Goal: Transaction & Acquisition: Purchase product/service

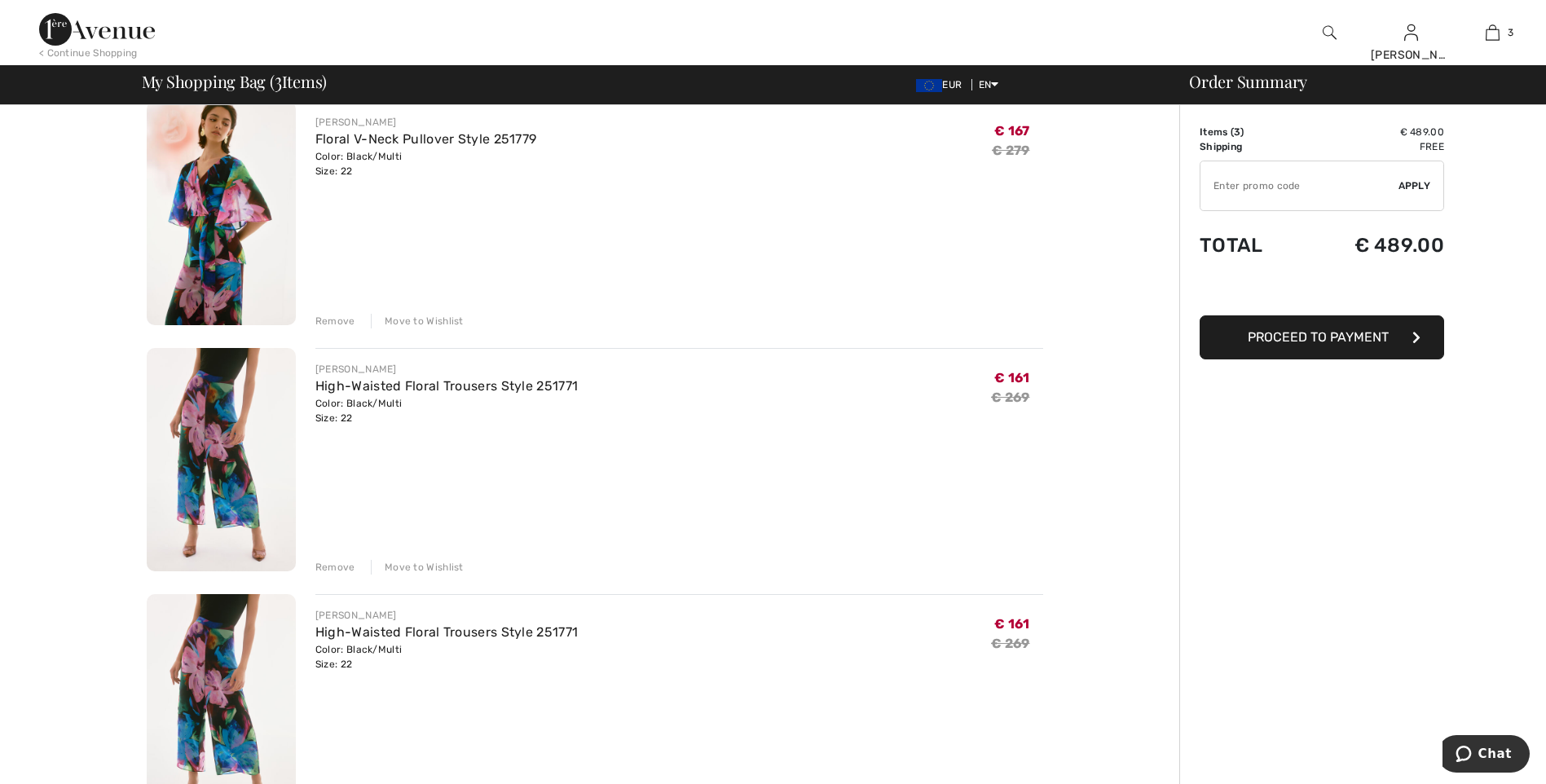
scroll to position [326, 0]
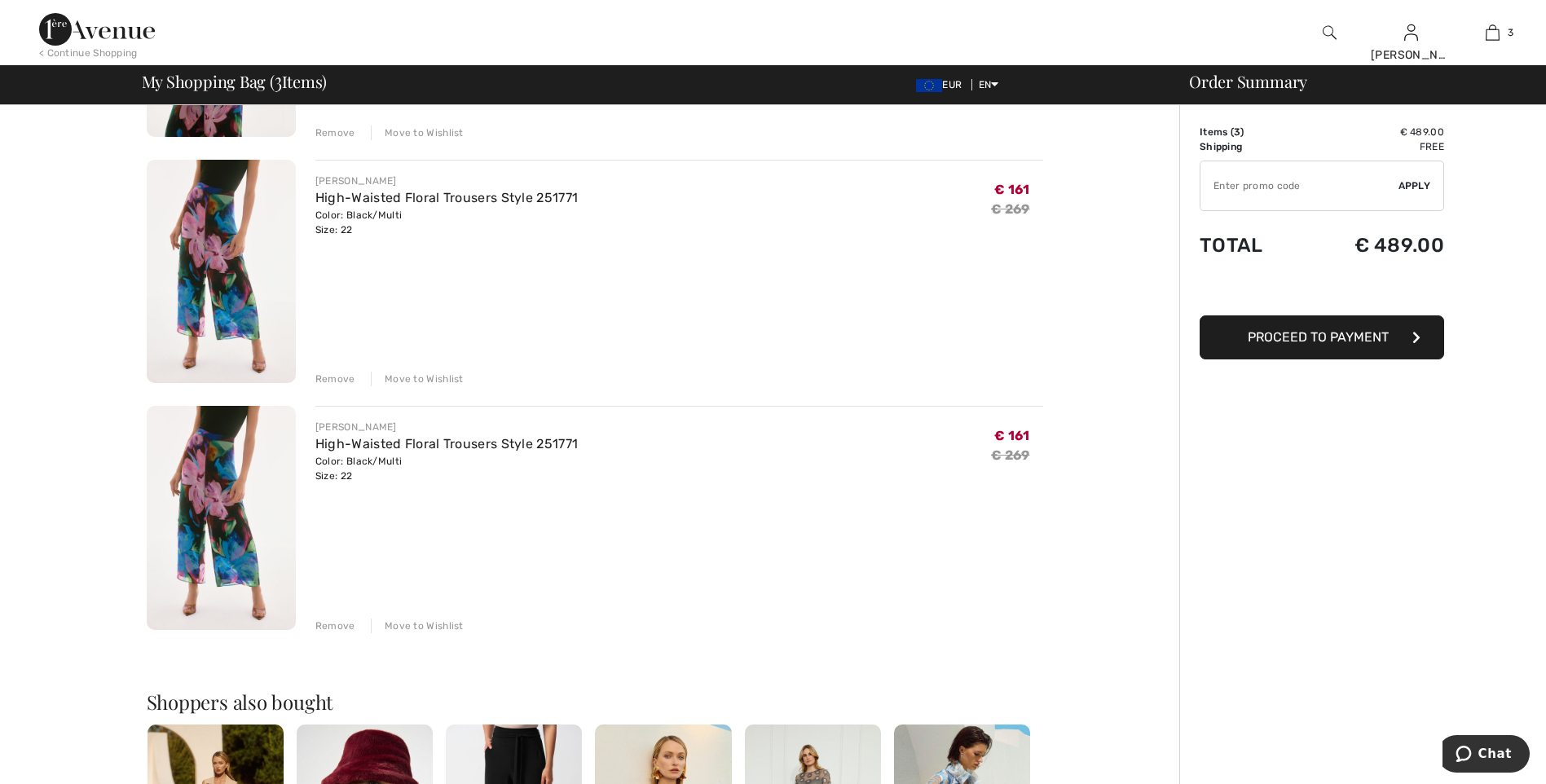
click at [328, 625] on div "Remove" at bounding box center [335, 625] width 40 height 15
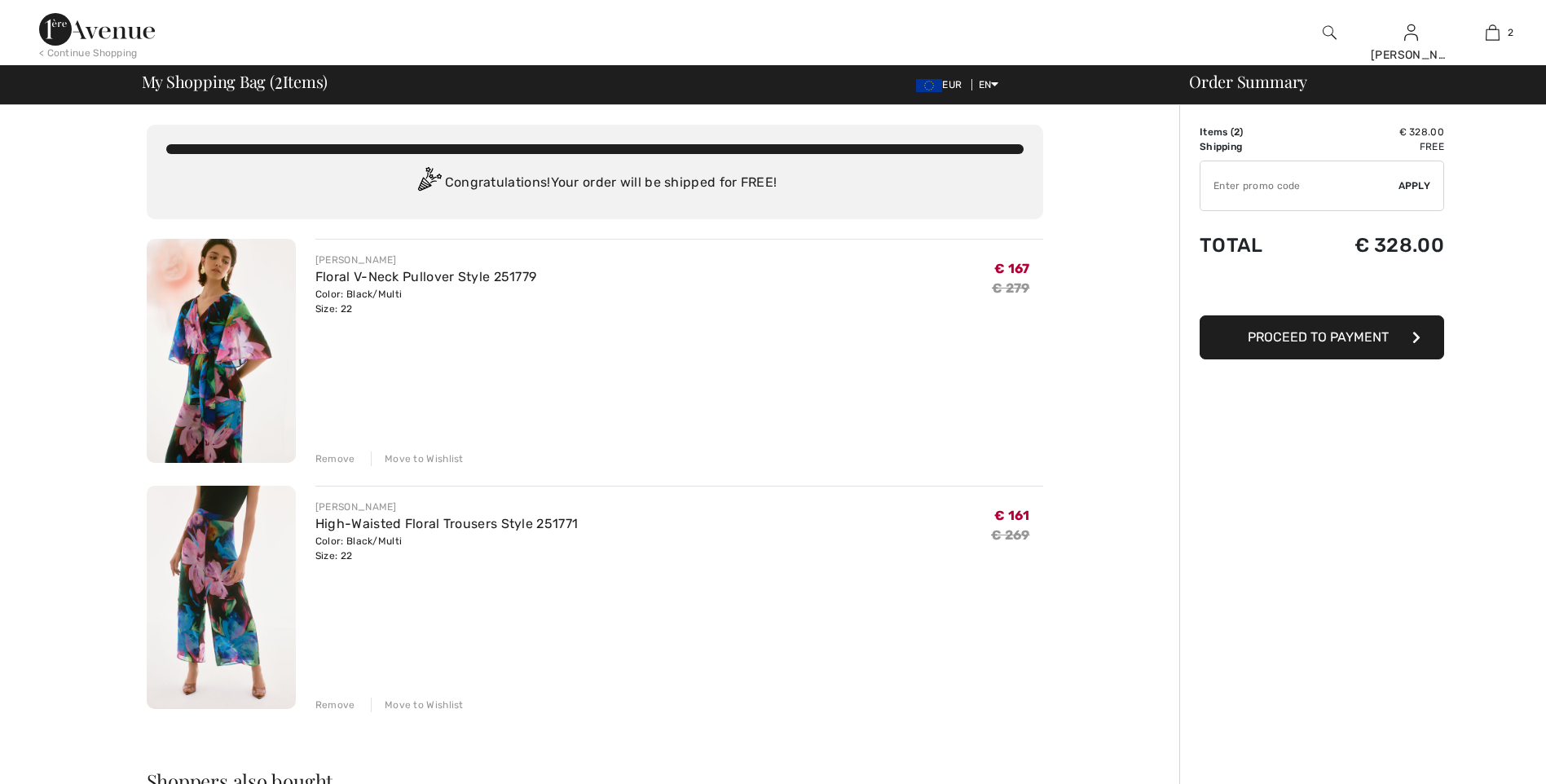
scroll to position [0, 0]
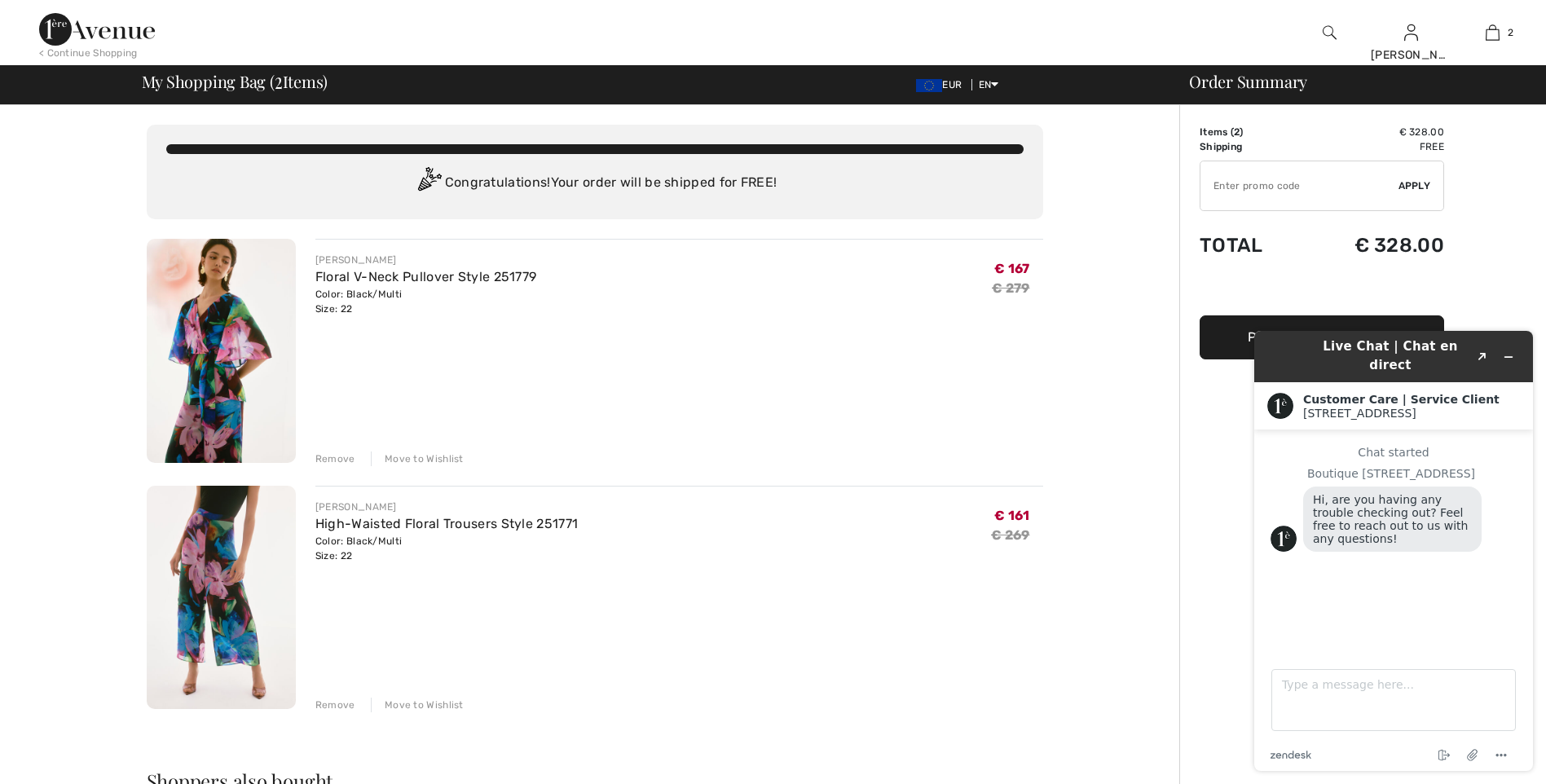
click at [1519, 246] on div "Order Summary Details Items ( 2 ) € 328.00 Promo code € 0.00 Shipping Free Tax1…" at bounding box center [1363, 749] width 367 height 1289
click at [1509, 351] on icon "Minimize widget" at bounding box center [1509, 357] width 12 height 12
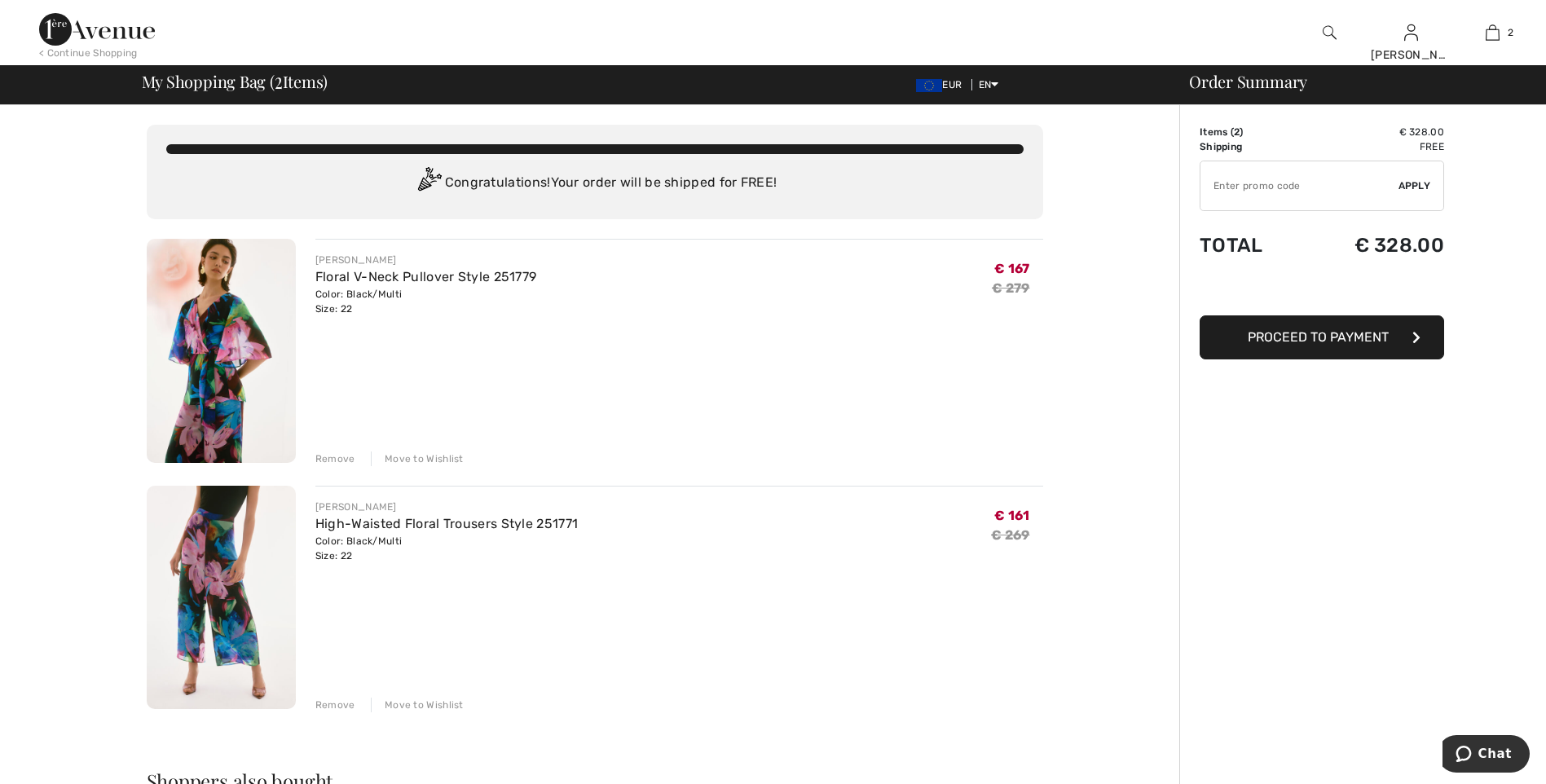
click at [1250, 182] on input "TEXT" at bounding box center [1299, 185] width 198 height 49
type input "EXTRA15"
click at [1403, 186] on span "Apply" at bounding box center [1415, 185] width 33 height 15
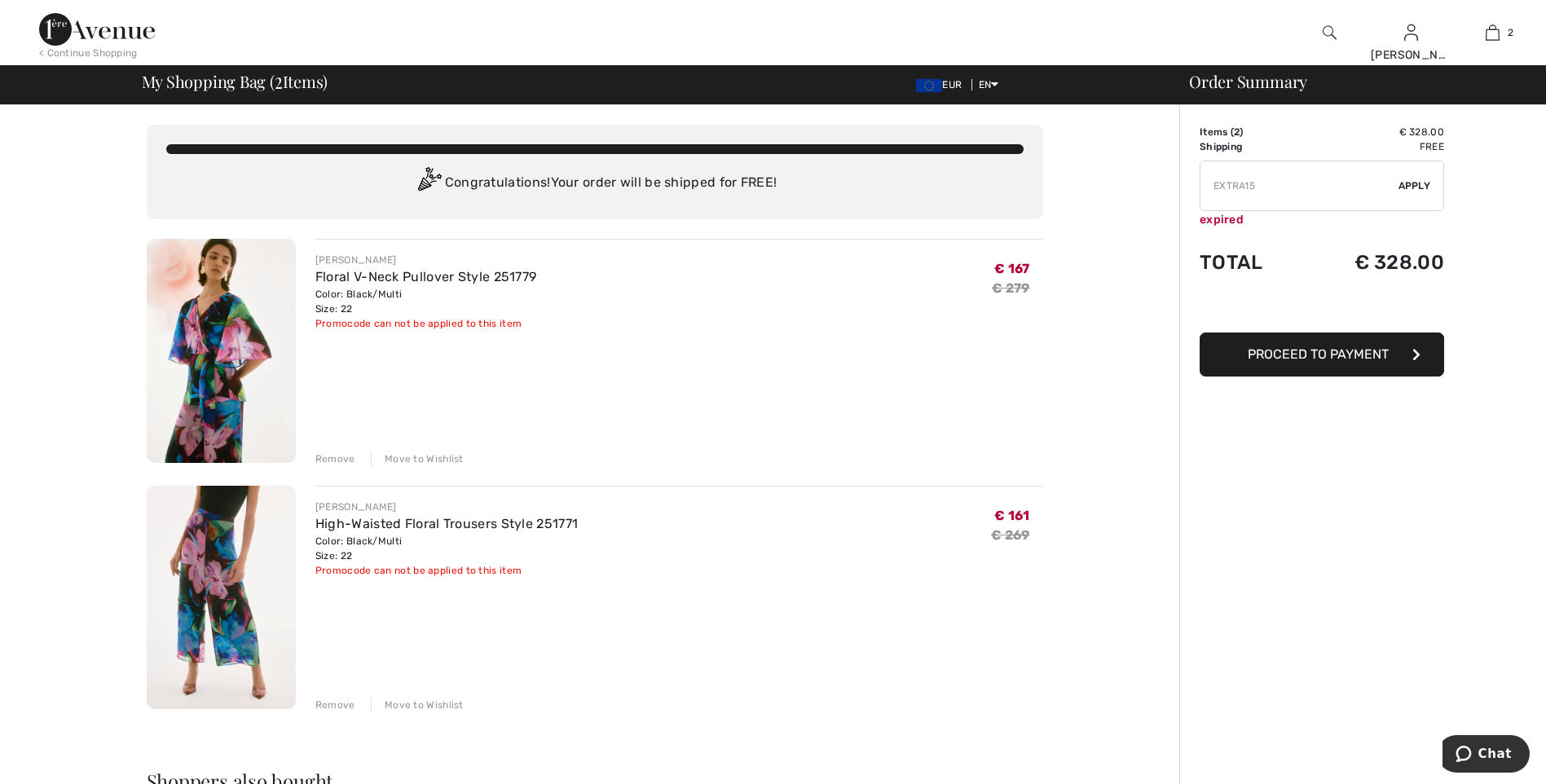
drag, startPoint x: 335, startPoint y: 455, endPoint x: 333, endPoint y: 480, distance: 25.1
click at [335, 455] on div "Remove" at bounding box center [335, 458] width 40 height 15
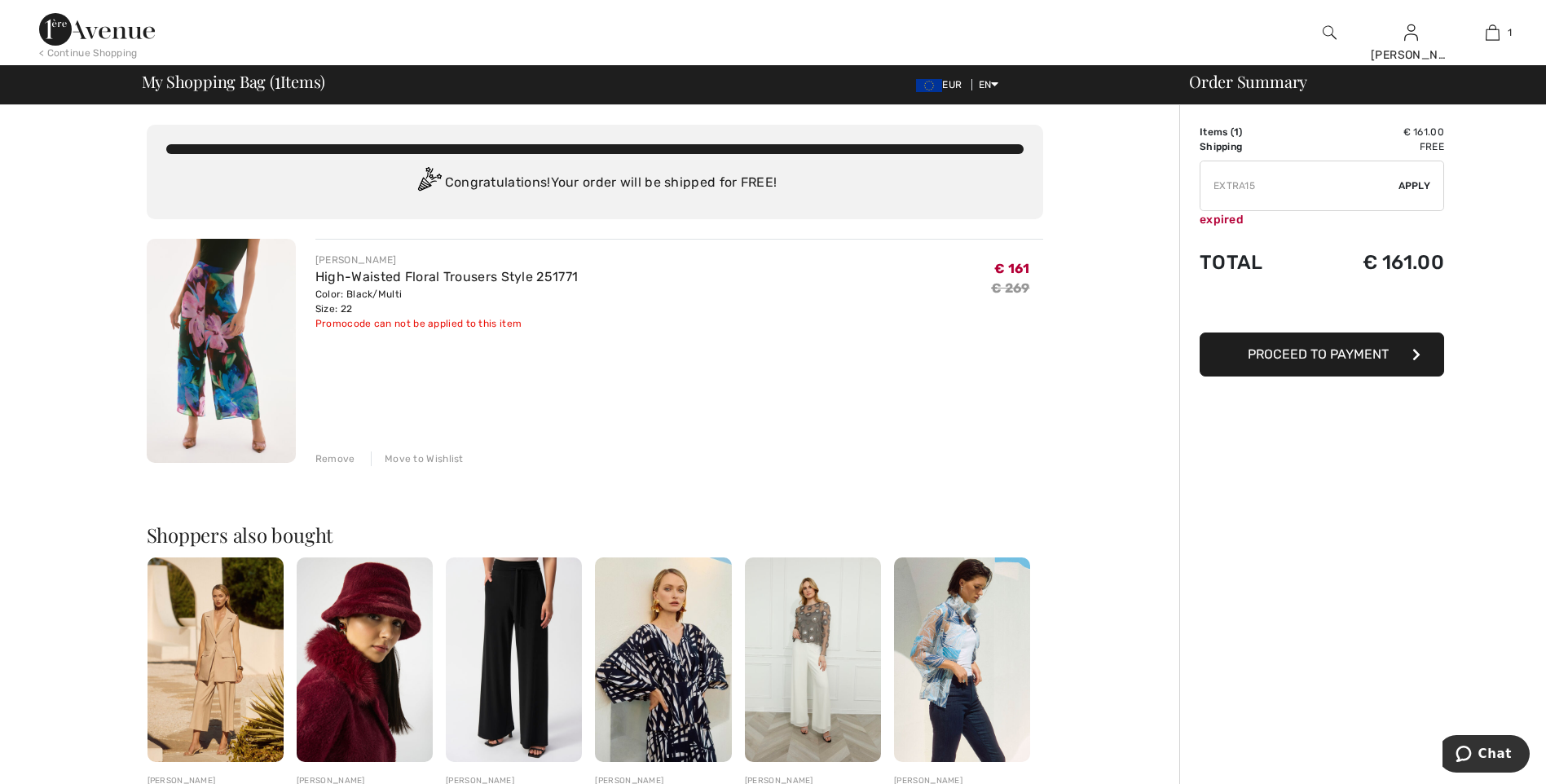
click at [323, 458] on div "Remove" at bounding box center [335, 458] width 40 height 15
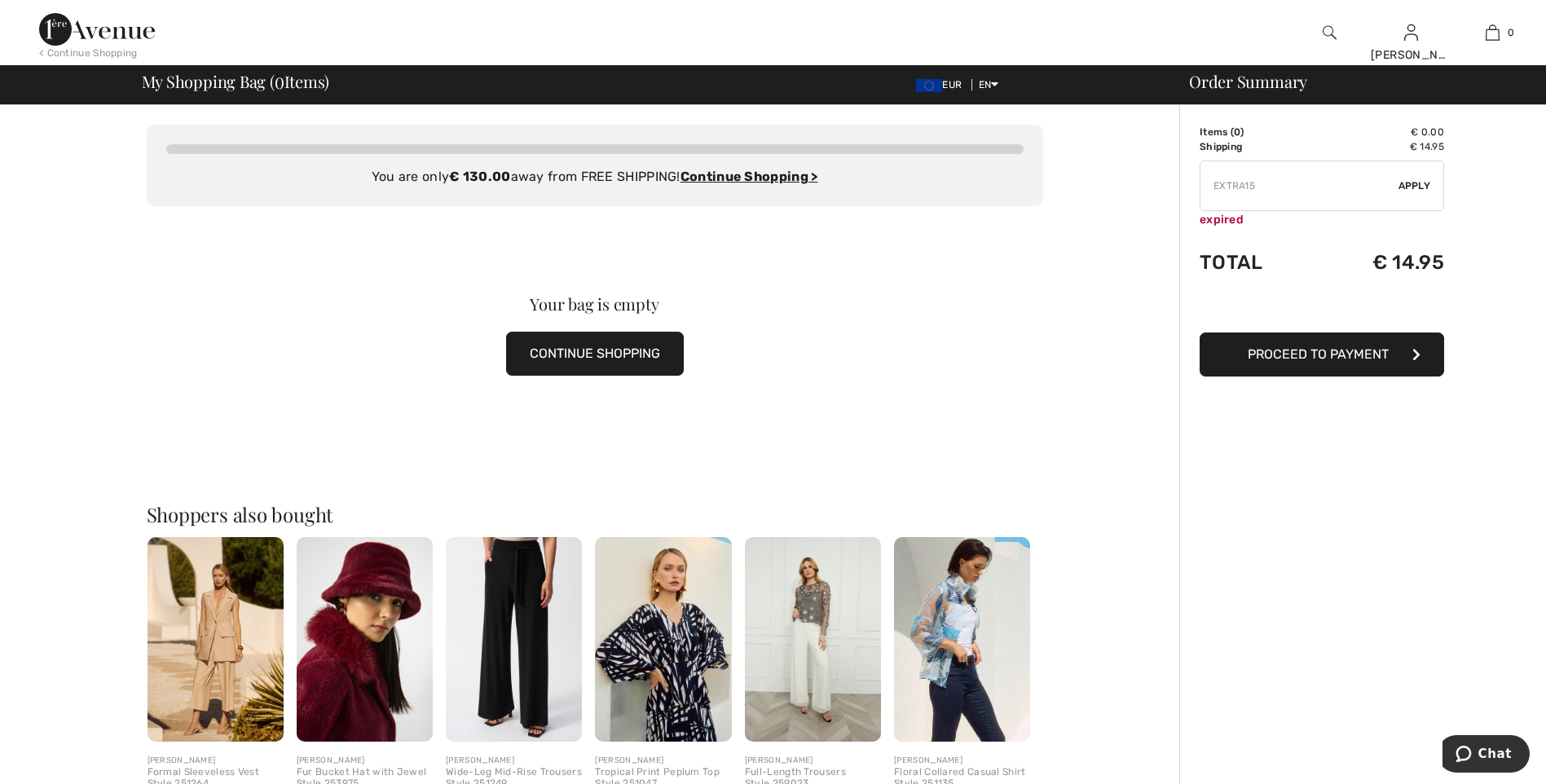
click at [573, 349] on button "CONTINUE SHOPPING" at bounding box center [594, 353] width 178 height 44
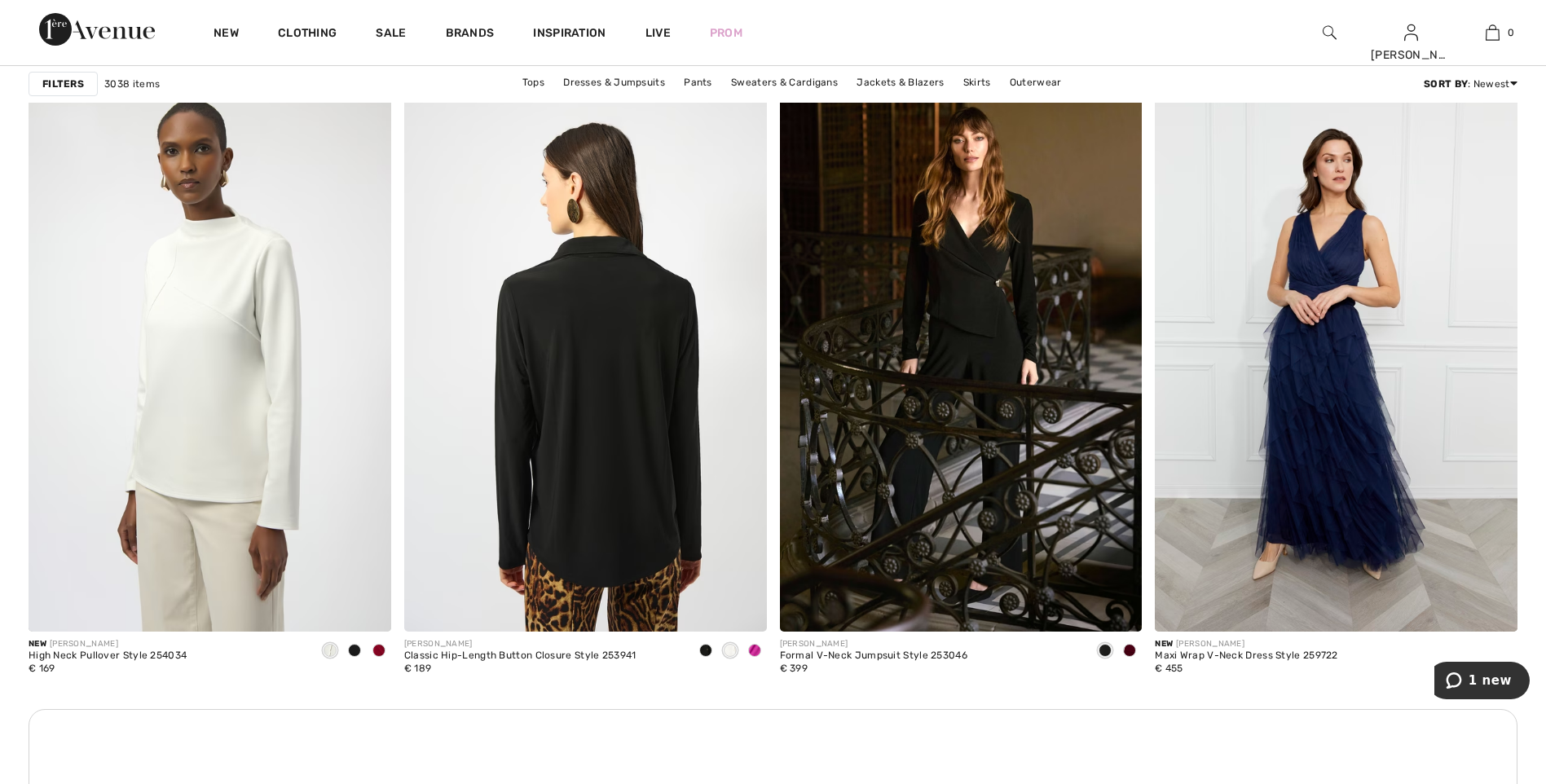
scroll to position [2037, 0]
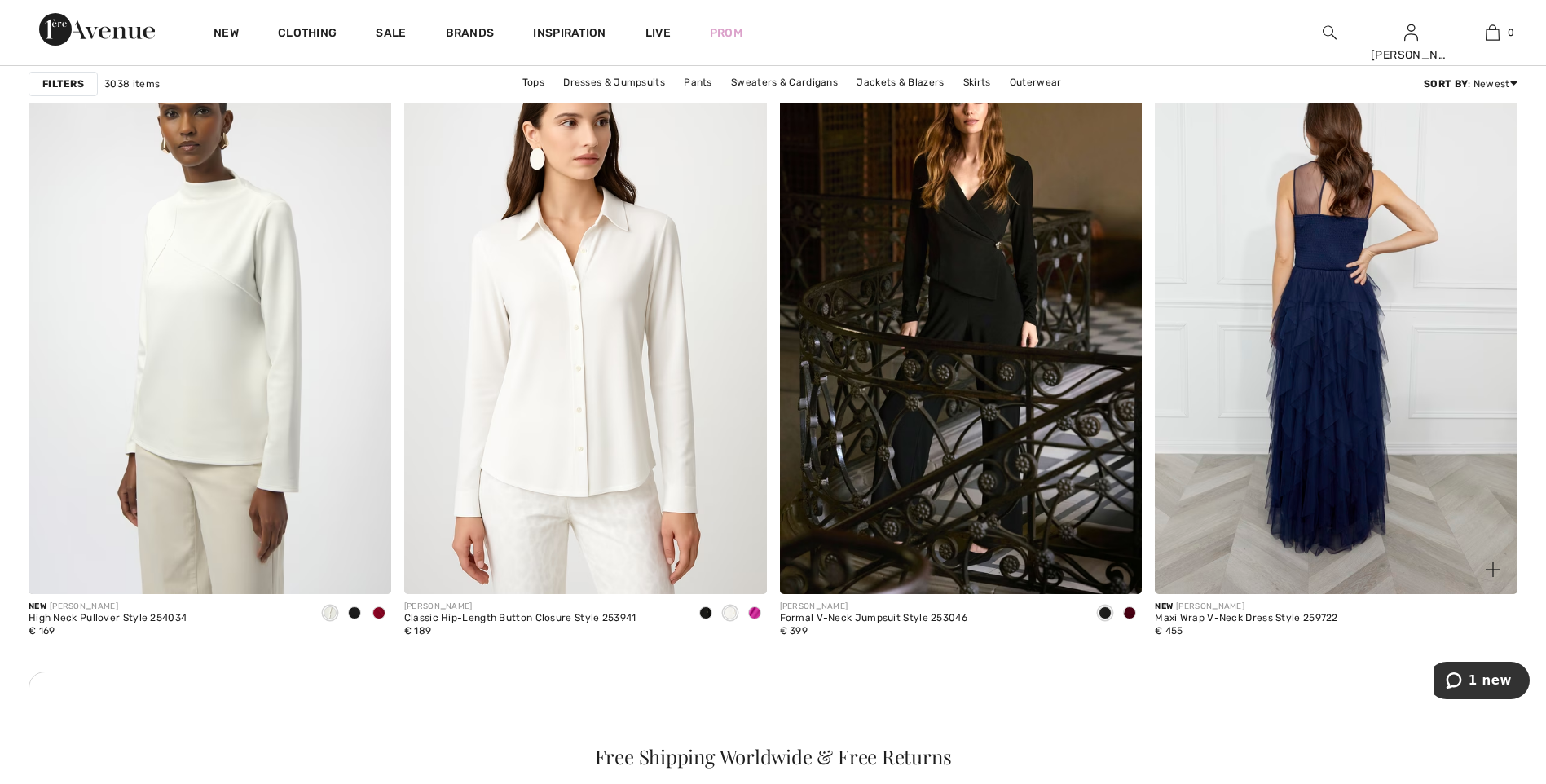
click at [1353, 408] on img at bounding box center [1336, 321] width 363 height 543
click at [1293, 405] on img at bounding box center [1336, 321] width 363 height 543
click at [1336, 273] on img at bounding box center [1336, 321] width 363 height 543
click at [1332, 436] on img at bounding box center [1336, 321] width 363 height 543
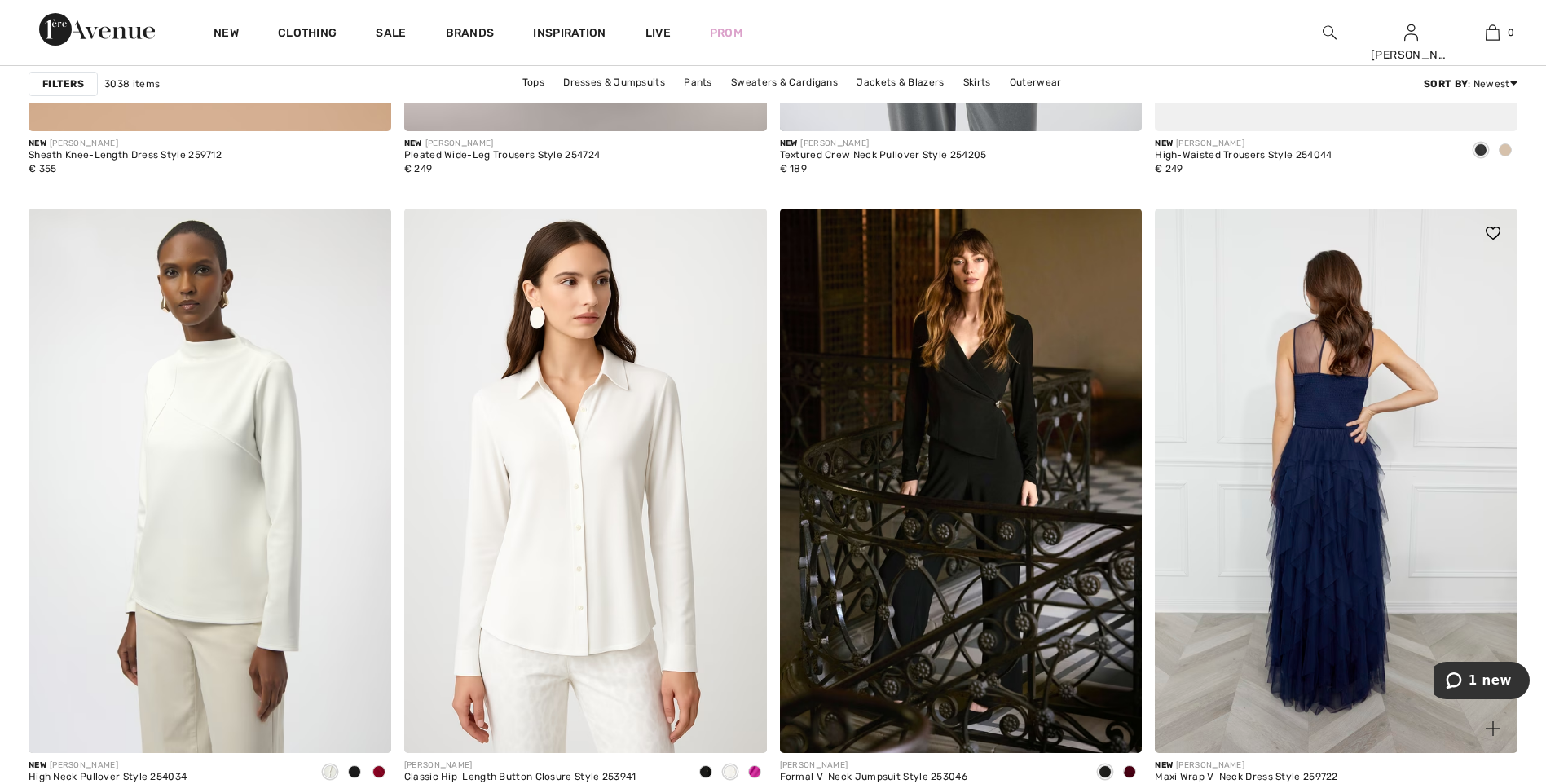
scroll to position [1712, 0]
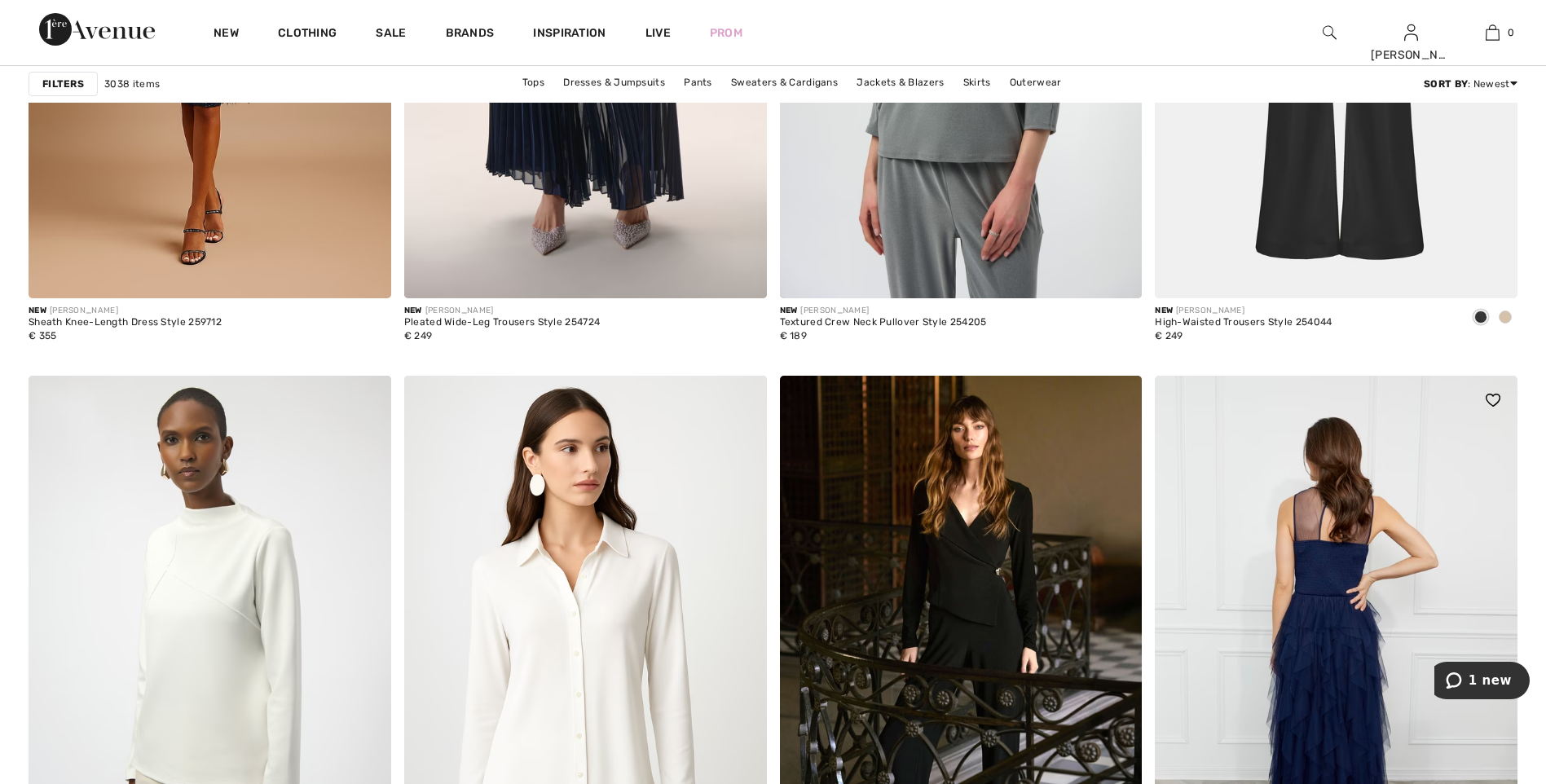
click at [1356, 628] on img at bounding box center [1336, 647] width 363 height 543
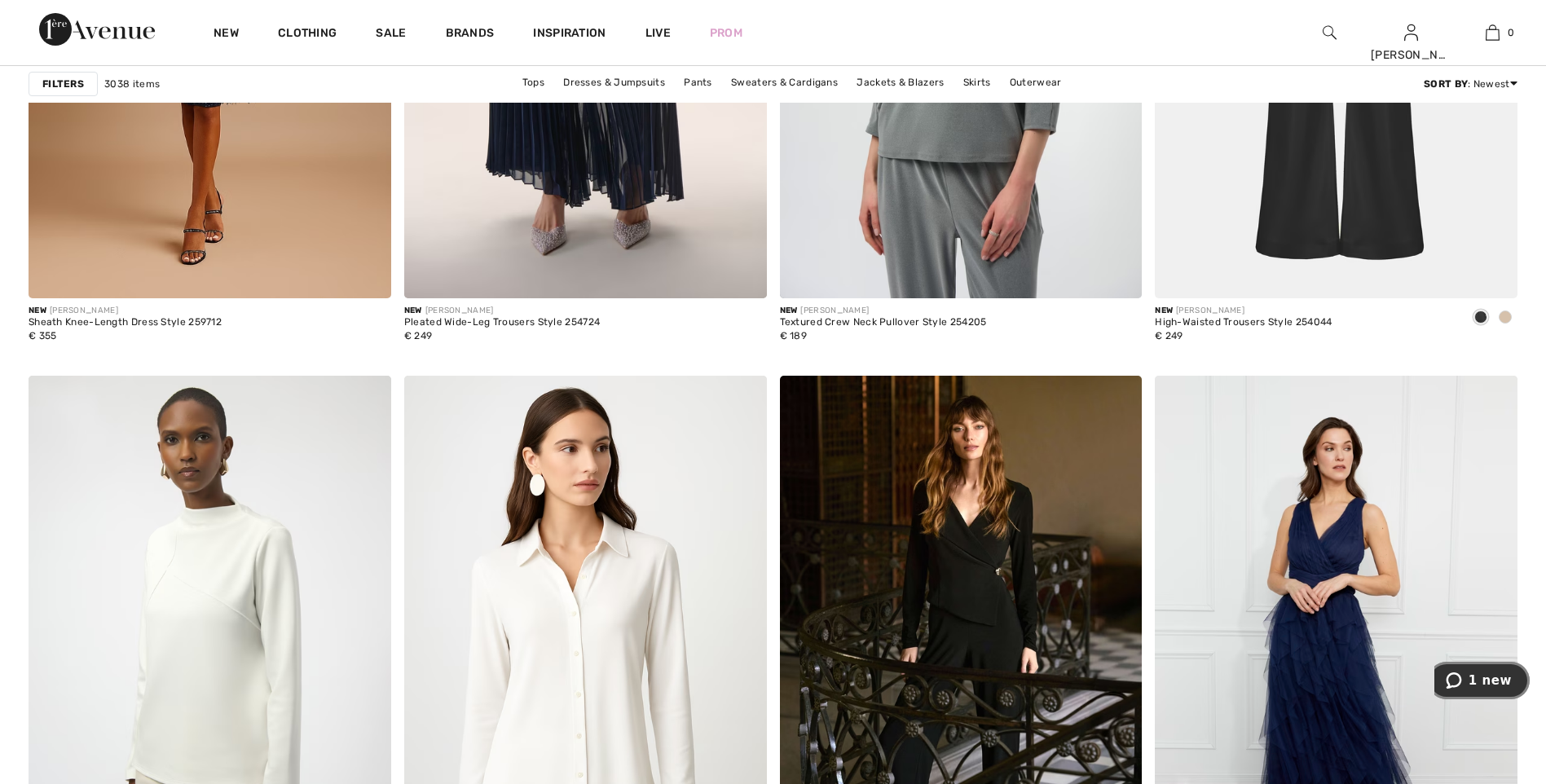
click at [1477, 682] on span "1 new" at bounding box center [1490, 680] width 44 height 15
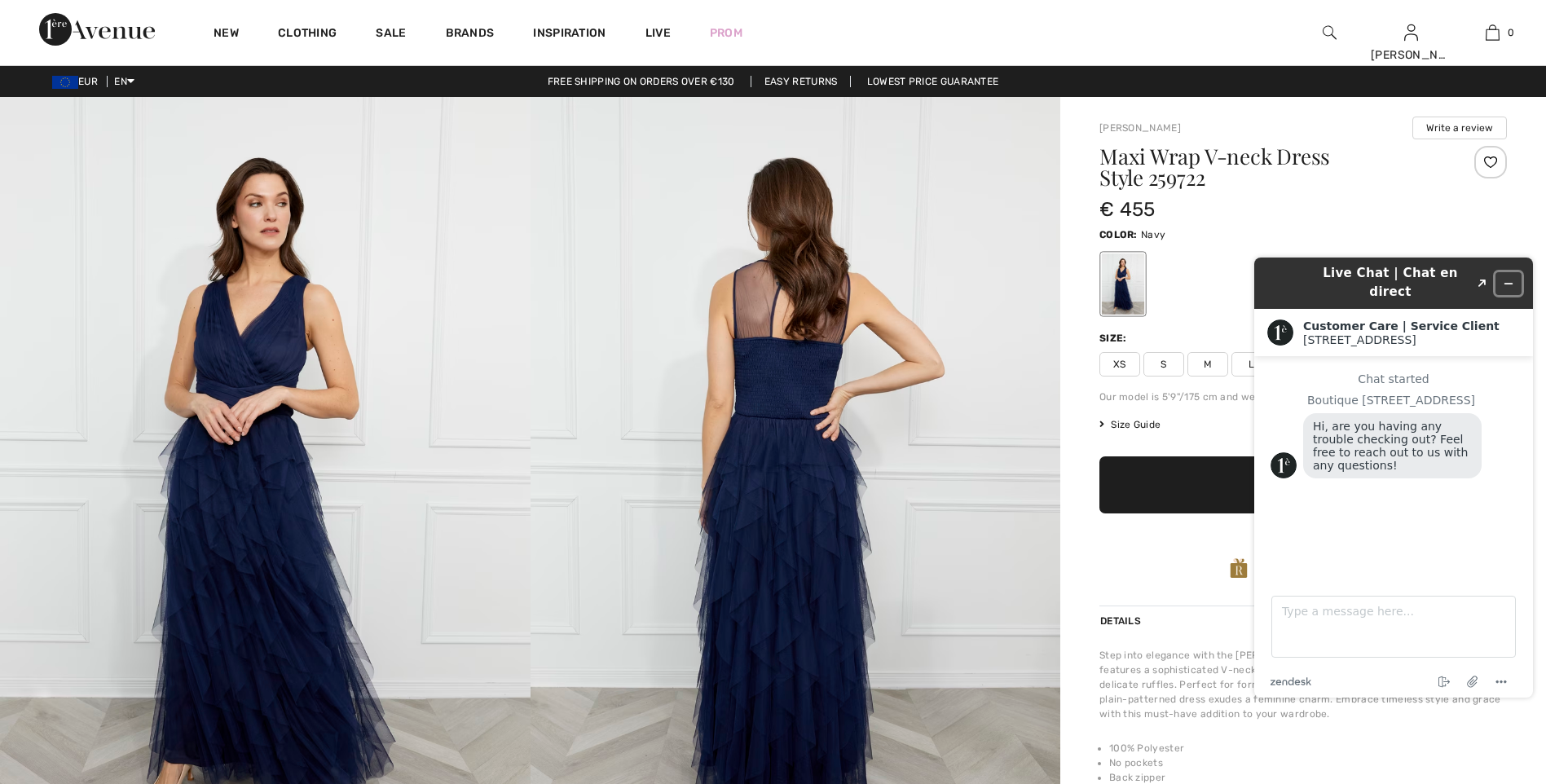
click at [1508, 278] on icon "Minimize widget" at bounding box center [1509, 283] width 12 height 12
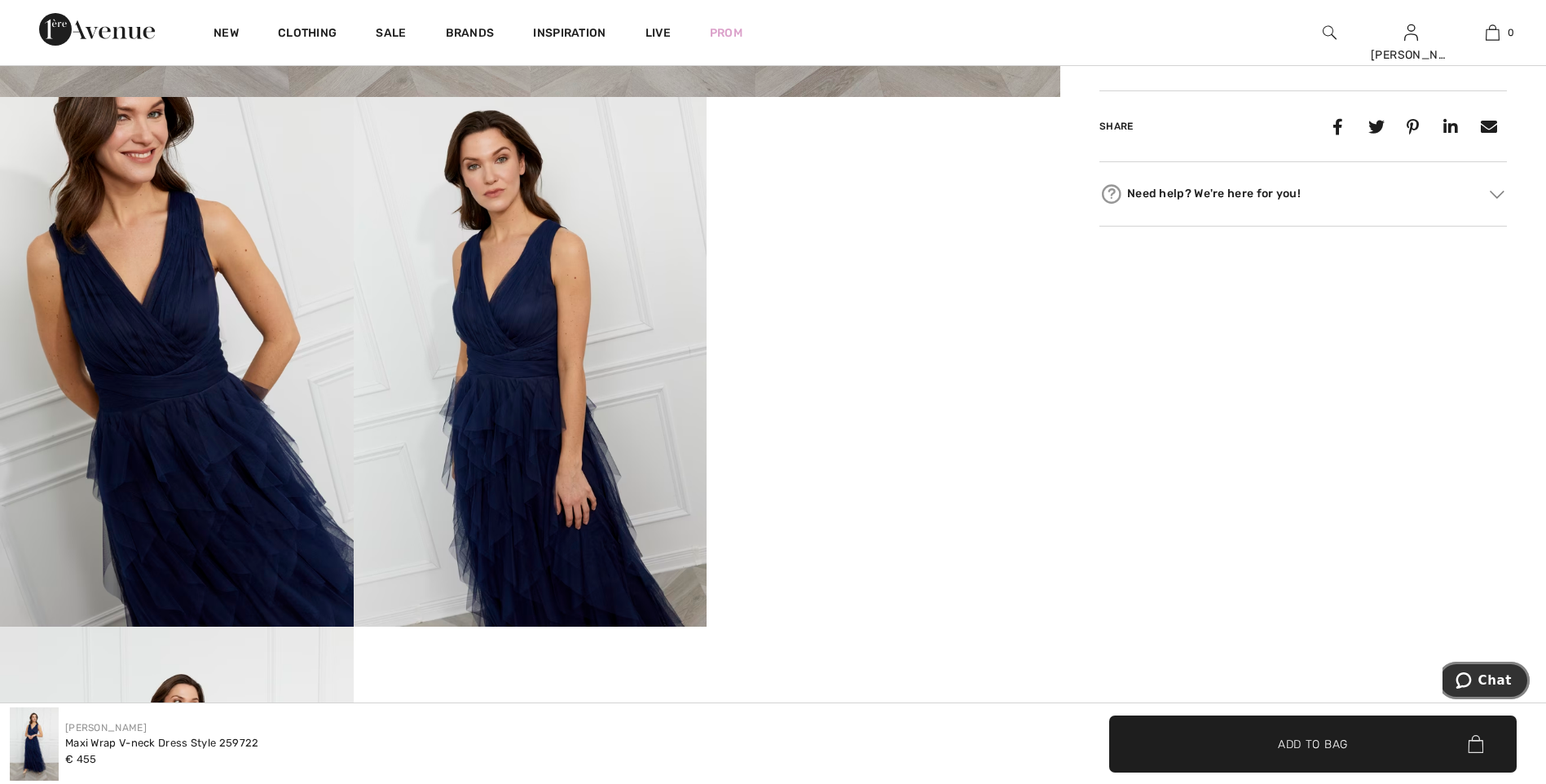
scroll to position [652, 0]
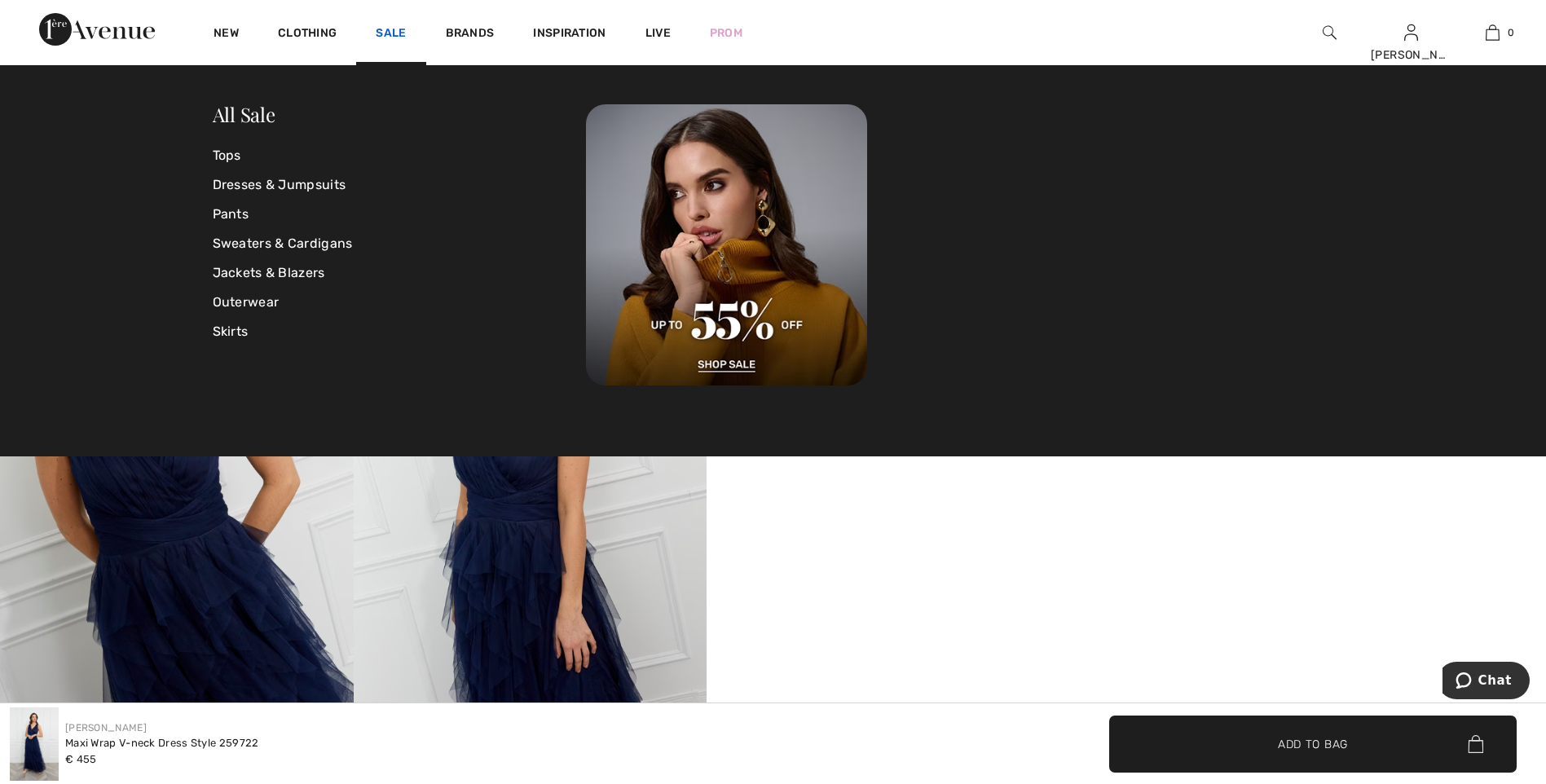
click at [390, 36] on link "Sale" at bounding box center [390, 35] width 30 height 17
click at [387, 33] on link "Sale" at bounding box center [390, 35] width 30 height 17
click at [232, 109] on link "All Sale" at bounding box center [244, 114] width 63 height 26
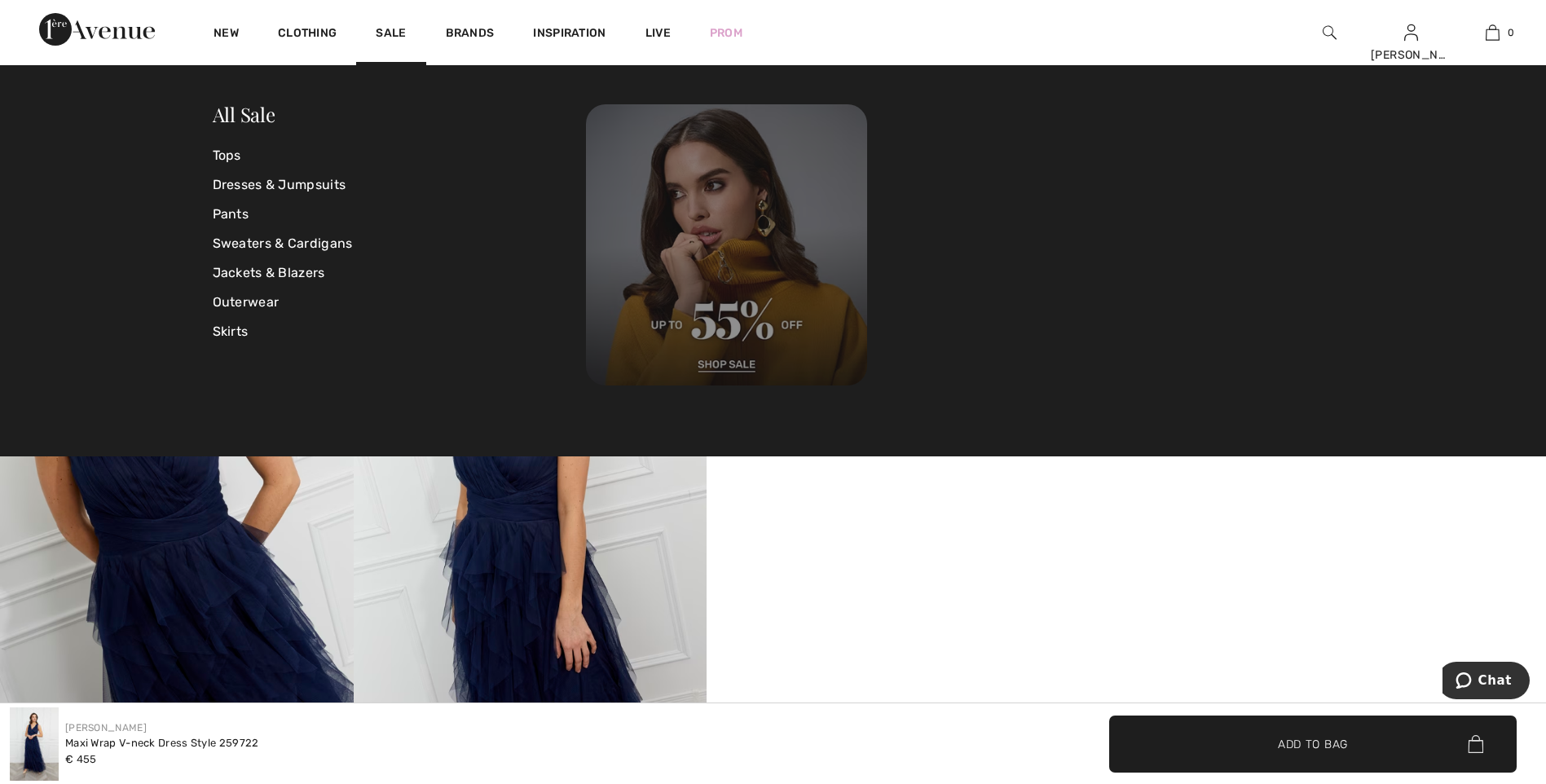
click at [724, 360] on img at bounding box center [727, 245] width 281 height 281
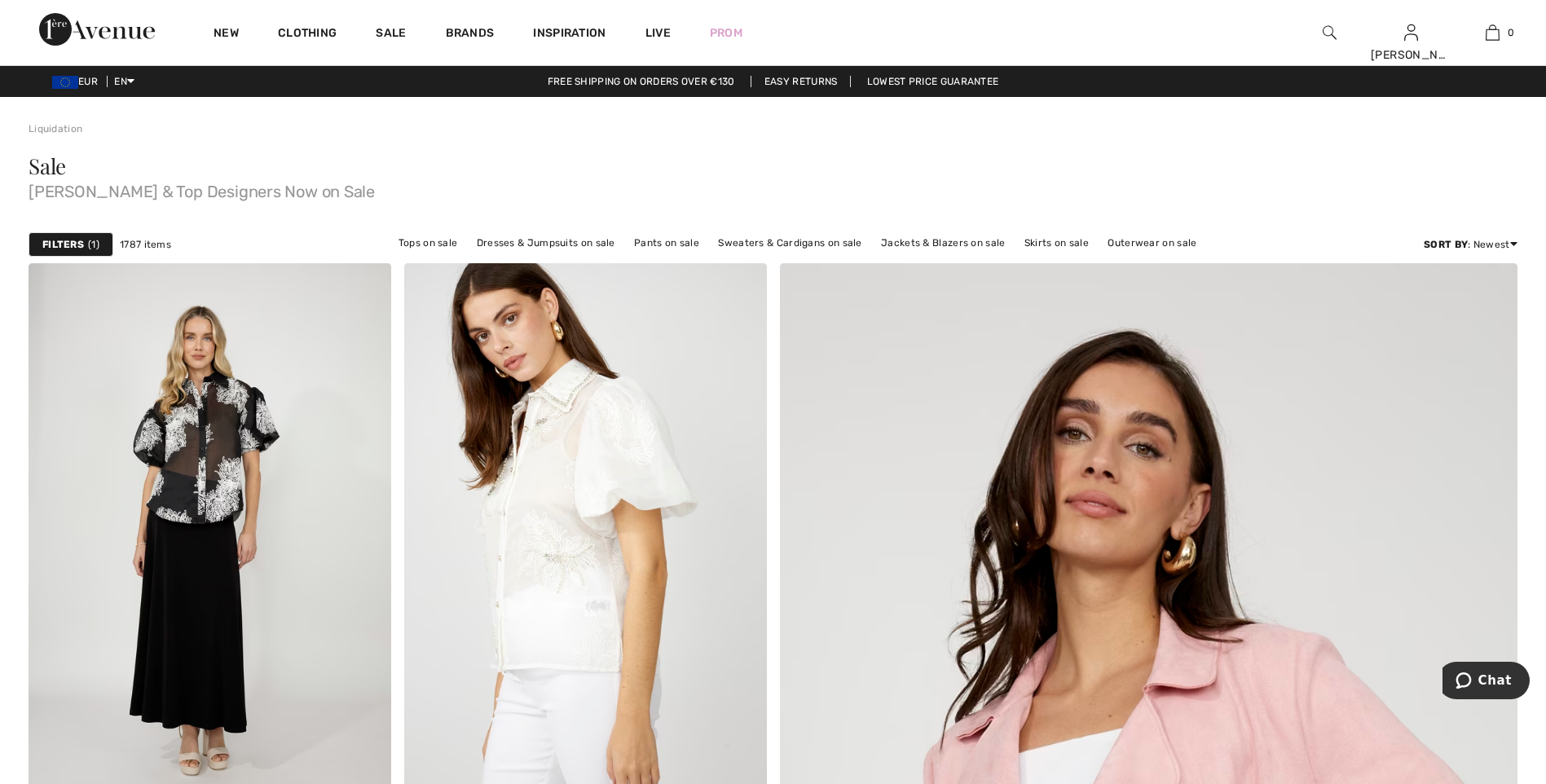
click at [80, 241] on strong "Filters" at bounding box center [63, 244] width 42 height 15
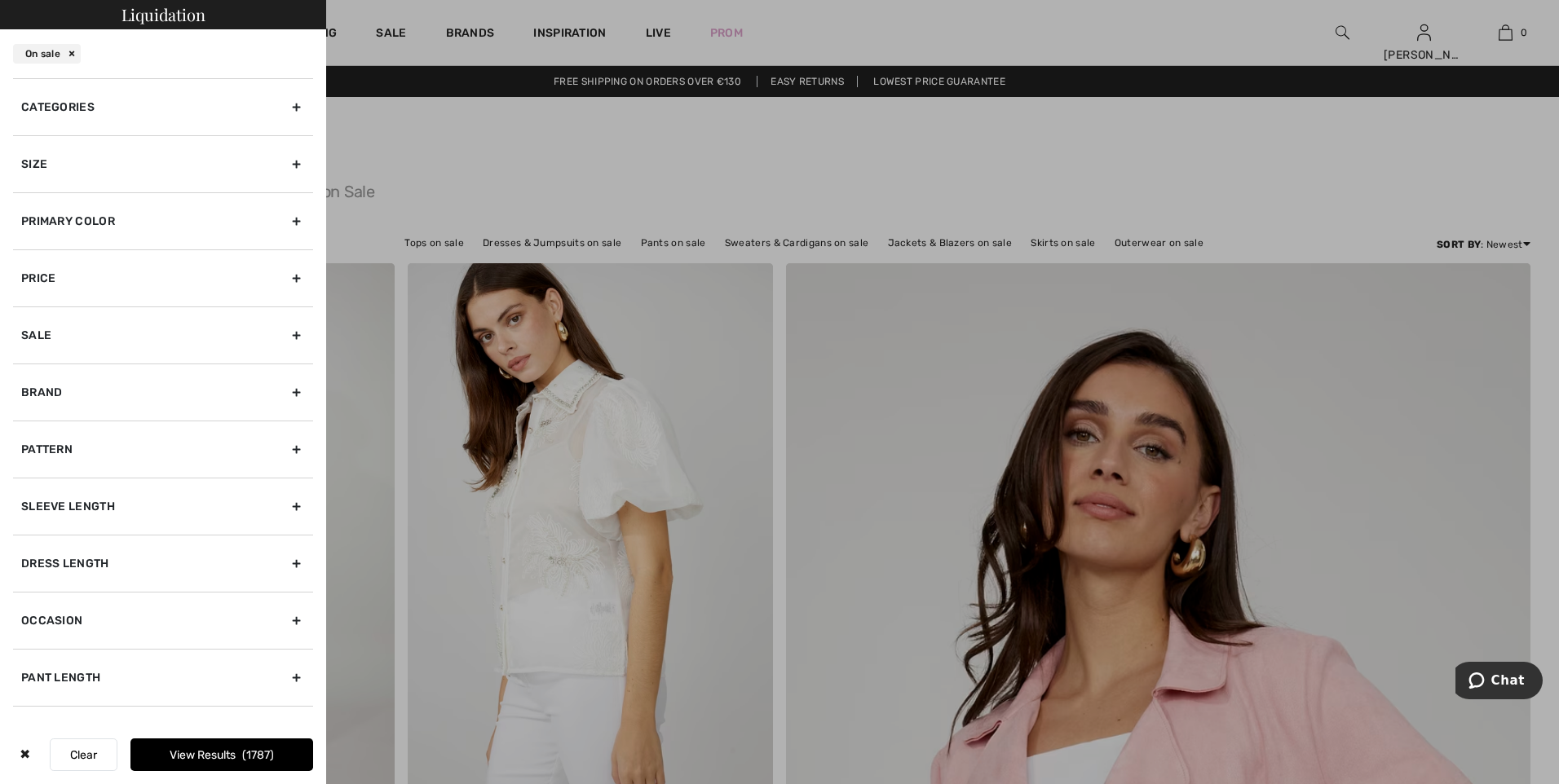
click at [72, 155] on div "Size" at bounding box center [162, 163] width 300 height 57
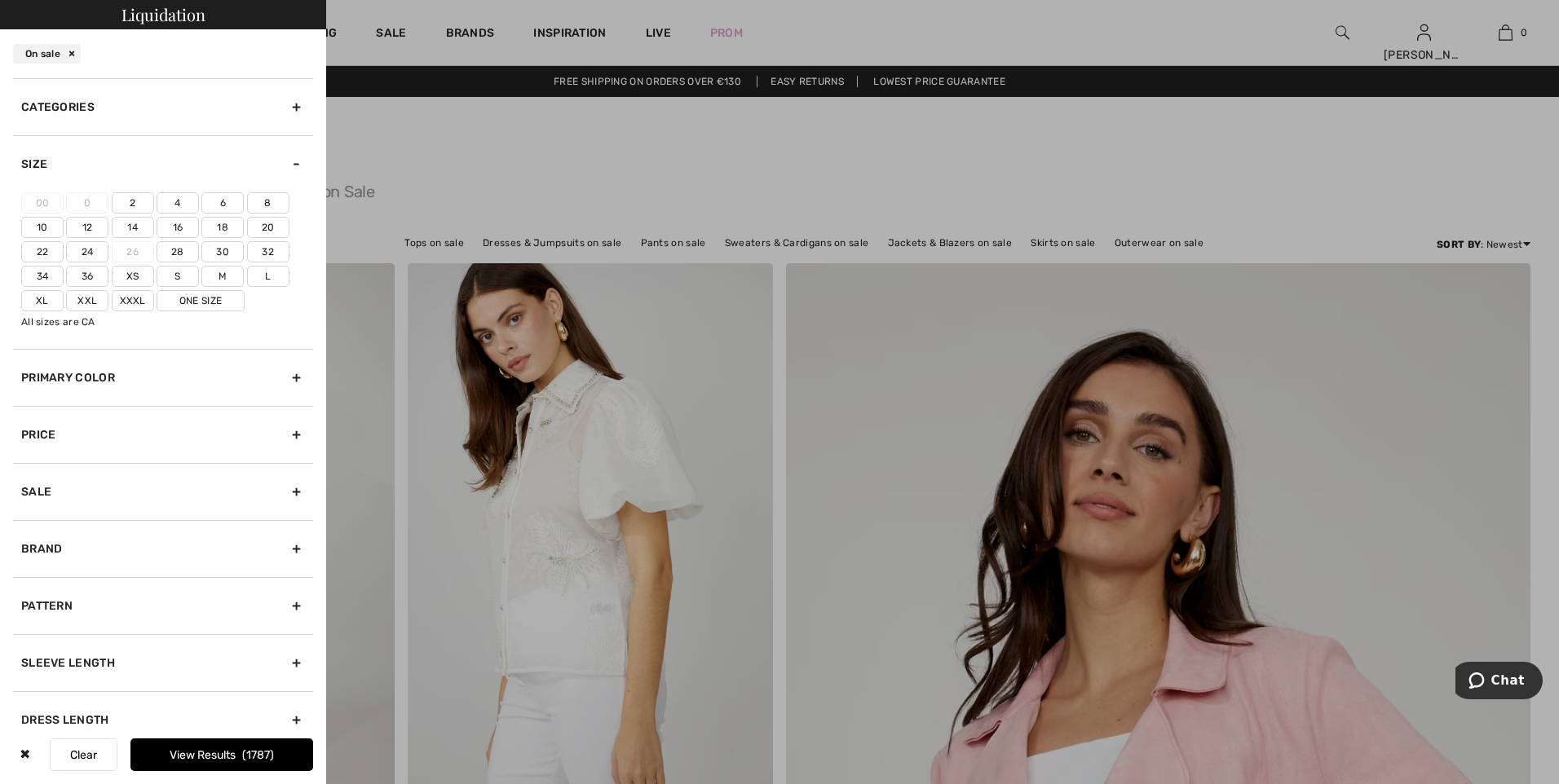
click at [43, 248] on label "22" at bounding box center [43, 252] width 43 height 21
click at [0, 0] on input"] "22" at bounding box center [0, 0] width 0 height 0
click at [200, 754] on button "View Results 436" at bounding box center [221, 755] width 182 height 33
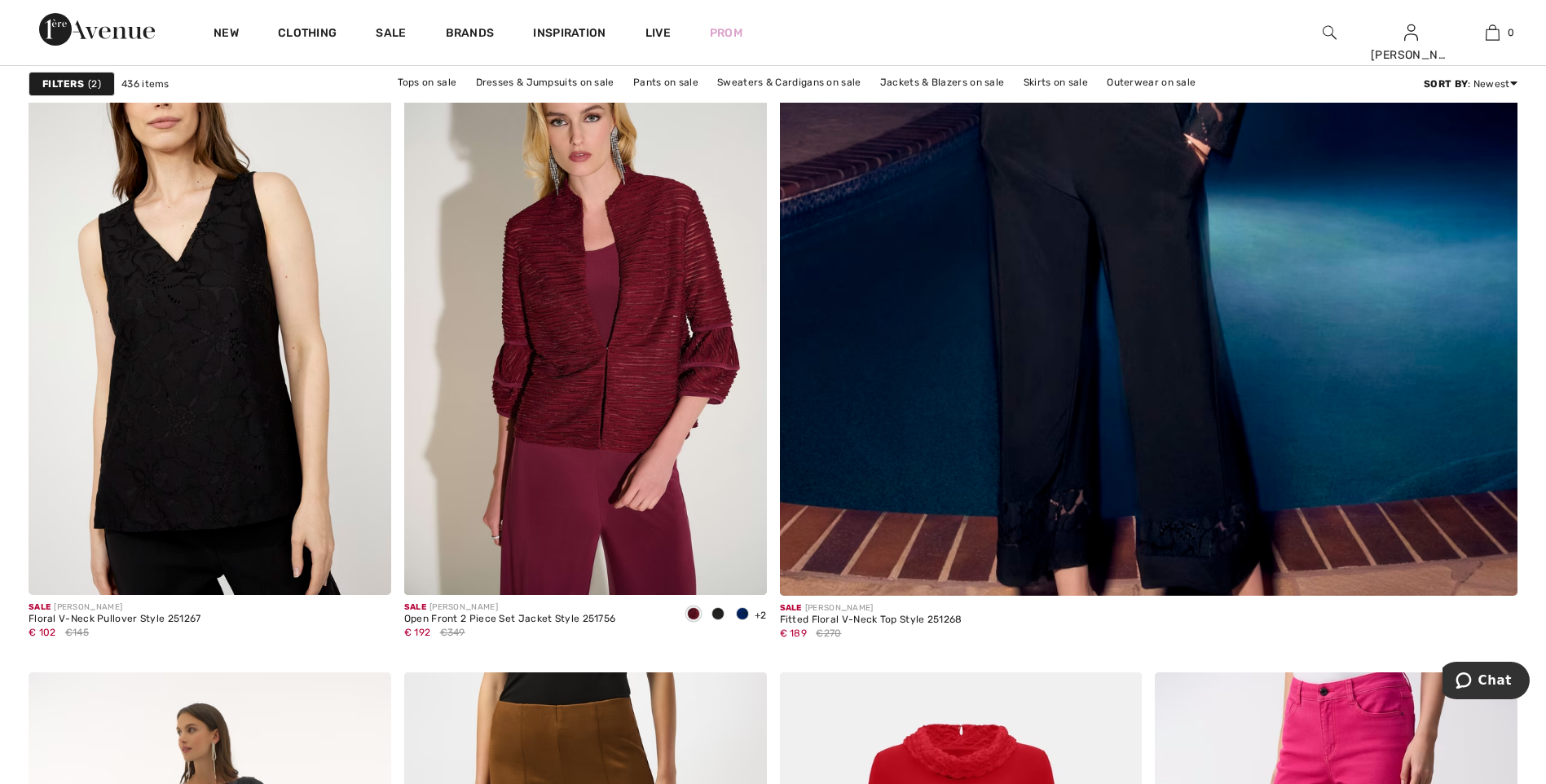
scroll to position [897, 0]
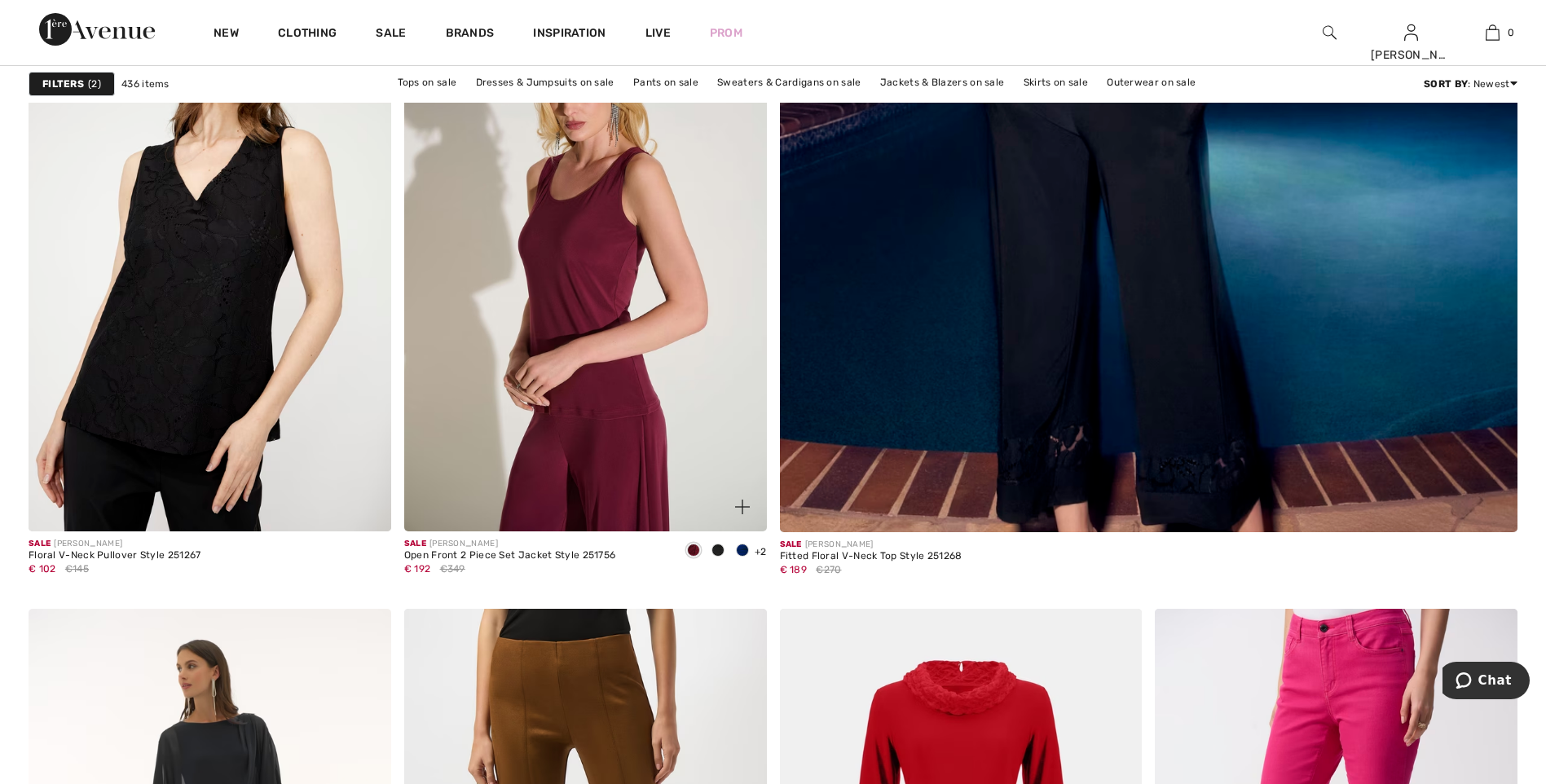
click at [554, 409] on img at bounding box center [586, 259] width 363 height 543
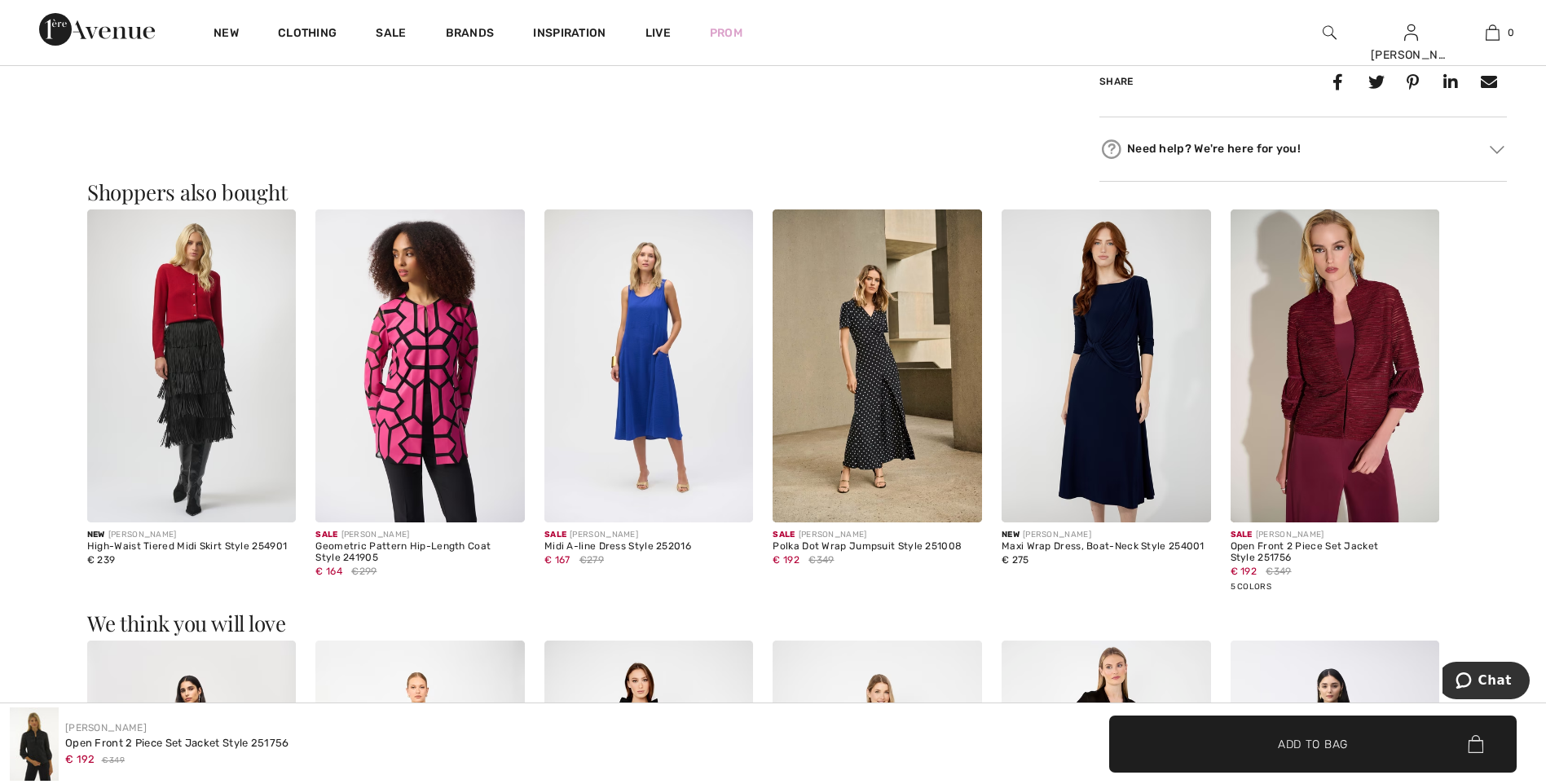
scroll to position [897, 0]
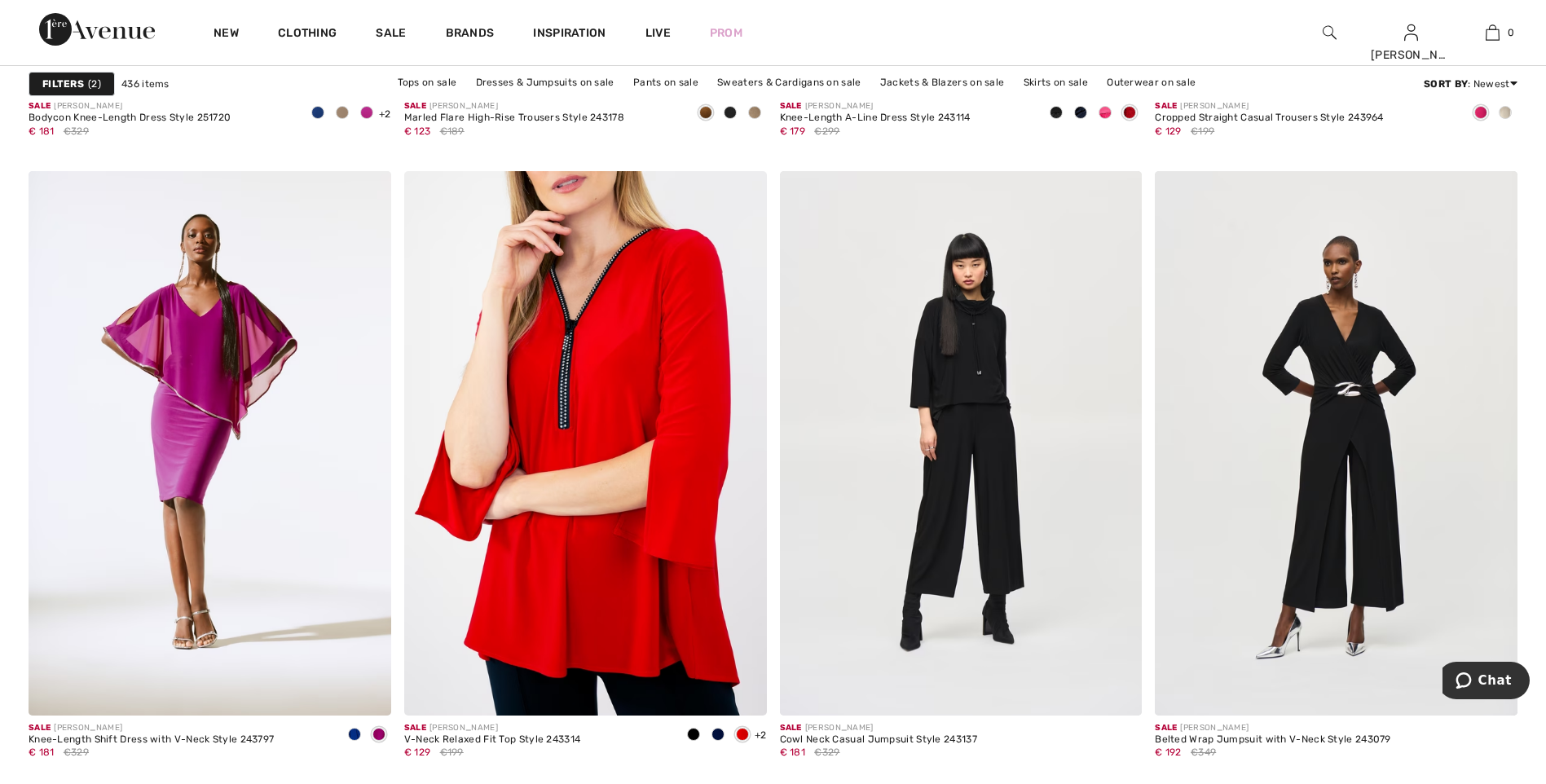
scroll to position [1955, 0]
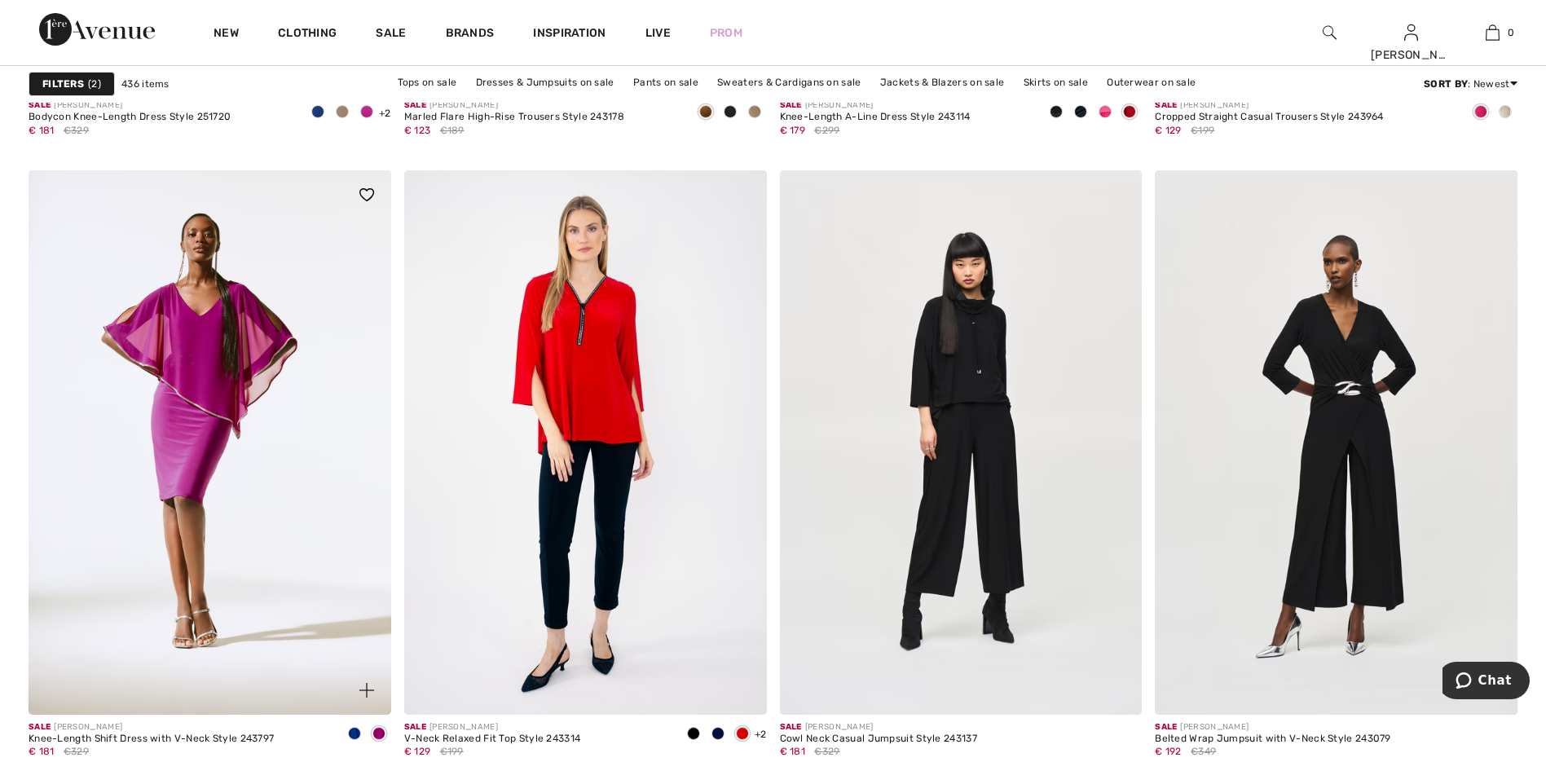
click at [353, 735] on span at bounding box center [354, 733] width 13 height 13
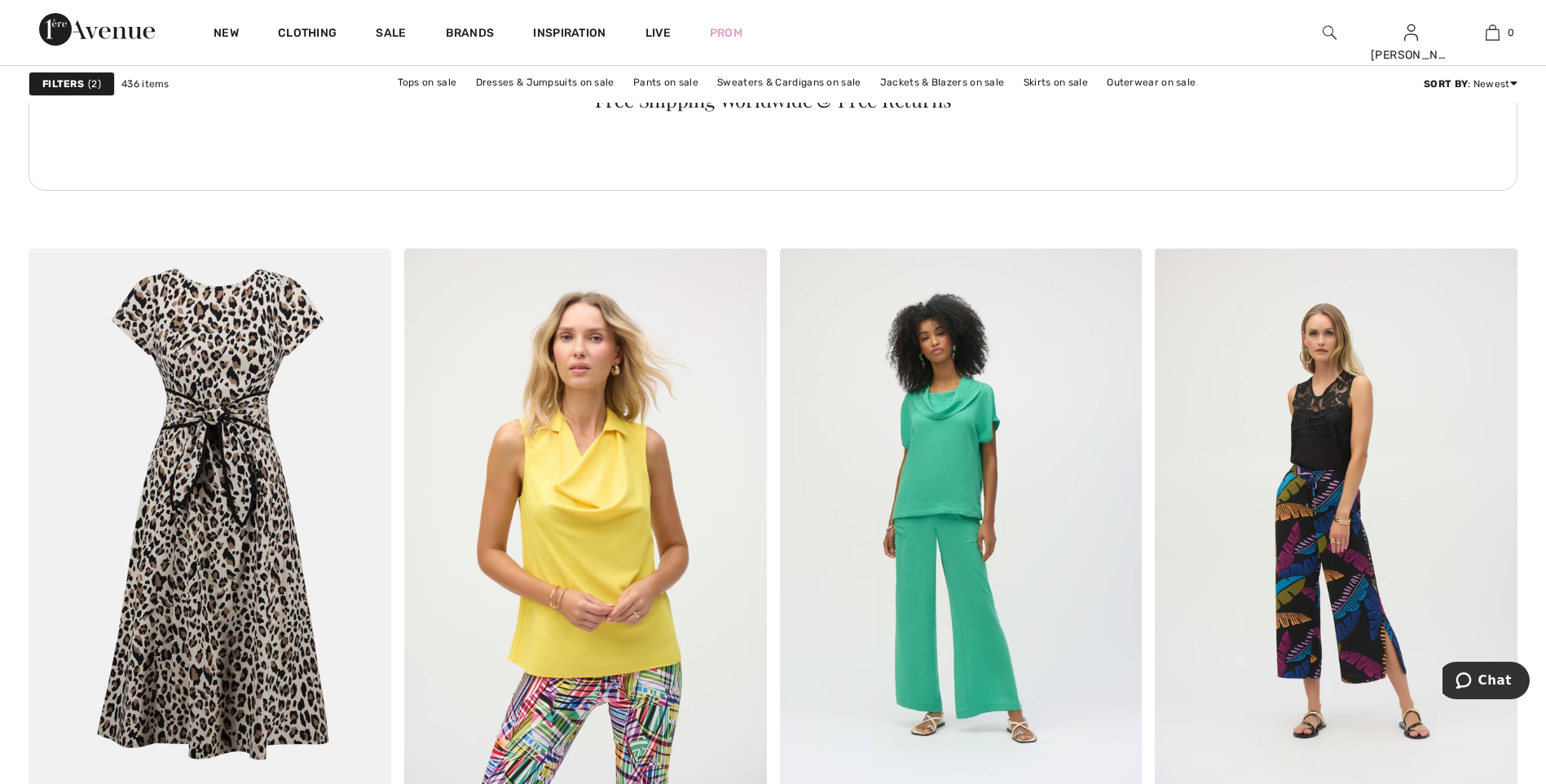
scroll to position [7904, 0]
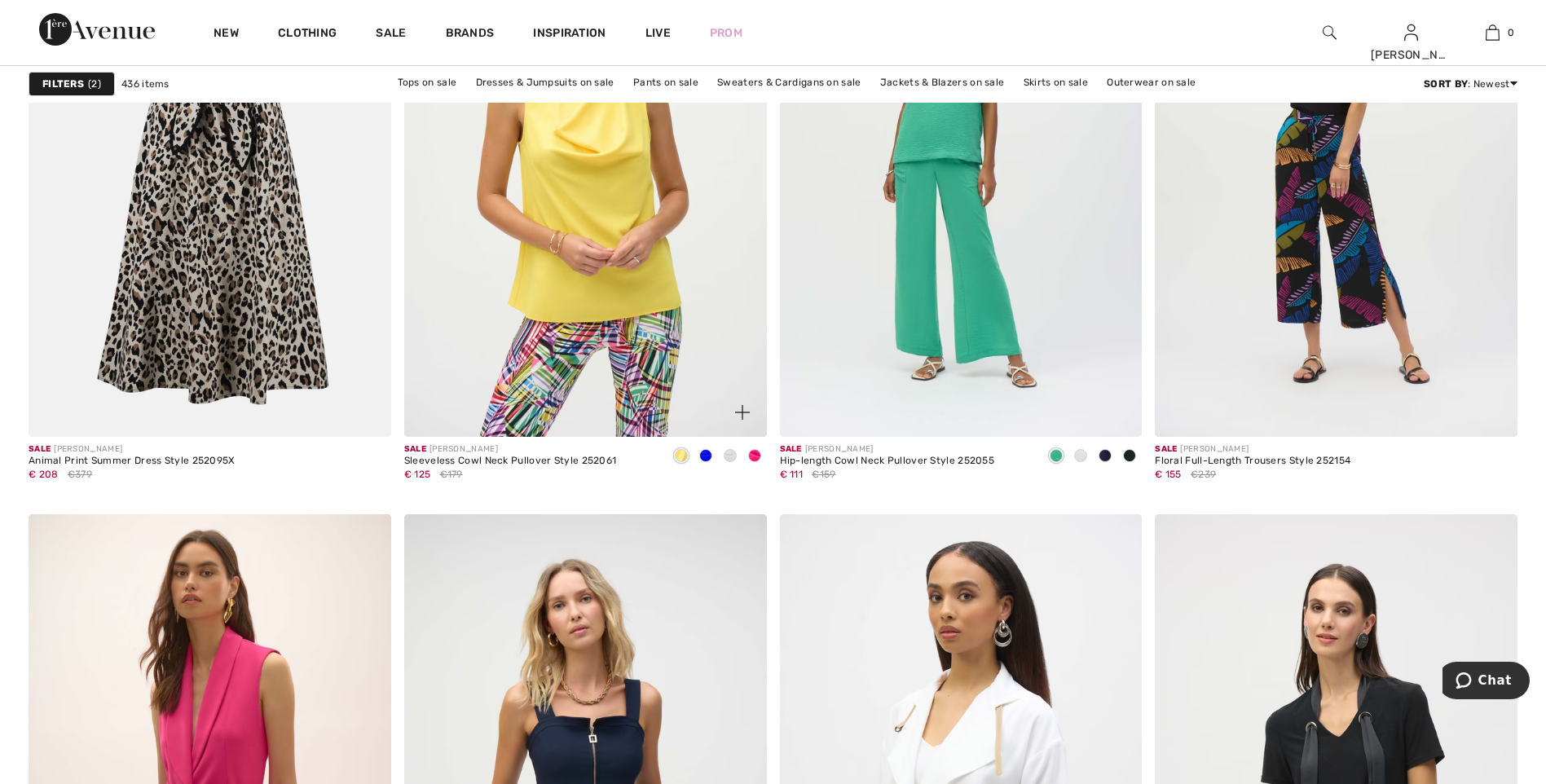
click at [705, 455] on span at bounding box center [706, 455] width 13 height 13
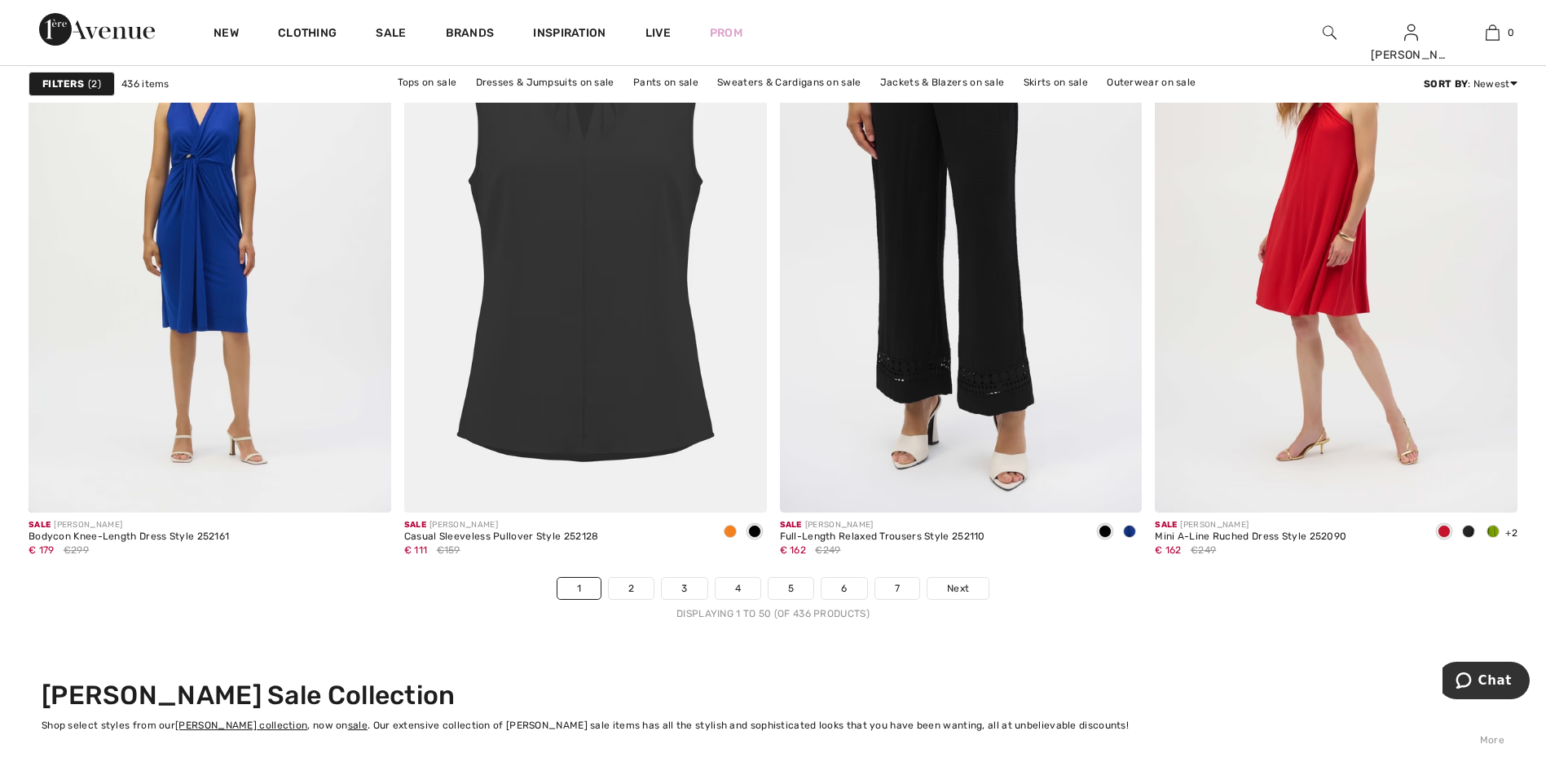
scroll to position [9207, 0]
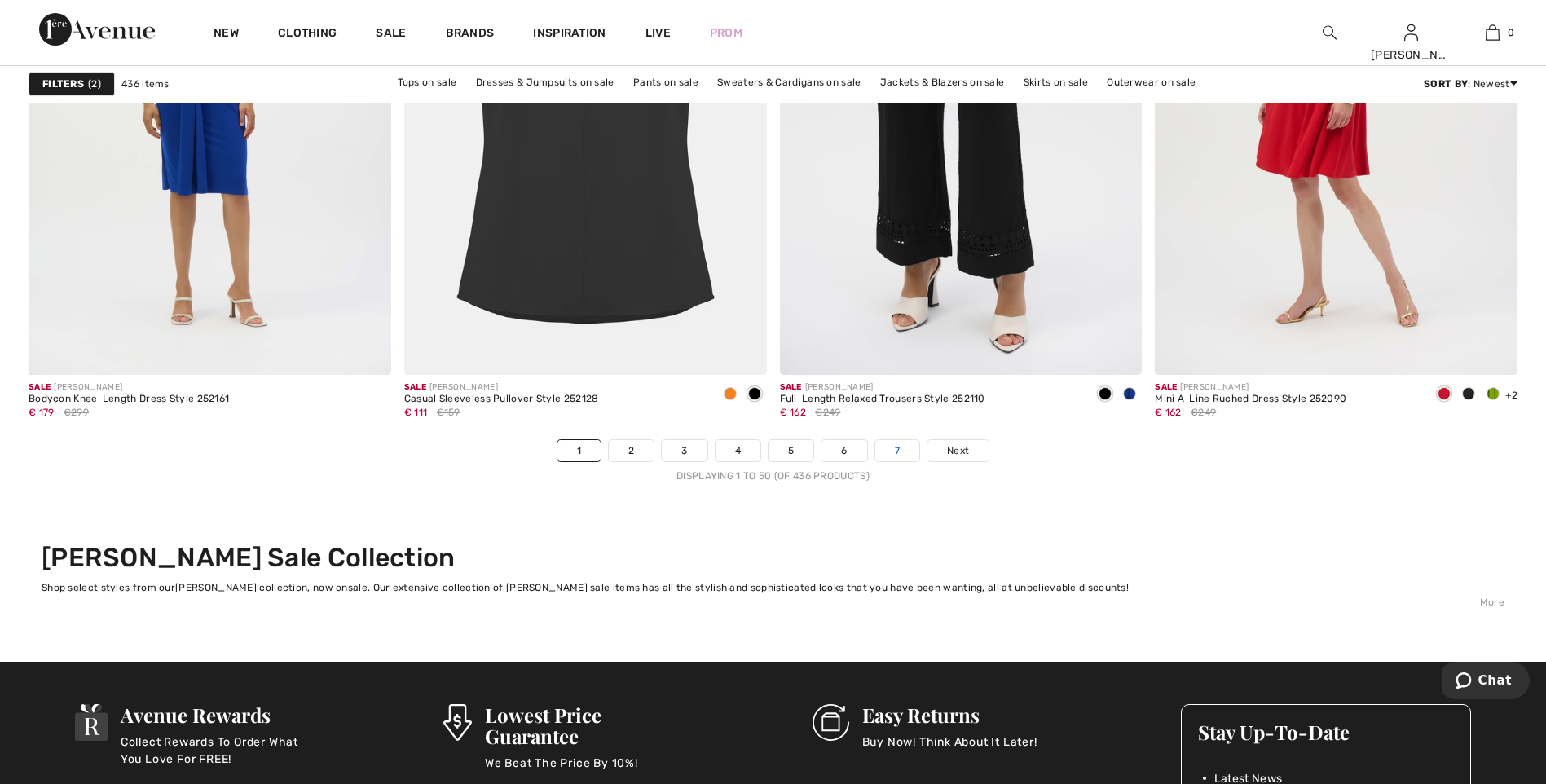
click at [889, 449] on link "7" at bounding box center [897, 450] width 44 height 21
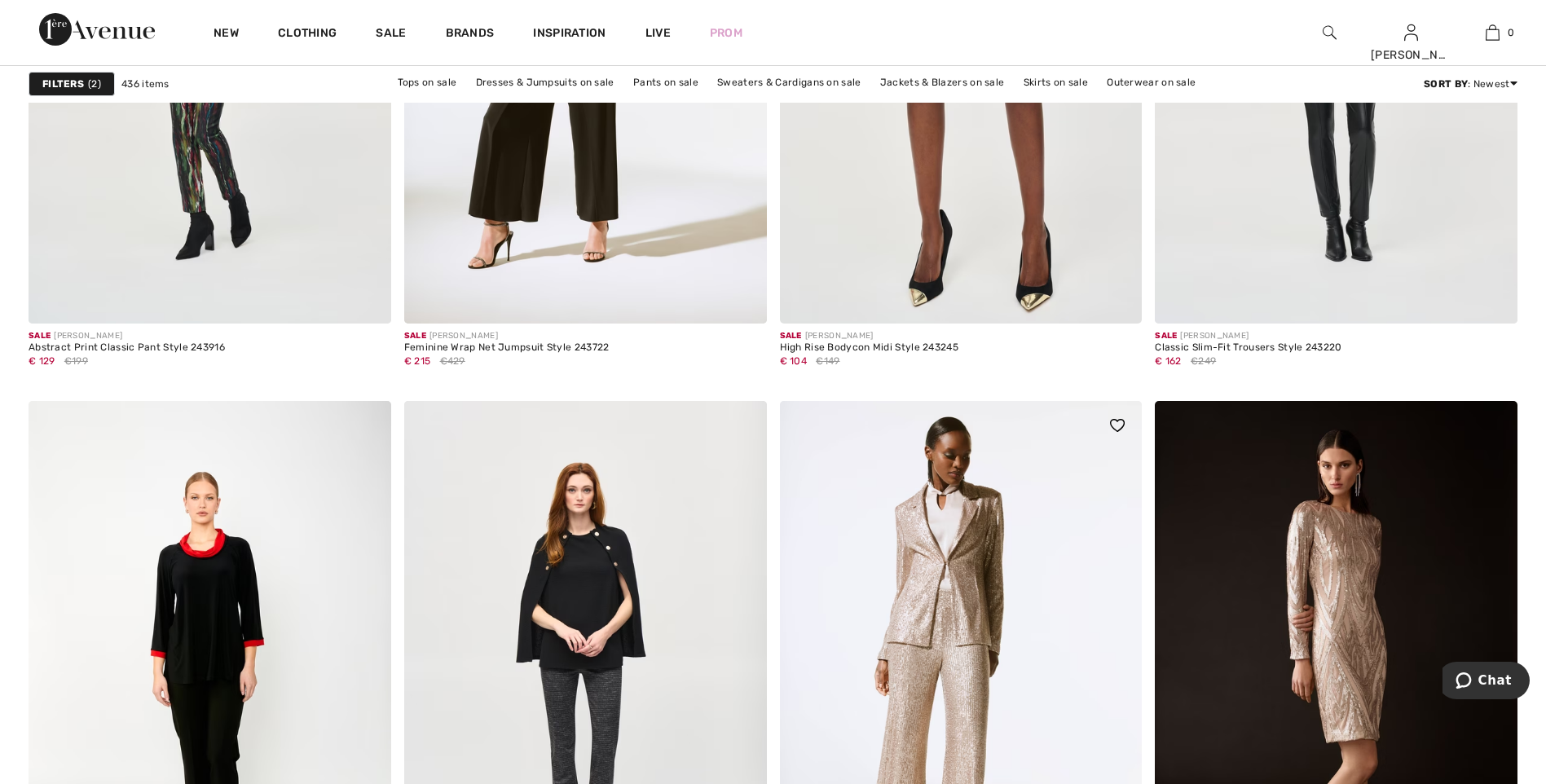
scroll to position [6518, 0]
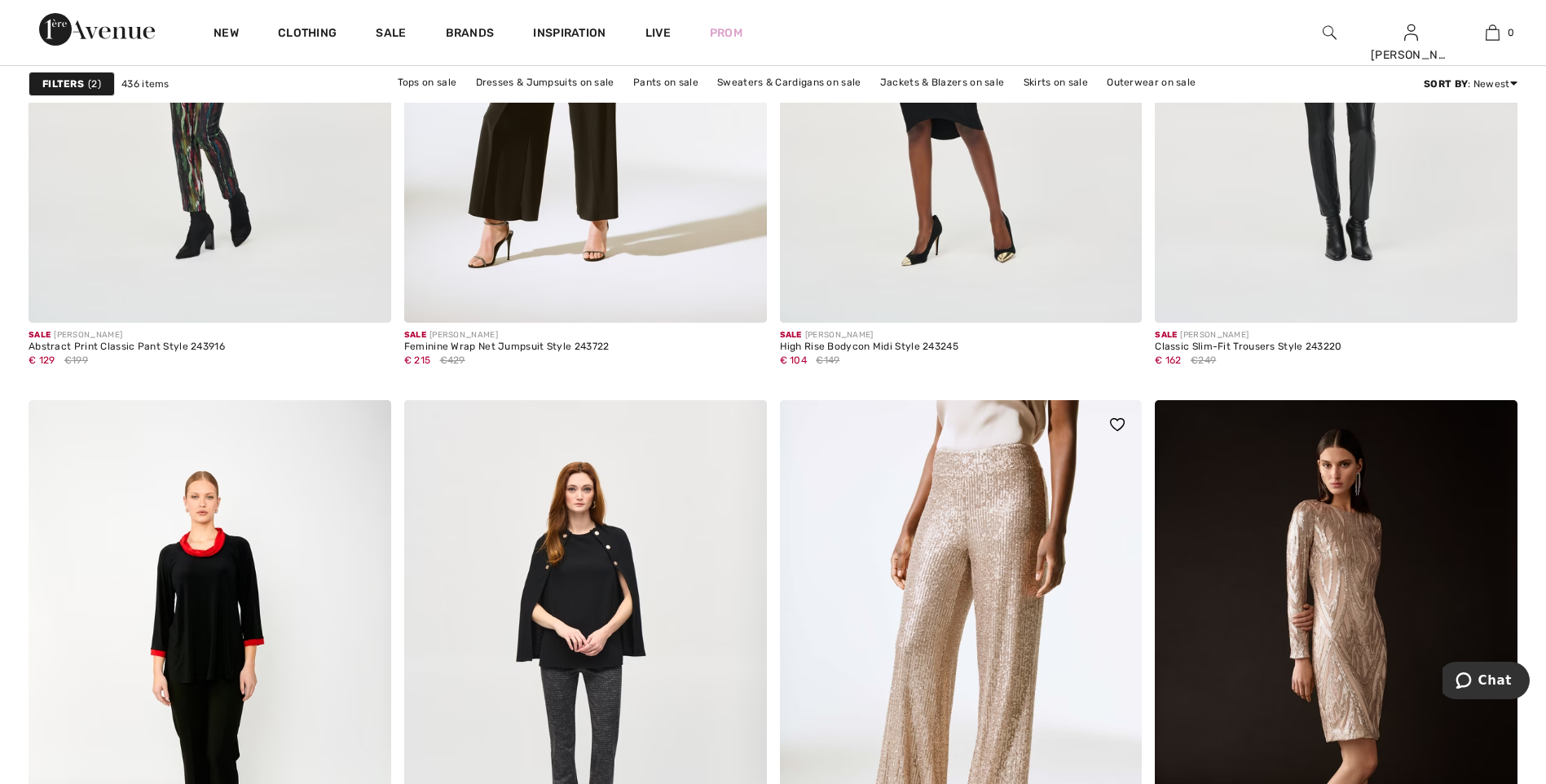
click at [970, 580] on img at bounding box center [962, 671] width 363 height 543
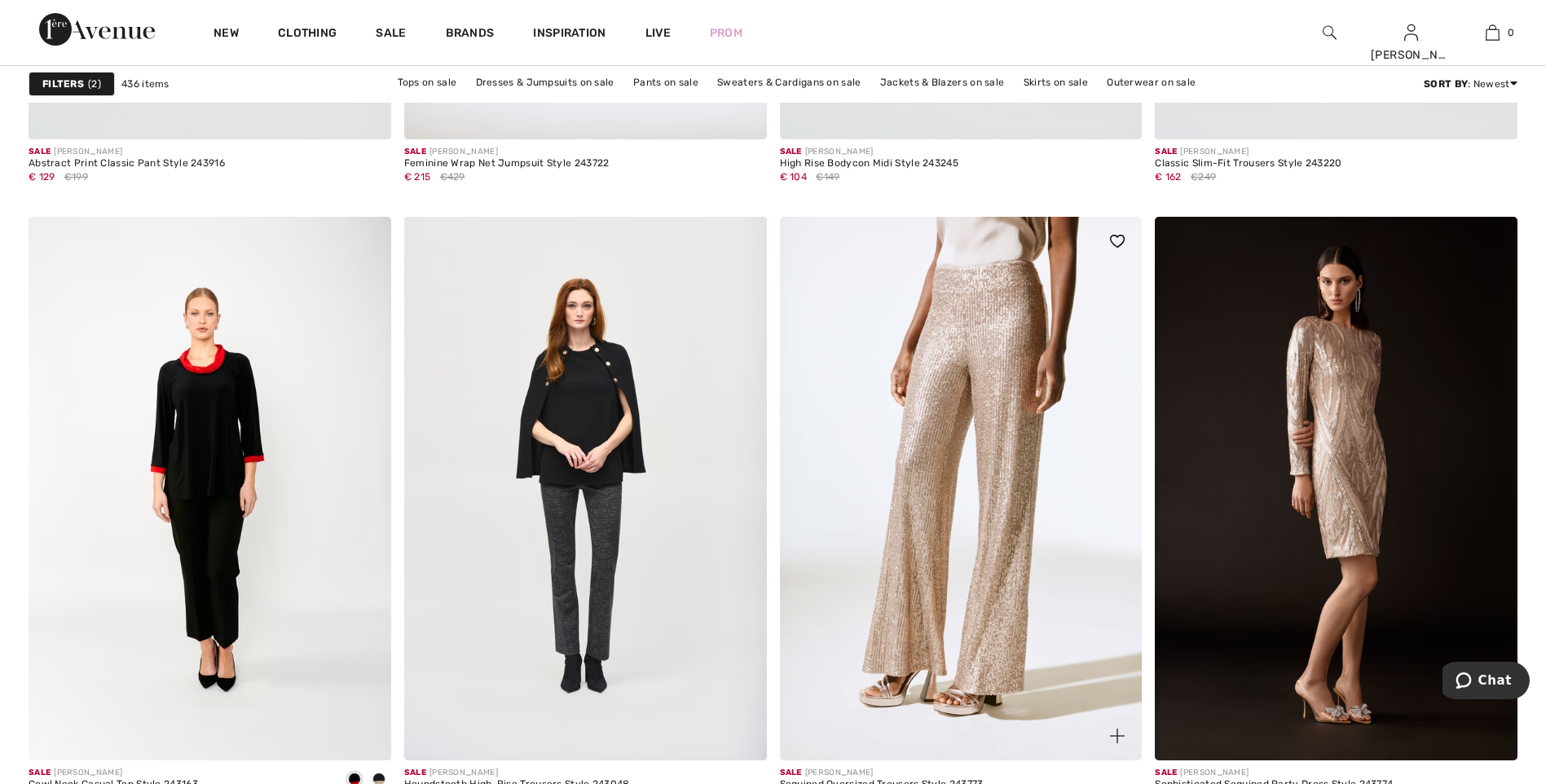
scroll to position [6763, 0]
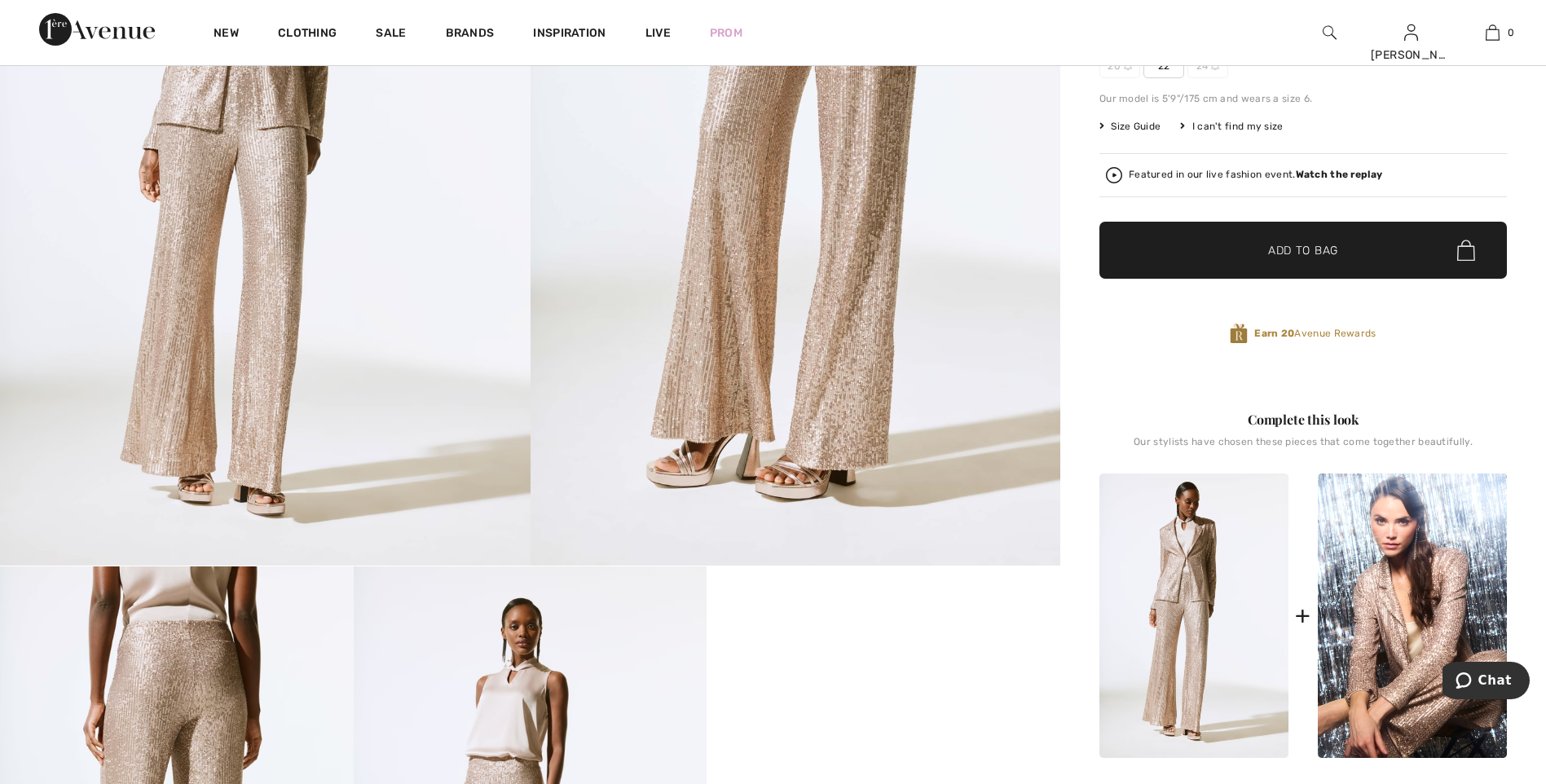
scroll to position [489, 0]
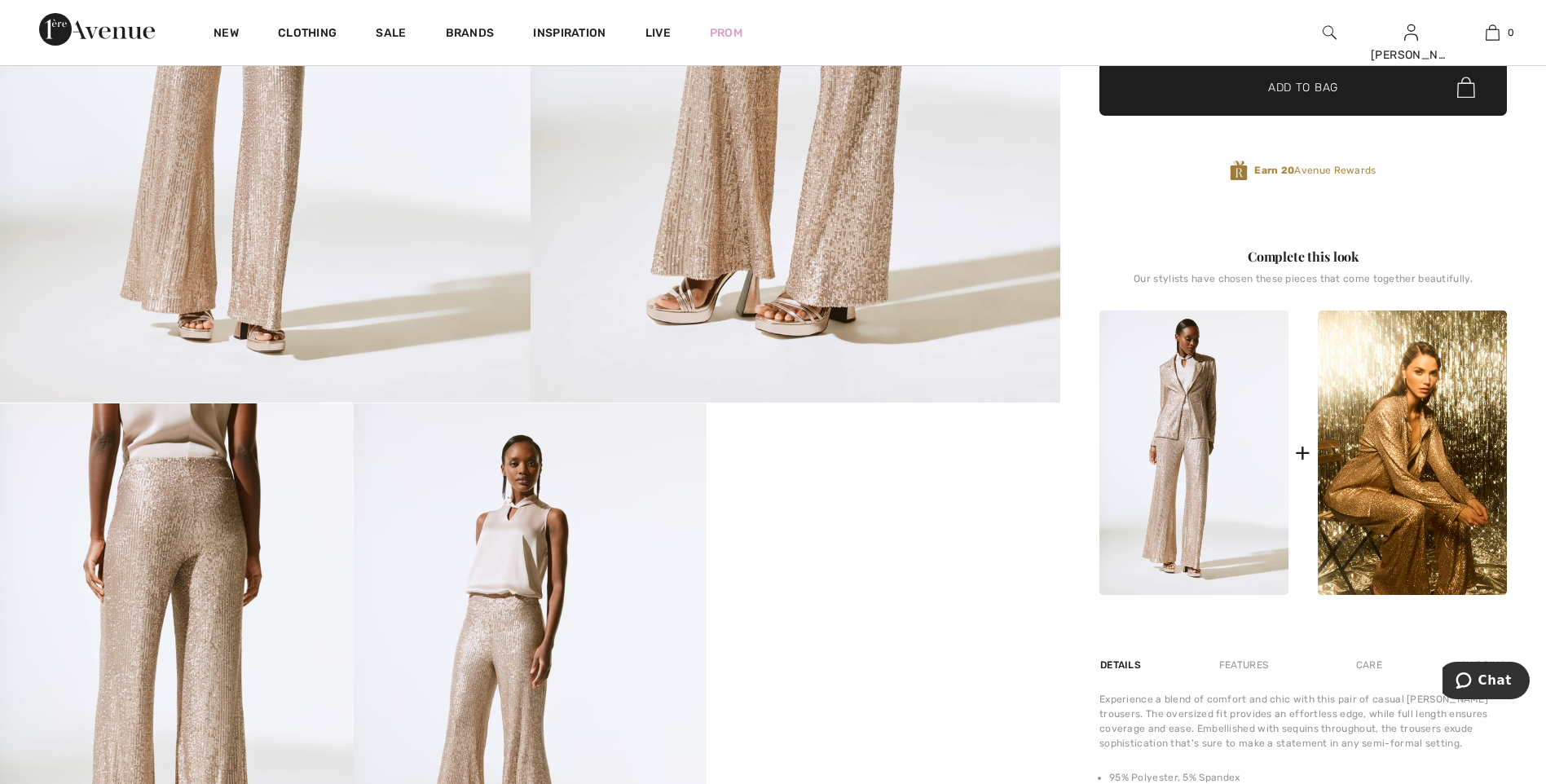
click at [1378, 429] on img at bounding box center [1412, 452] width 189 height 284
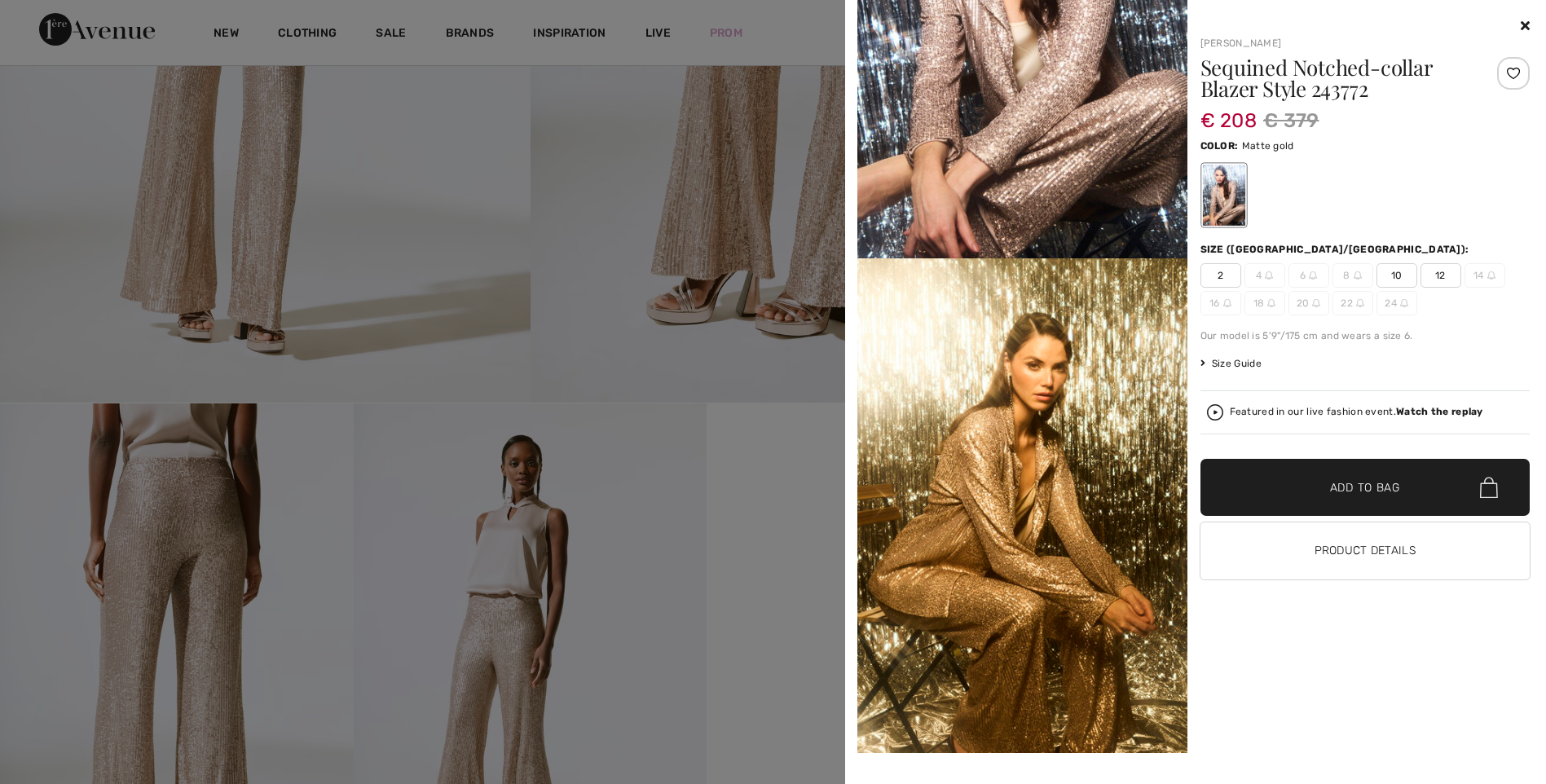
scroll to position [245, 0]
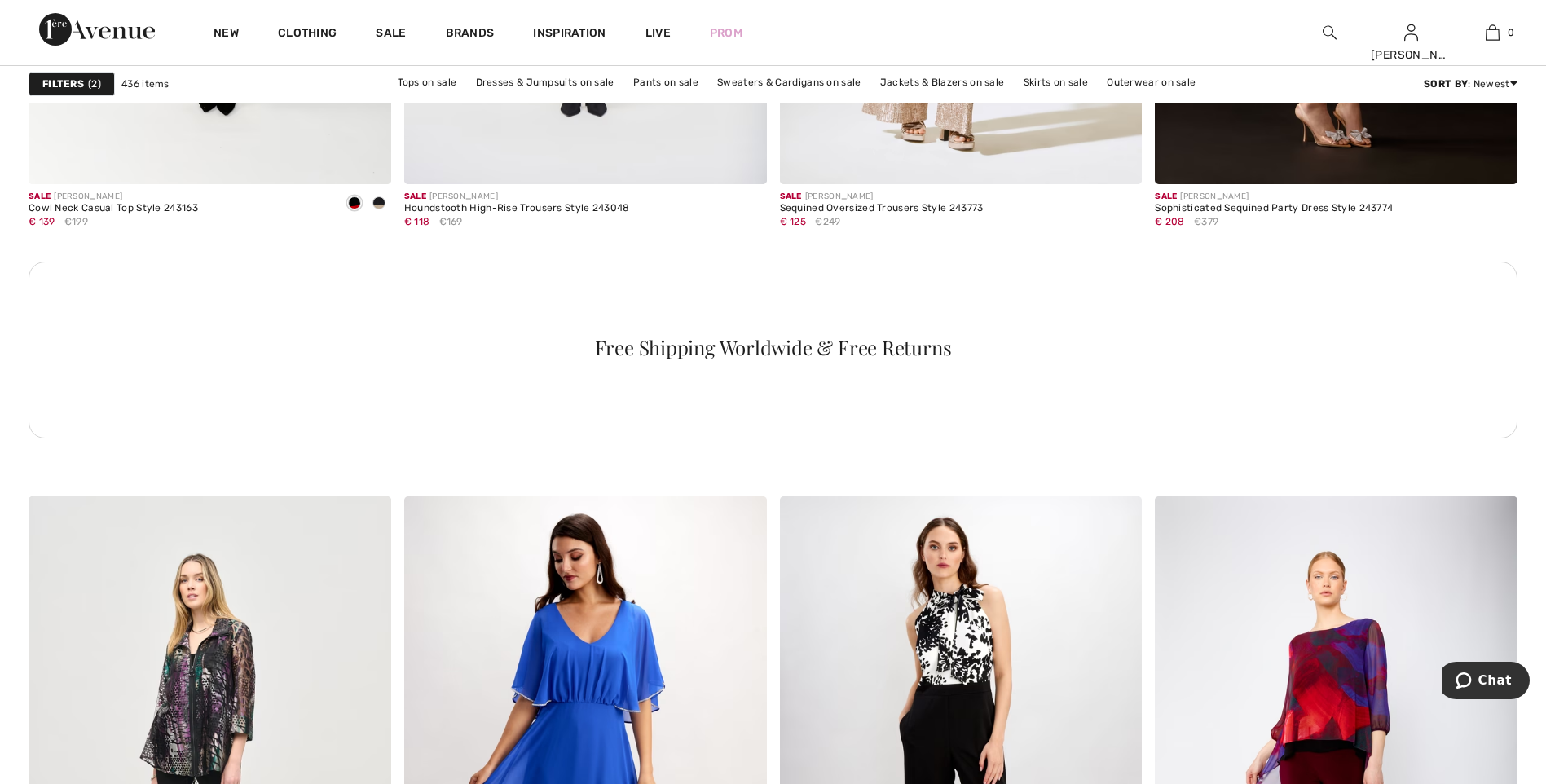
scroll to position [7578, 0]
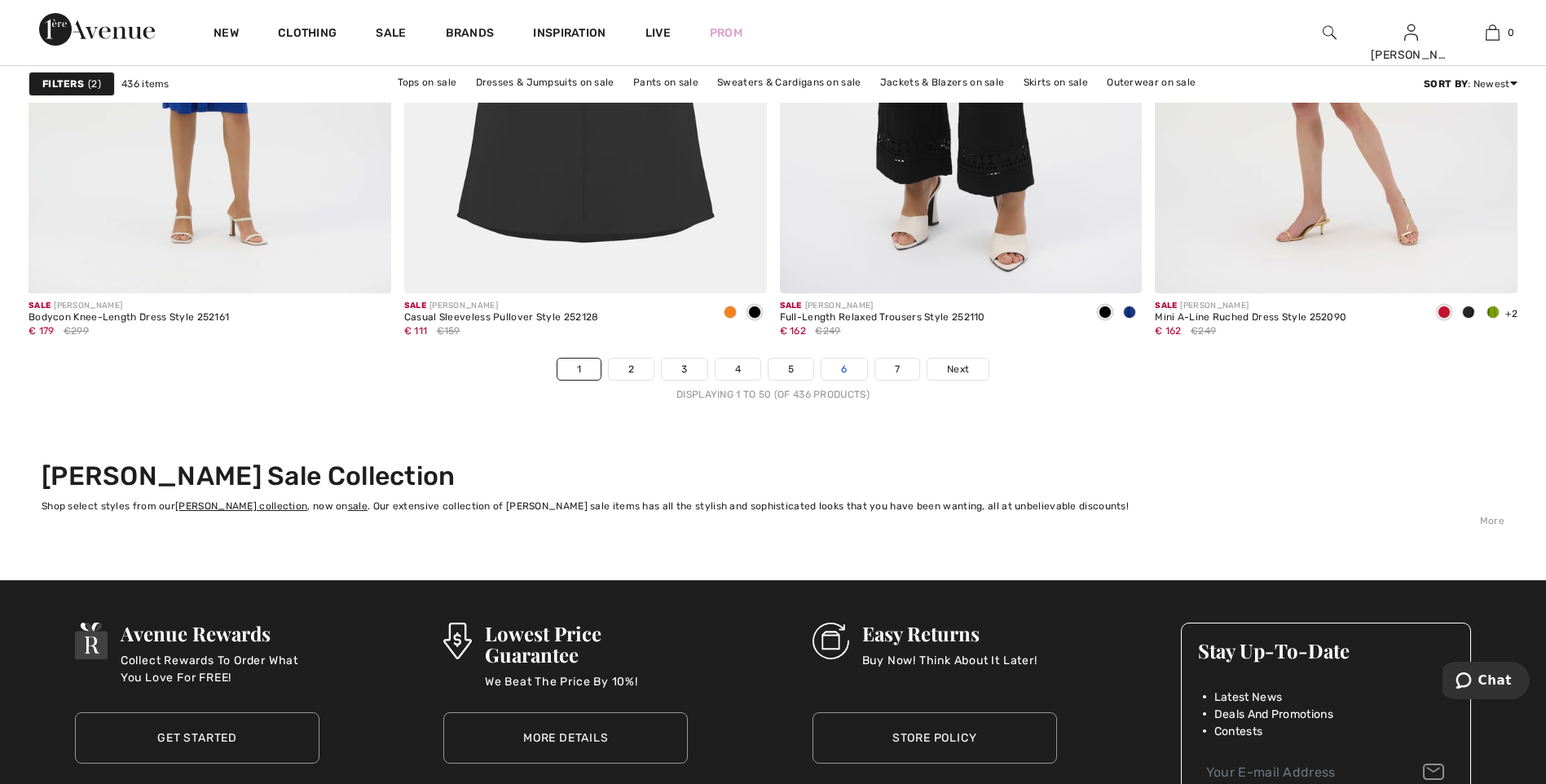
click at [852, 367] on link "6" at bounding box center [843, 370] width 45 height 21
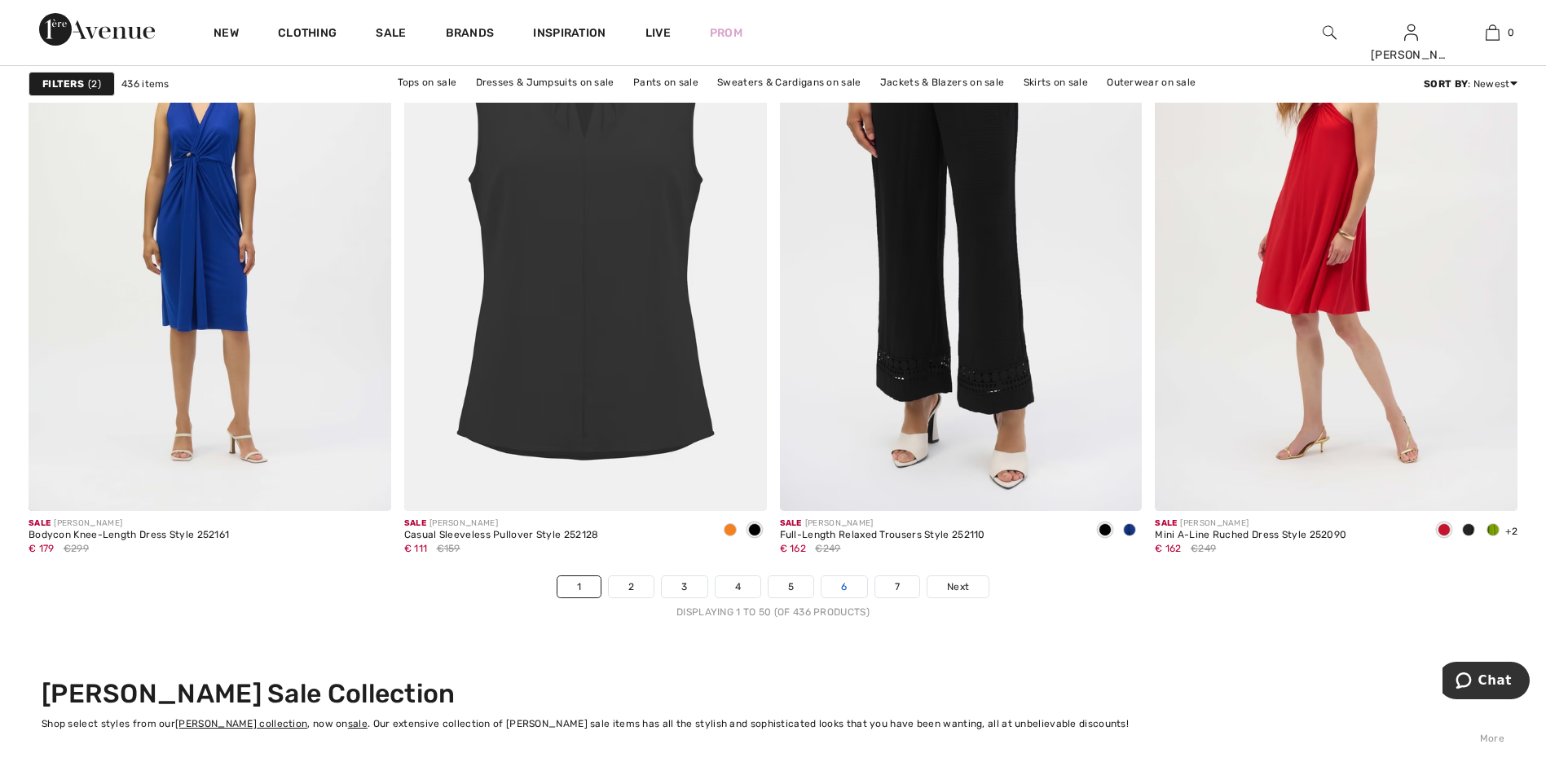
scroll to position [9044, 0]
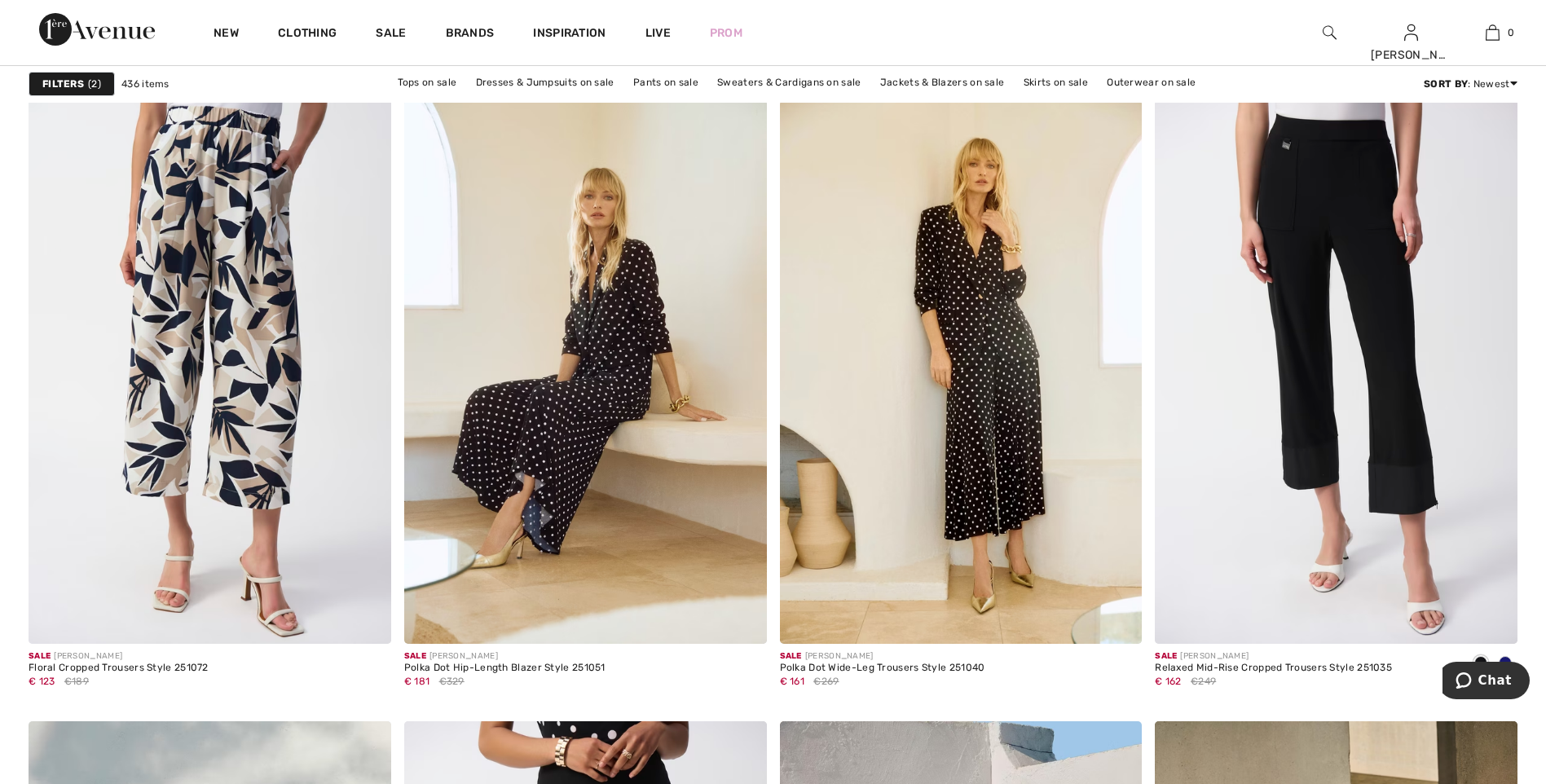
scroll to position [1386, 0]
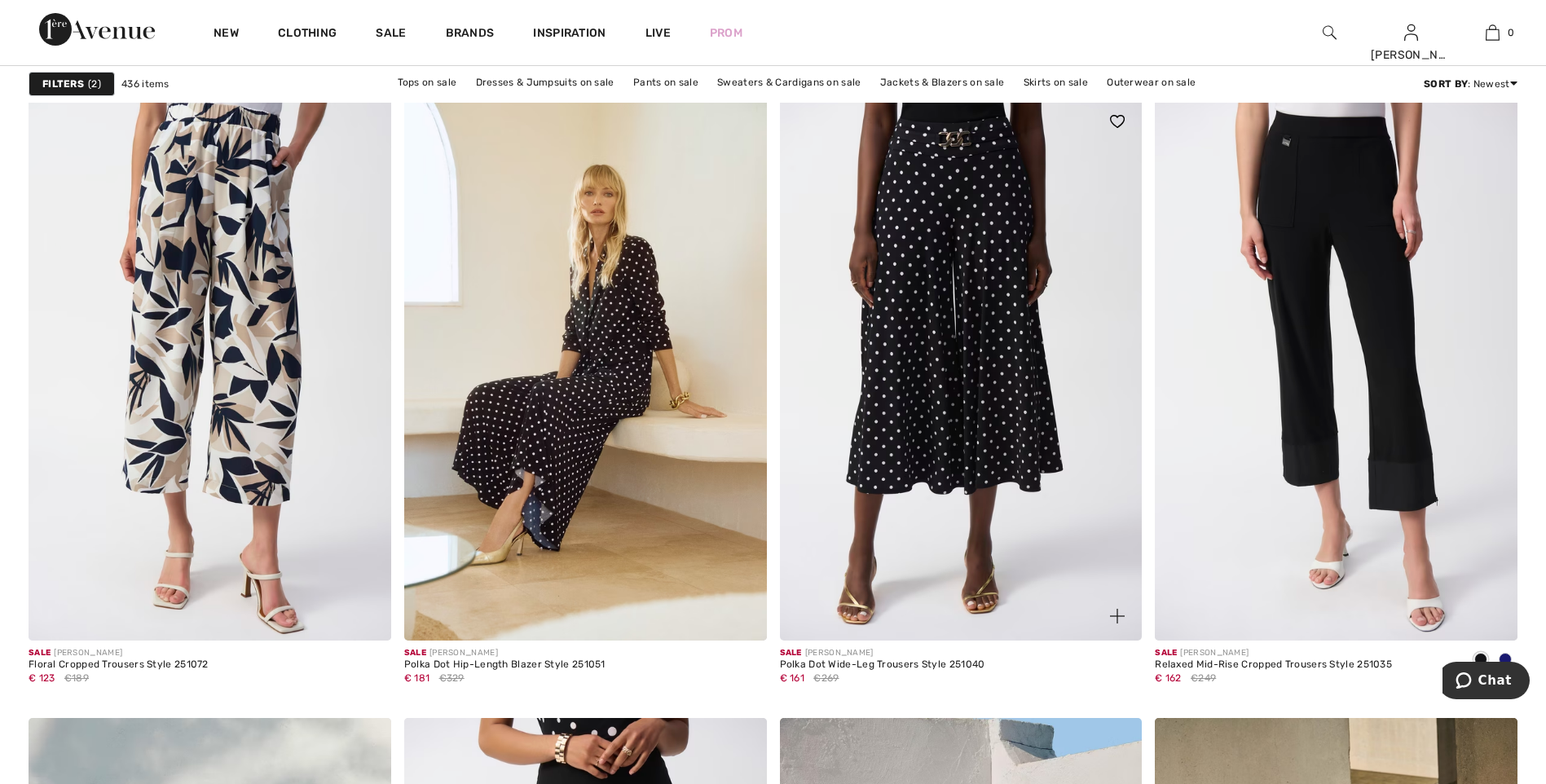
click at [1016, 353] on img at bounding box center [962, 369] width 363 height 543
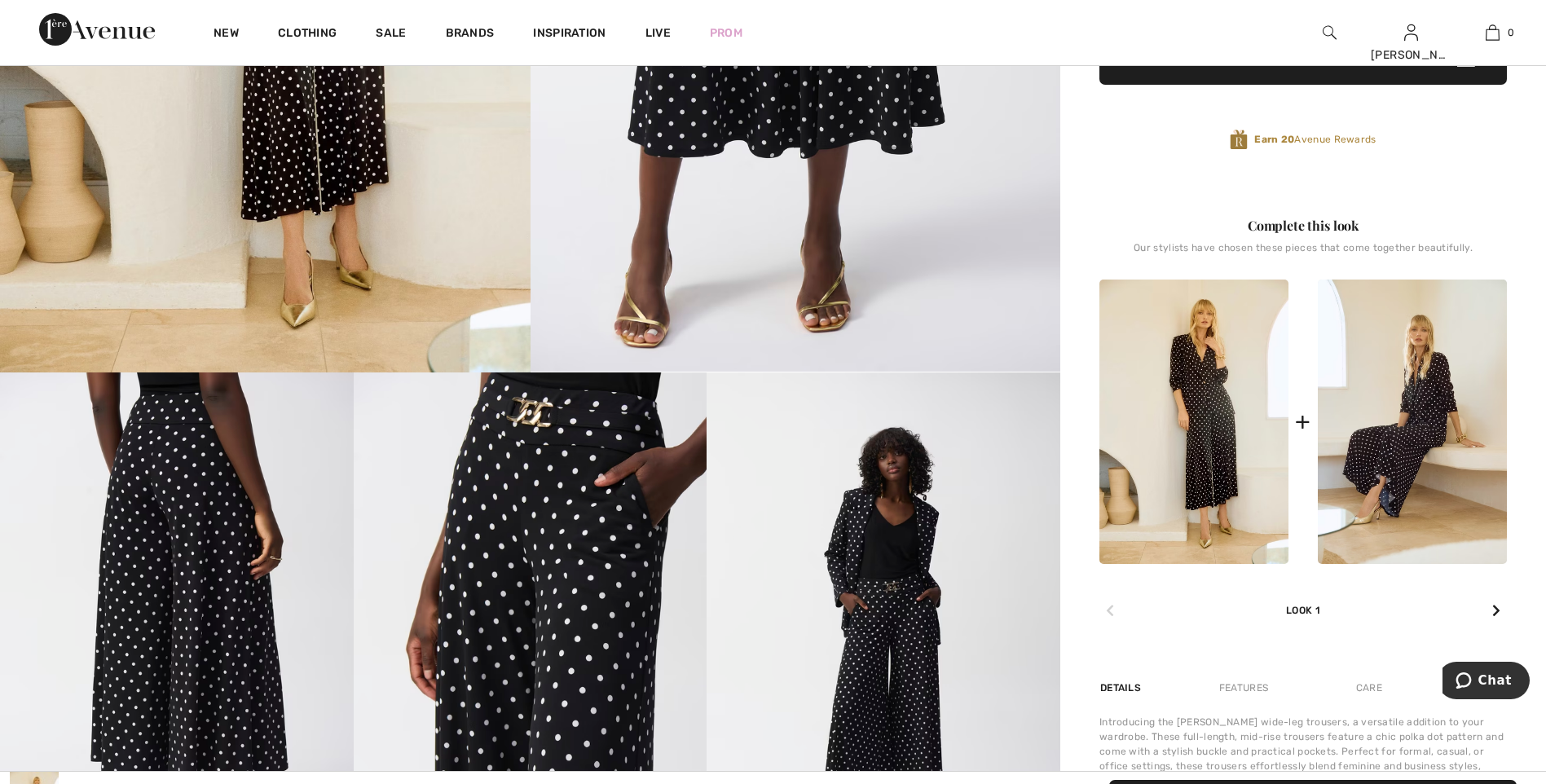
scroll to position [571, 0]
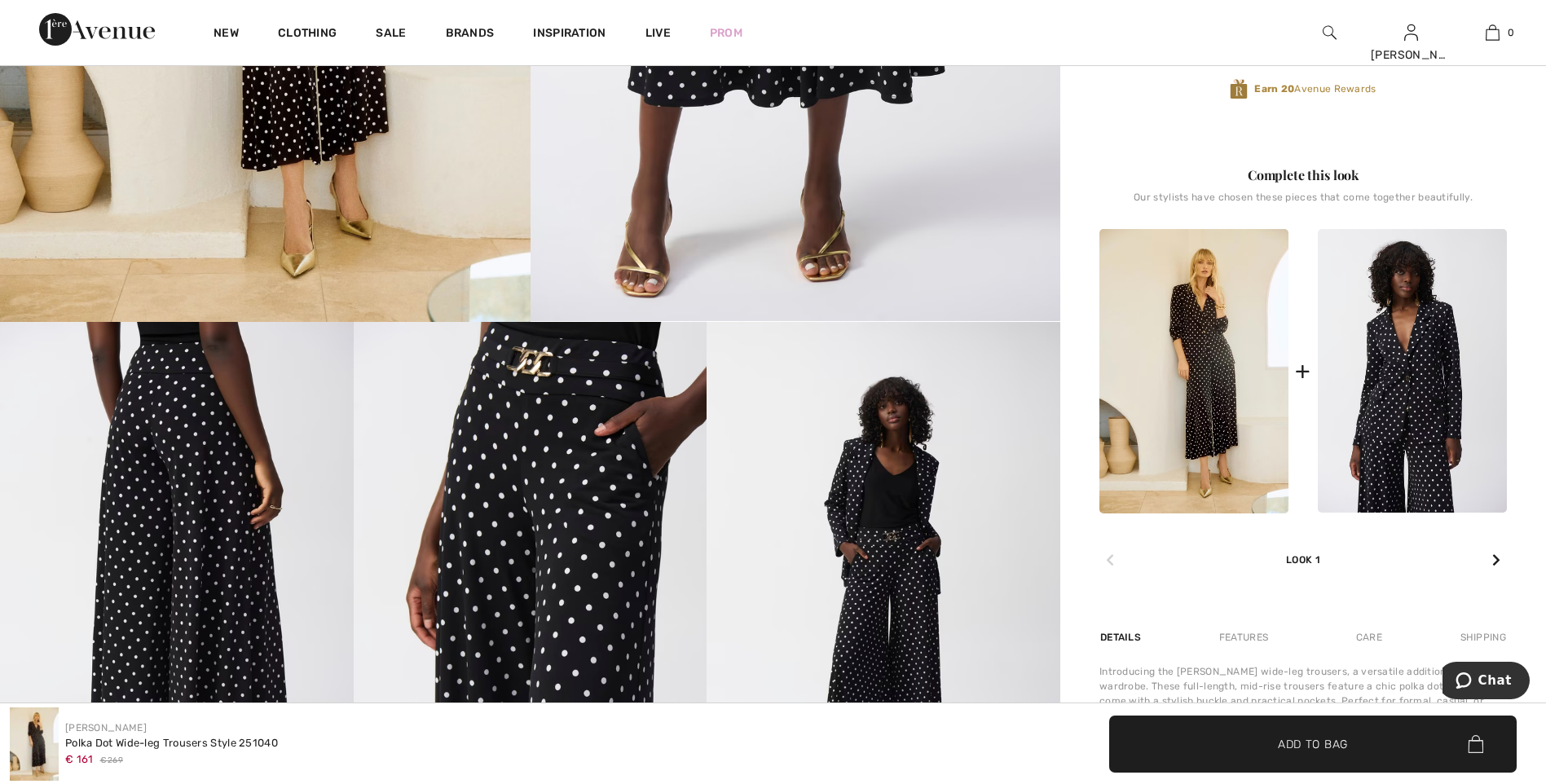
click at [1397, 392] on img at bounding box center [1412, 371] width 189 height 284
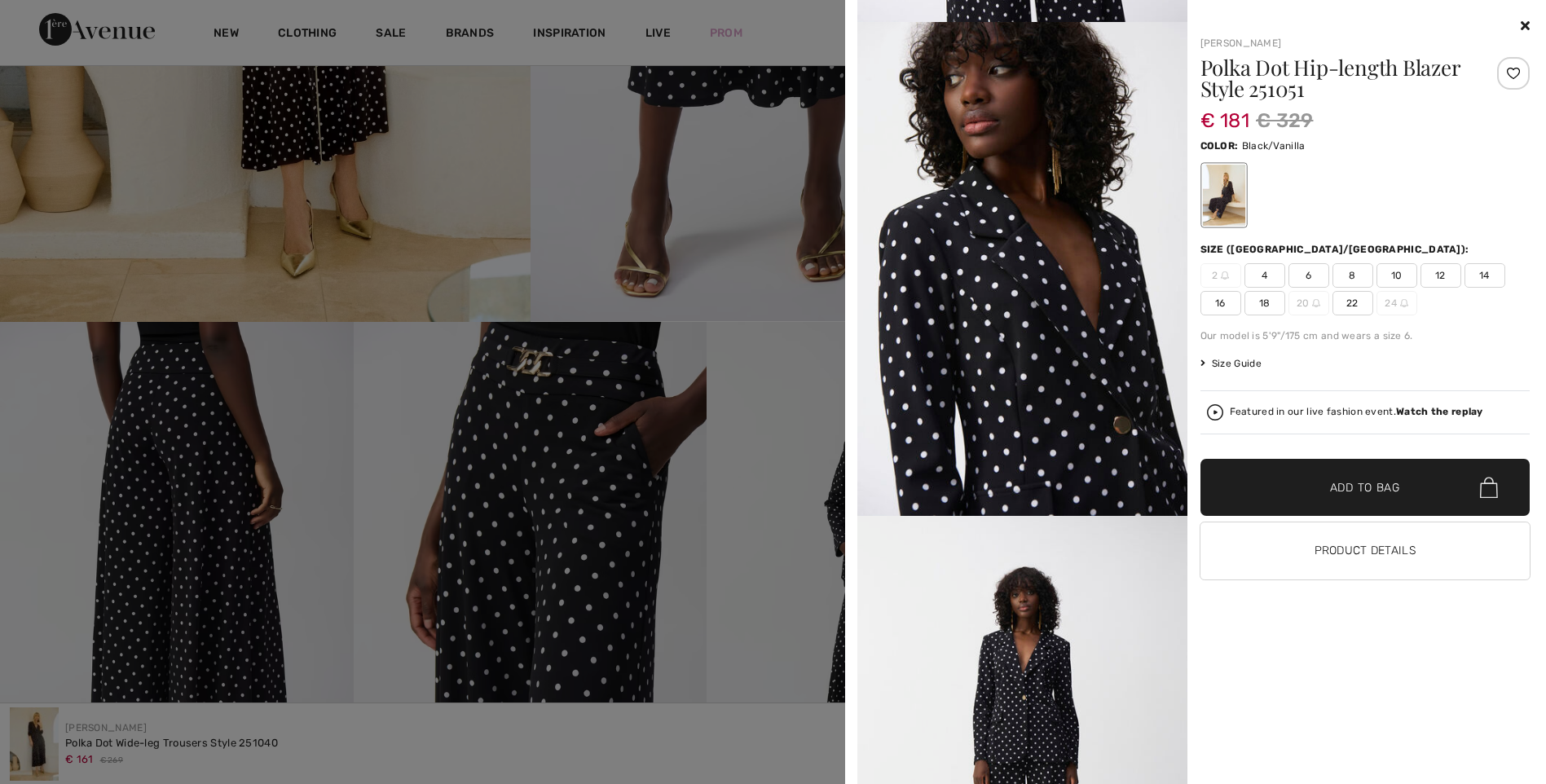
scroll to position [1467, 0]
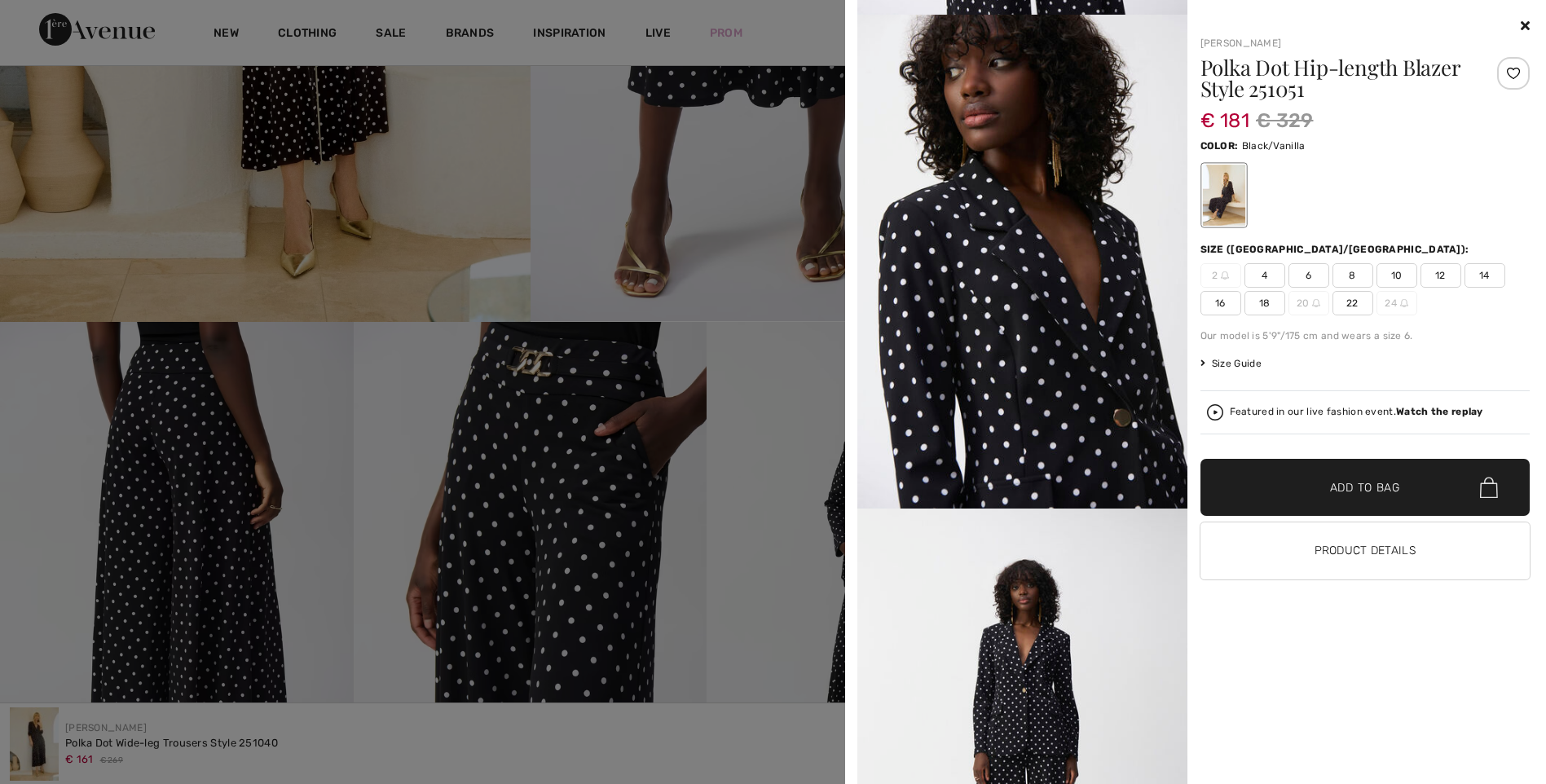
click at [1525, 23] on icon at bounding box center [1525, 24] width 9 height 13
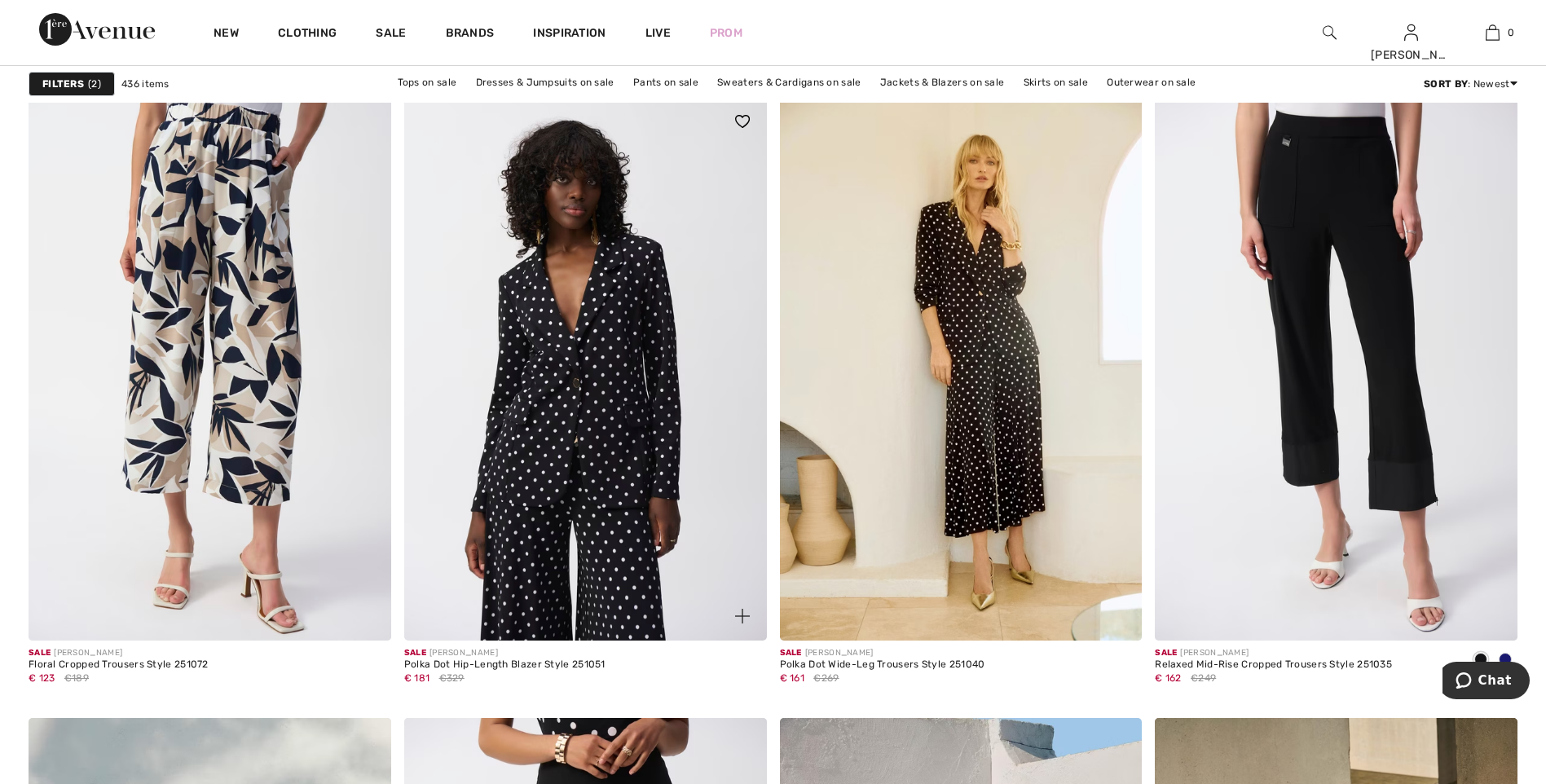
click at [590, 603] on img at bounding box center [586, 369] width 363 height 543
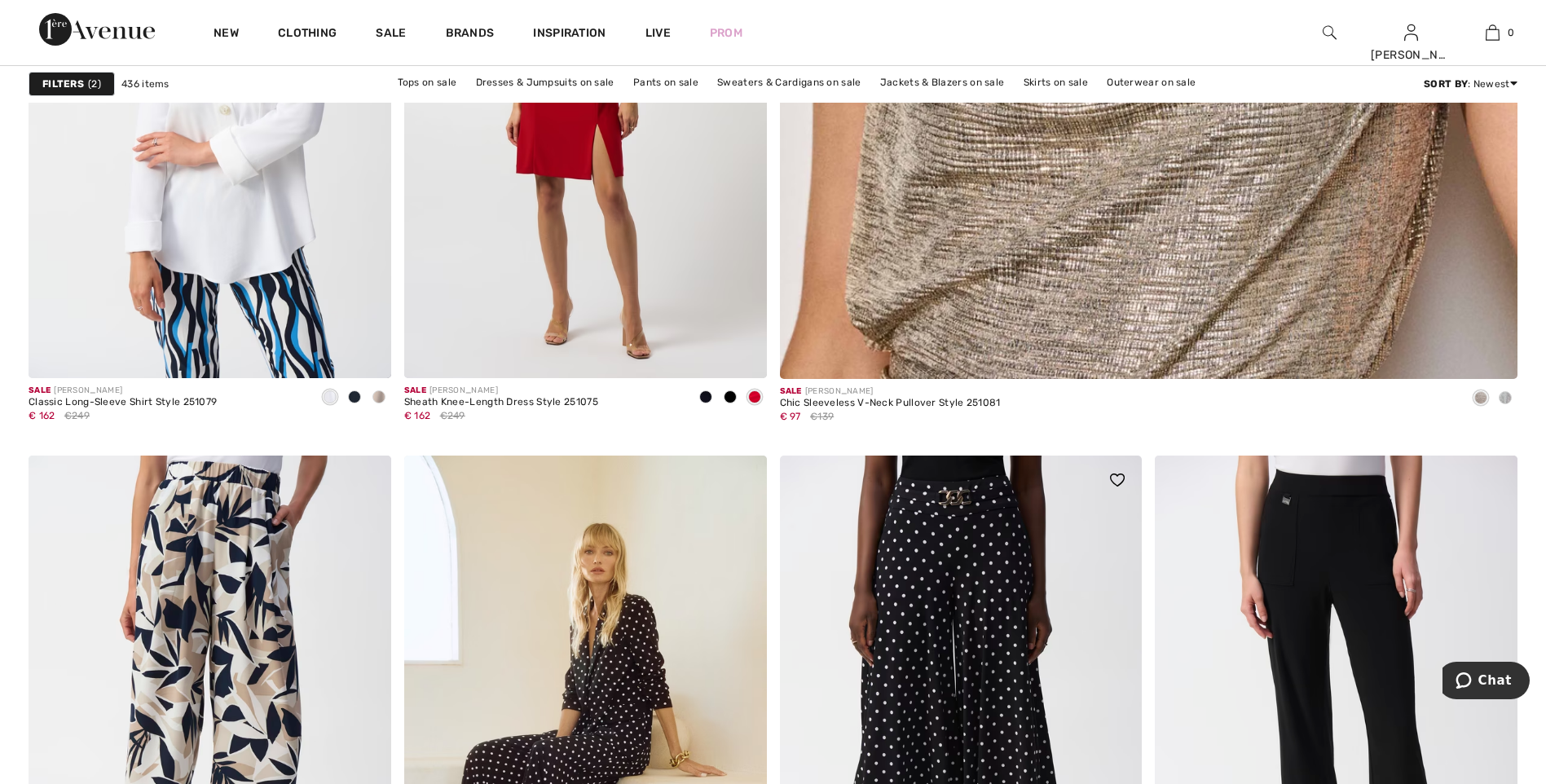
scroll to position [815, 0]
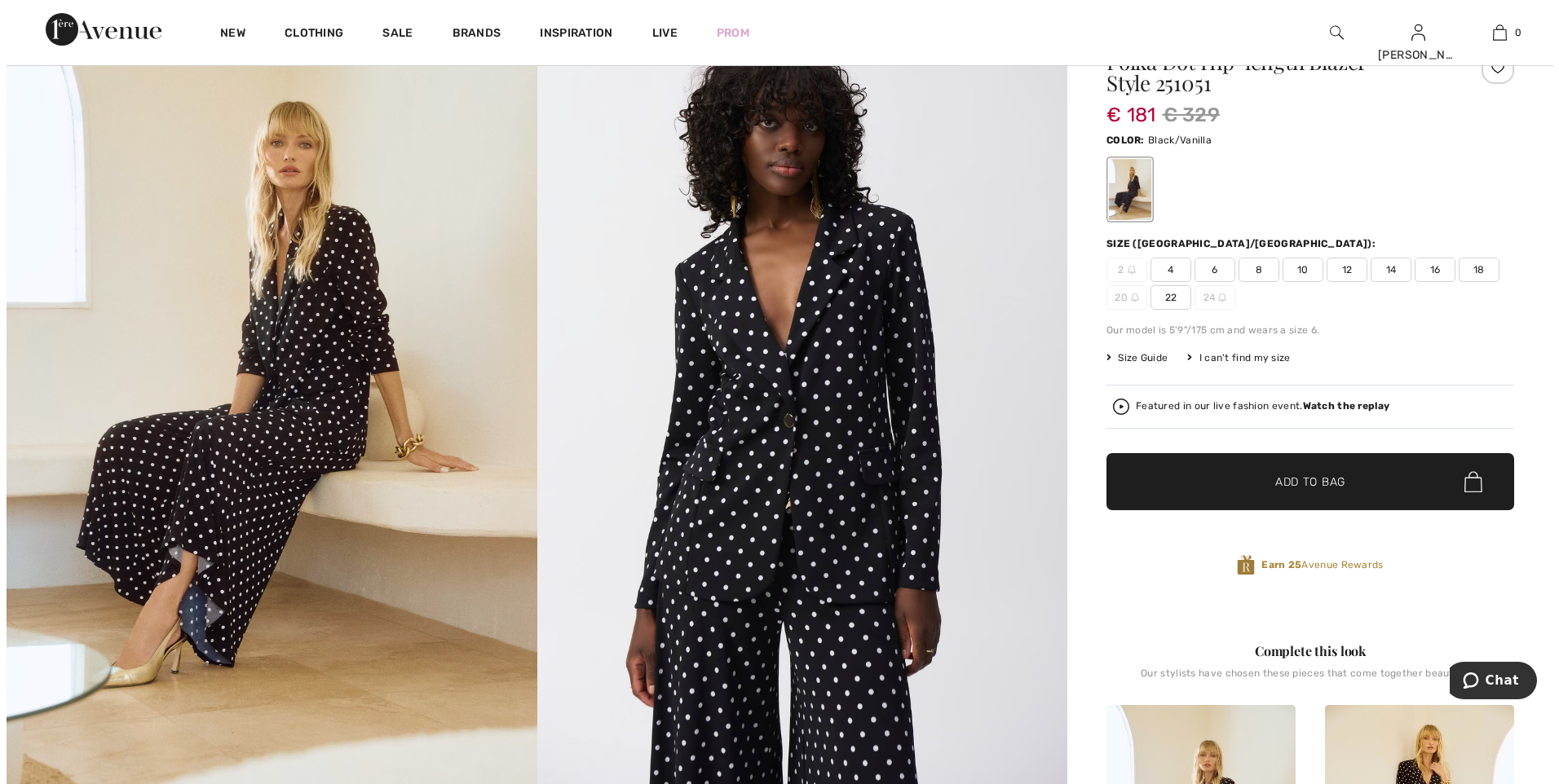
scroll to position [82, 0]
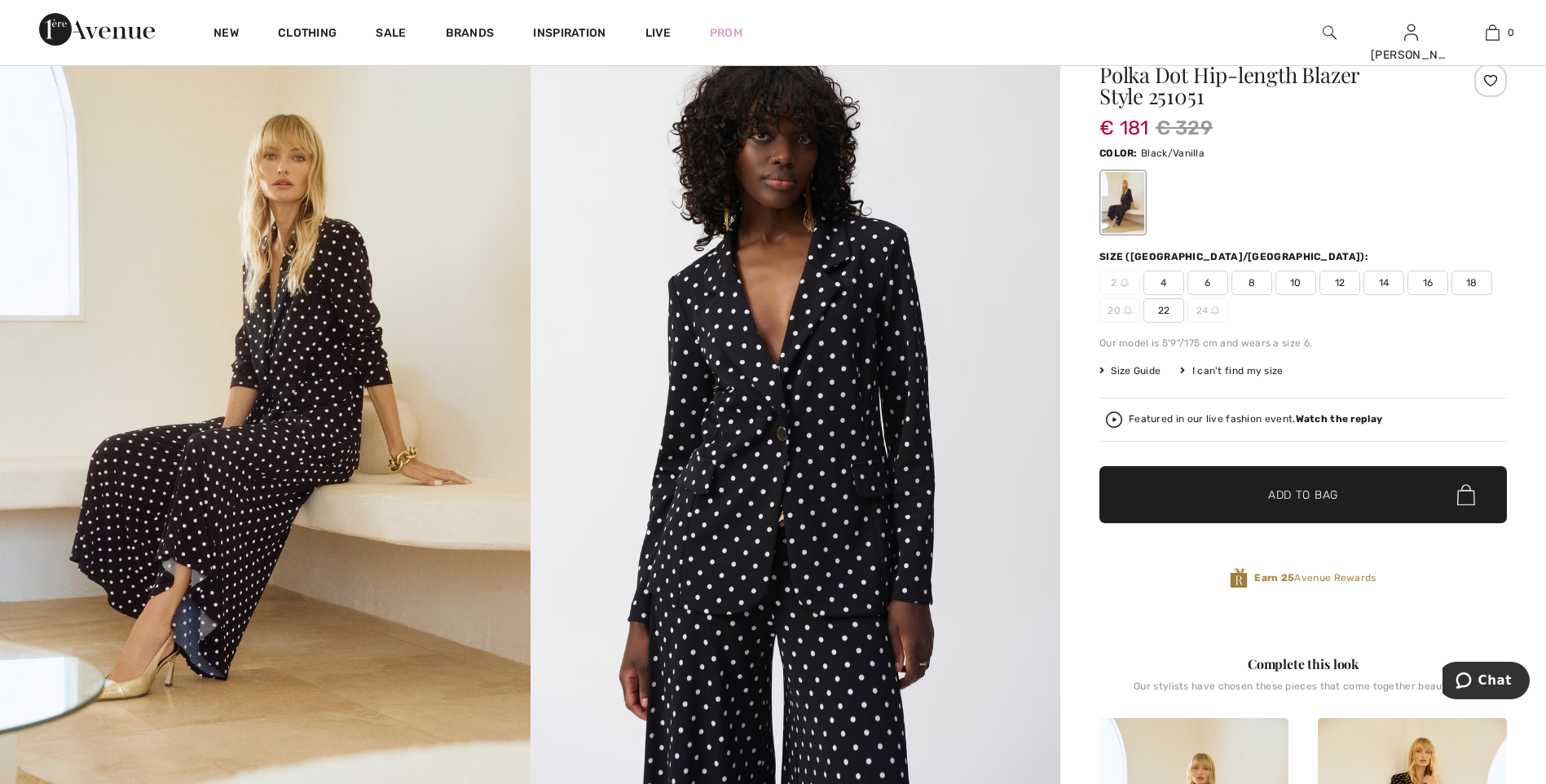
click at [305, 400] on img at bounding box center [265, 413] width 531 height 796
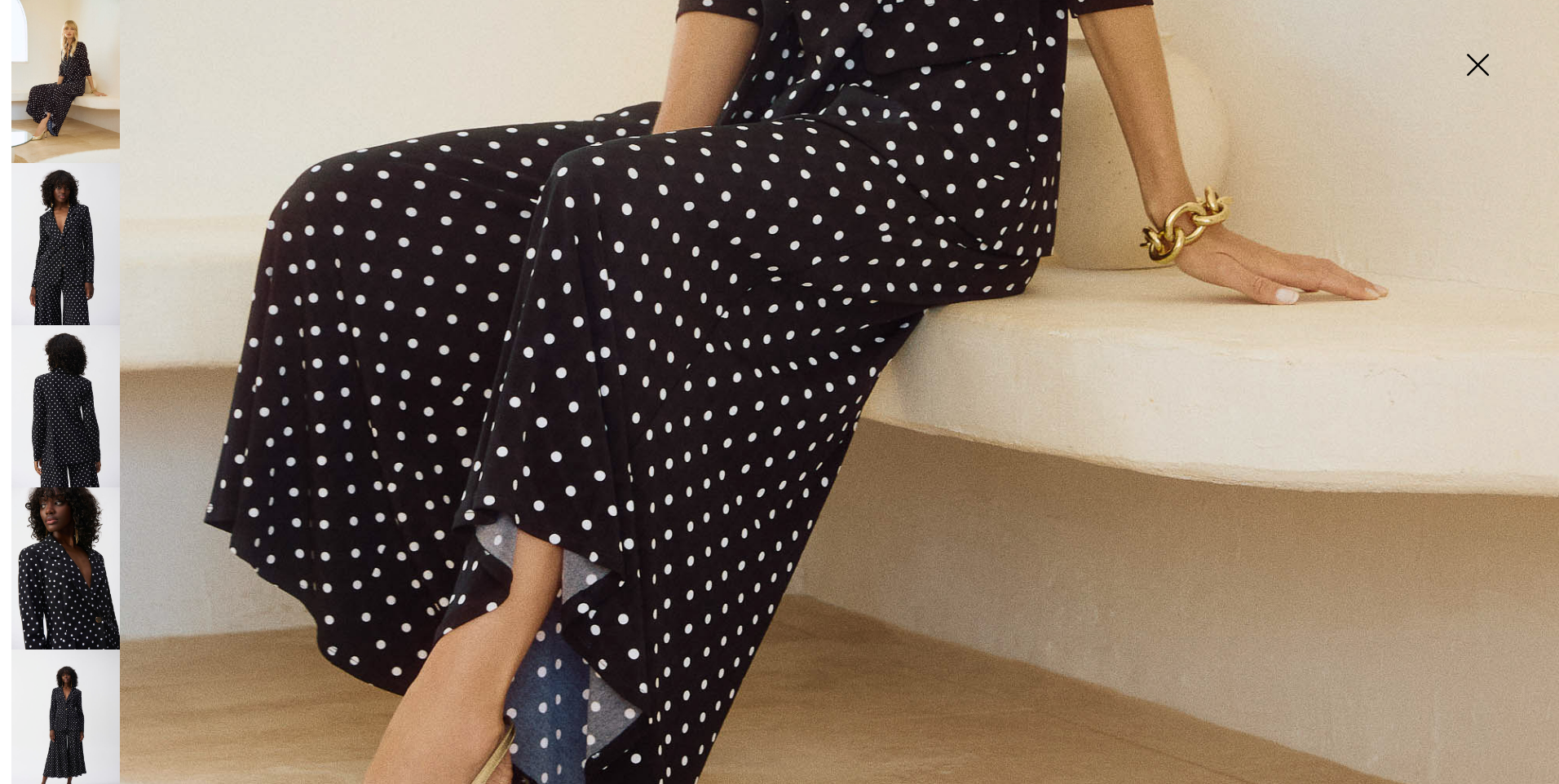
scroll to position [1141, 0]
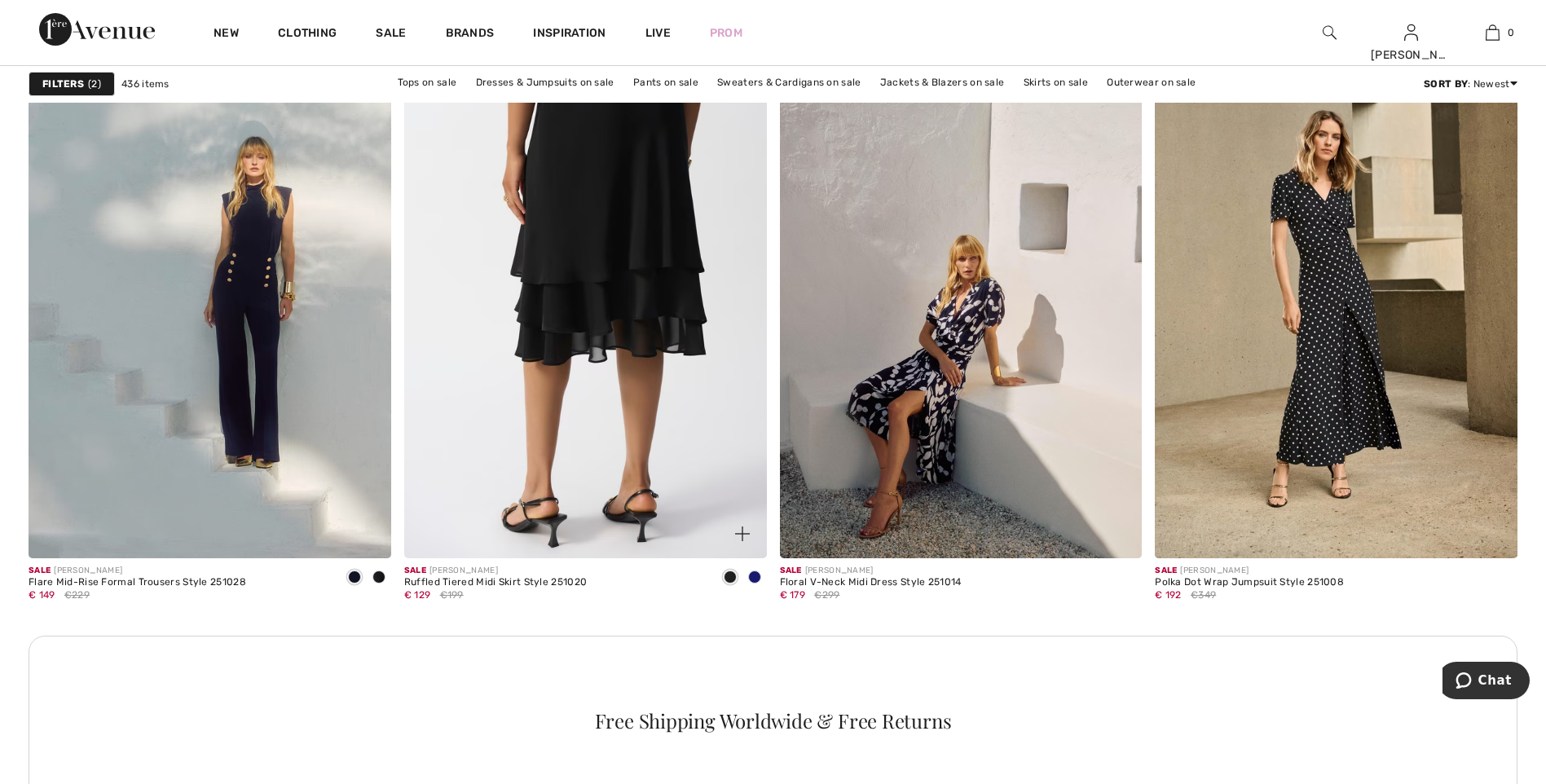
scroll to position [2118, 0]
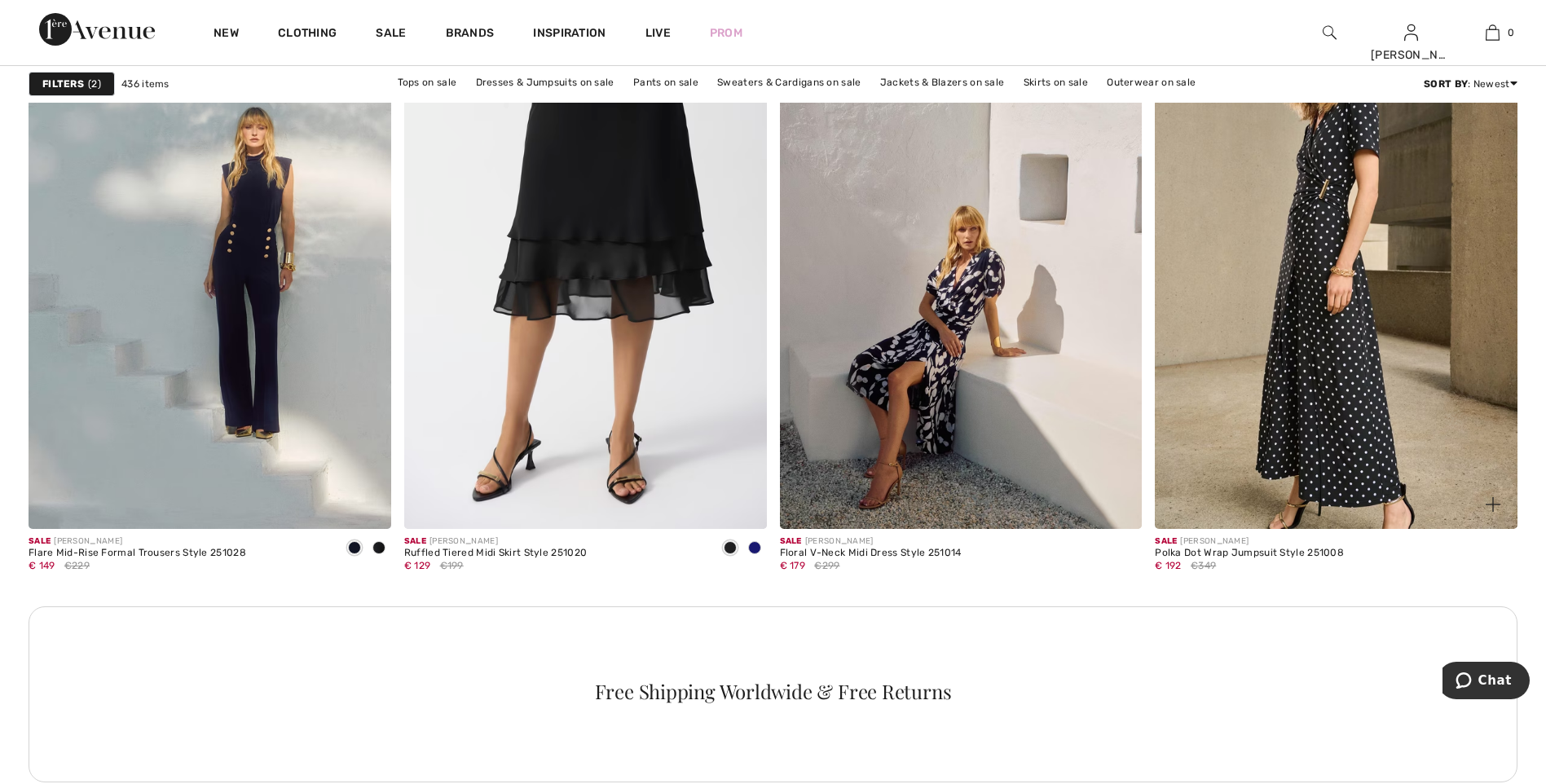
click at [1317, 328] on img at bounding box center [1336, 256] width 363 height 543
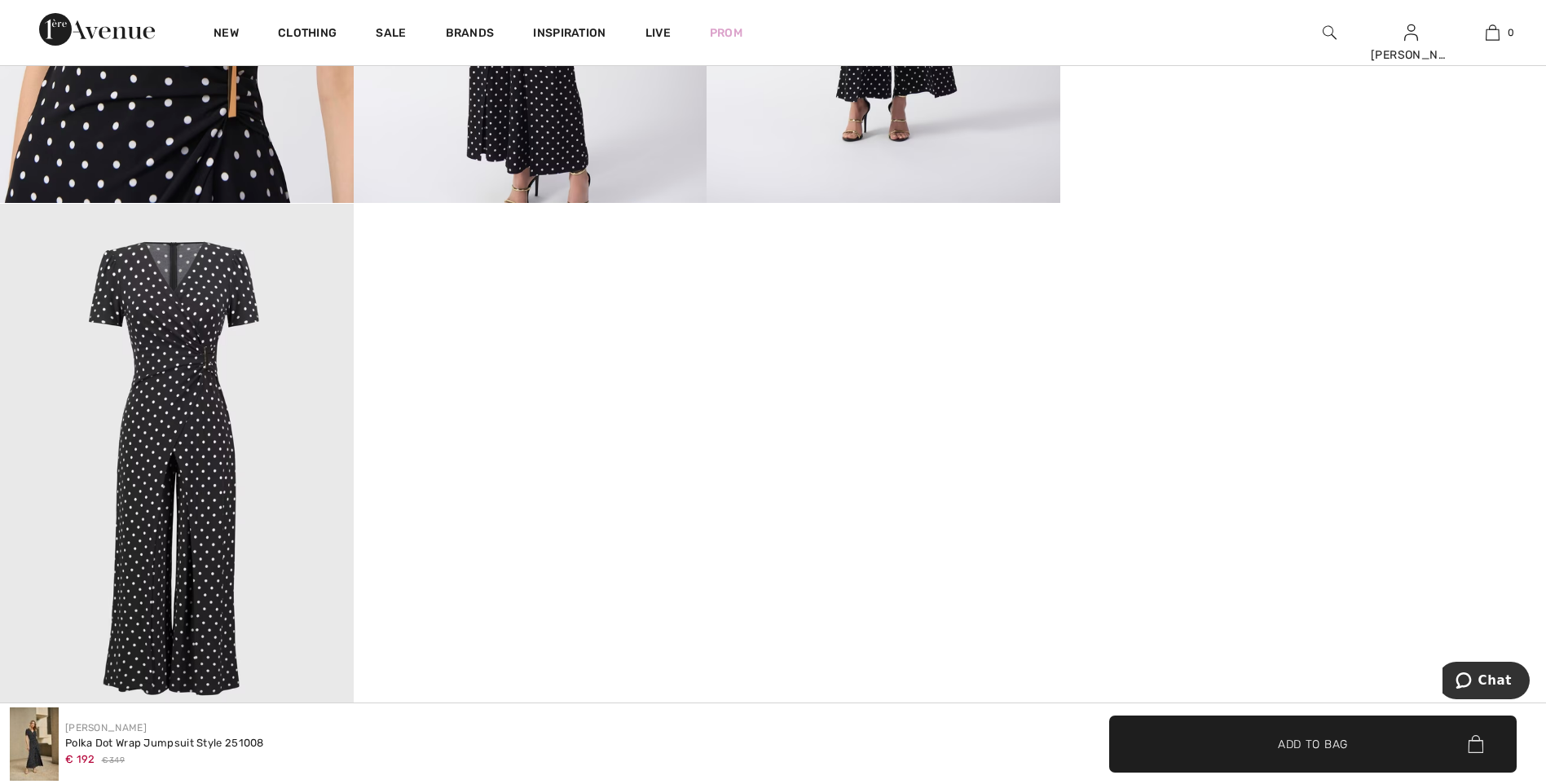
scroll to position [1793, 0]
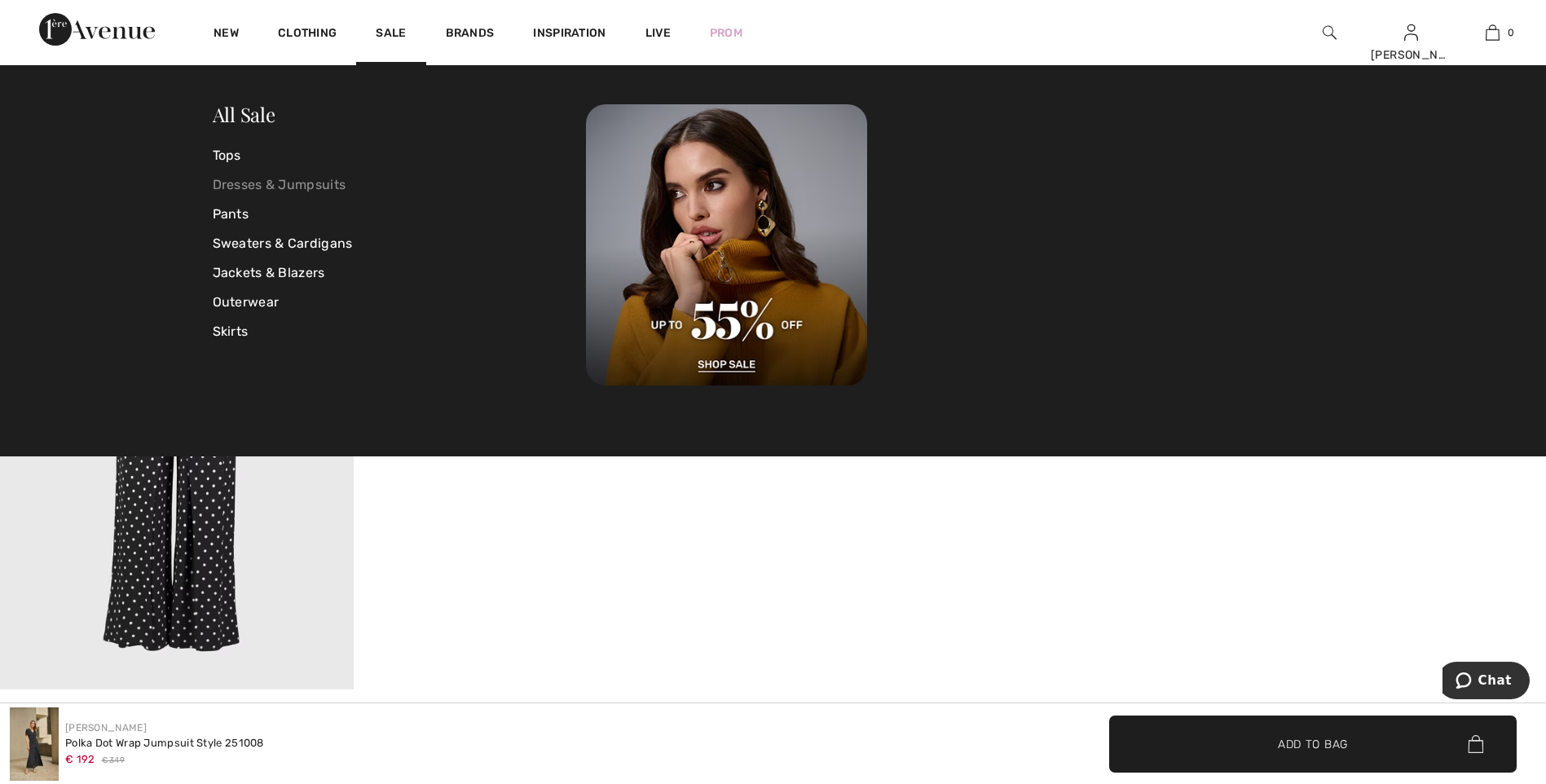
click at [253, 185] on link "Dresses & Jumpsuits" at bounding box center [399, 185] width 374 height 29
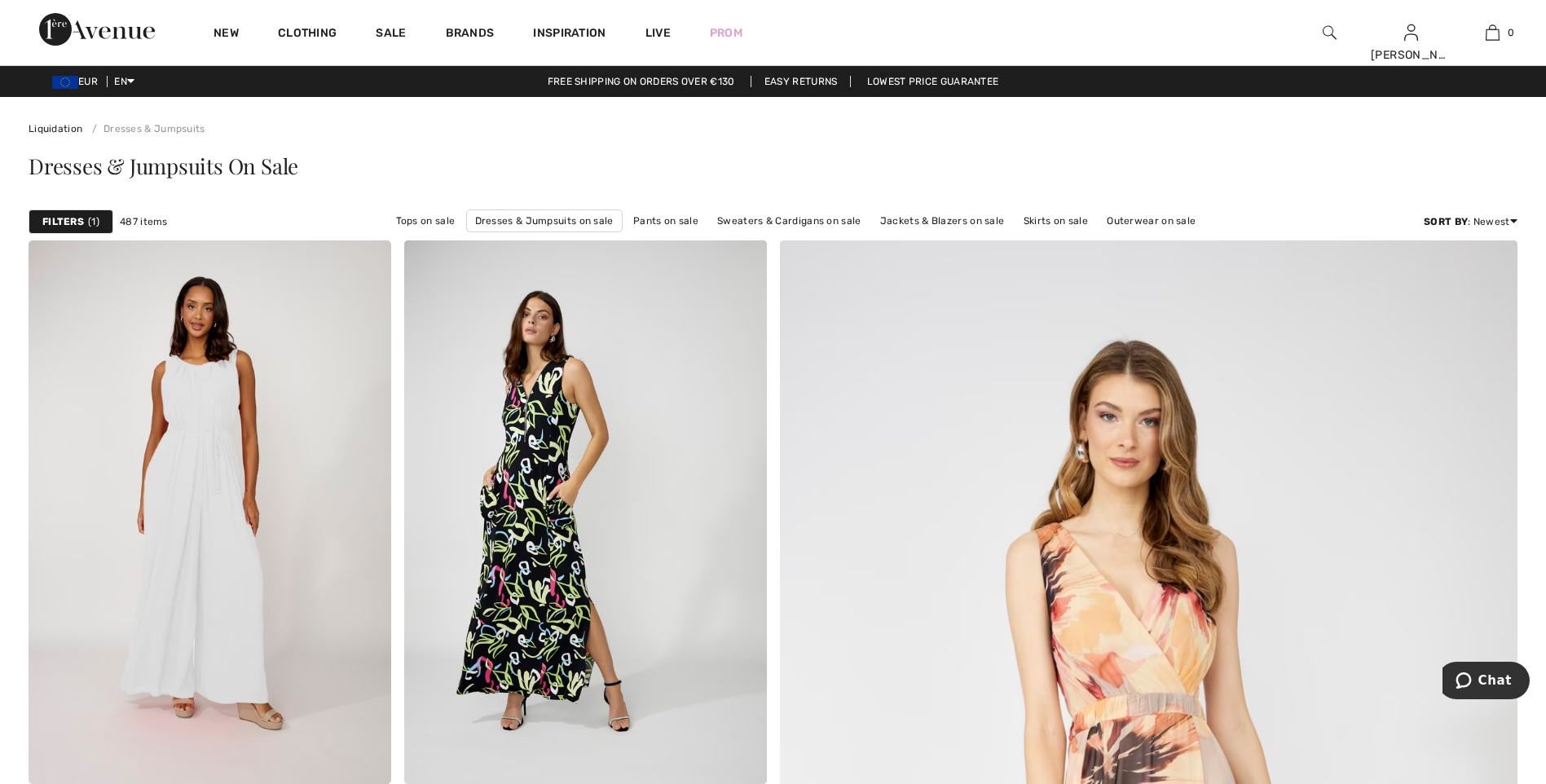
click at [81, 218] on strong "Filters" at bounding box center [63, 221] width 42 height 15
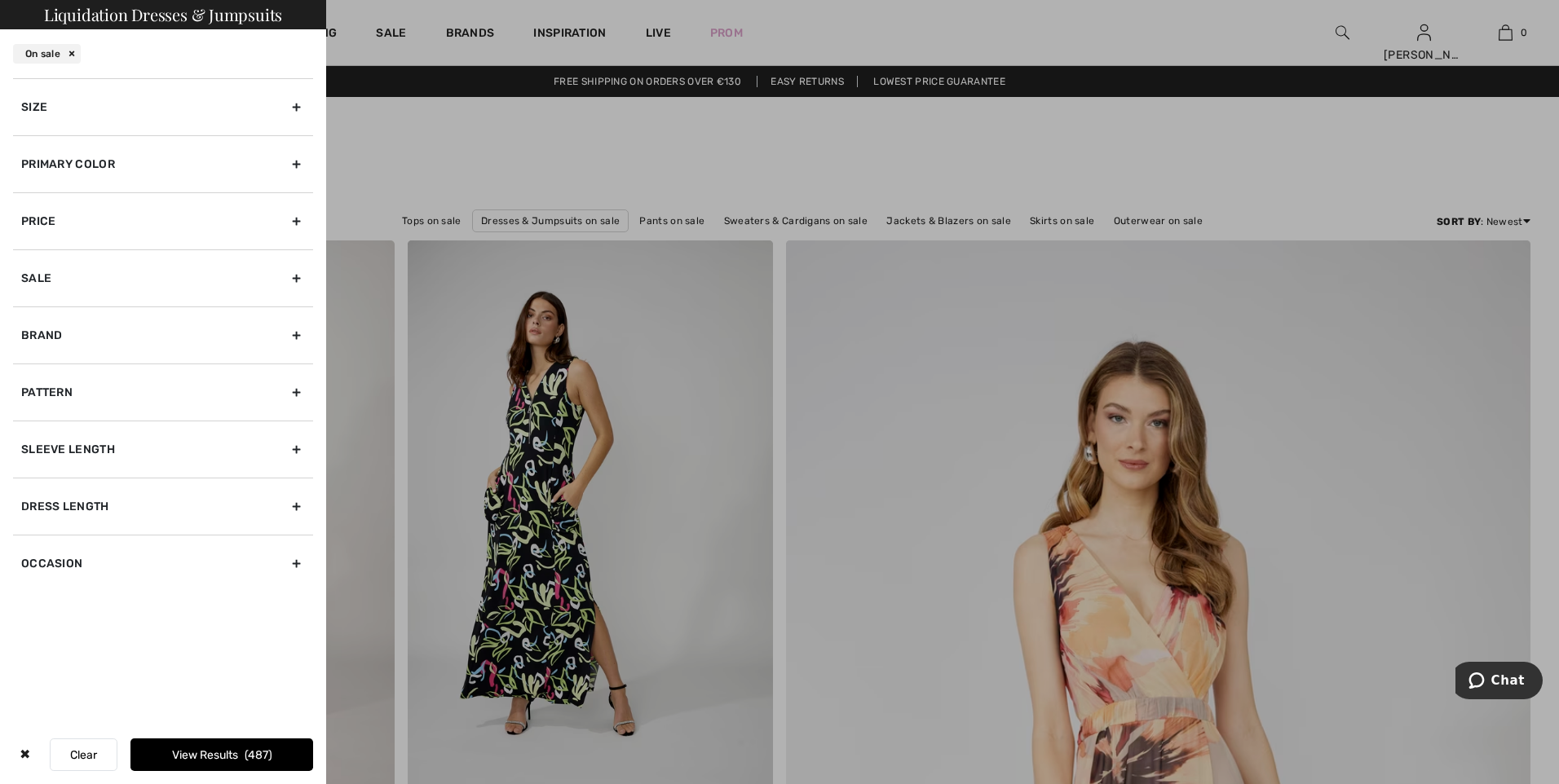
click at [59, 100] on div "Size" at bounding box center [162, 107] width 300 height 57
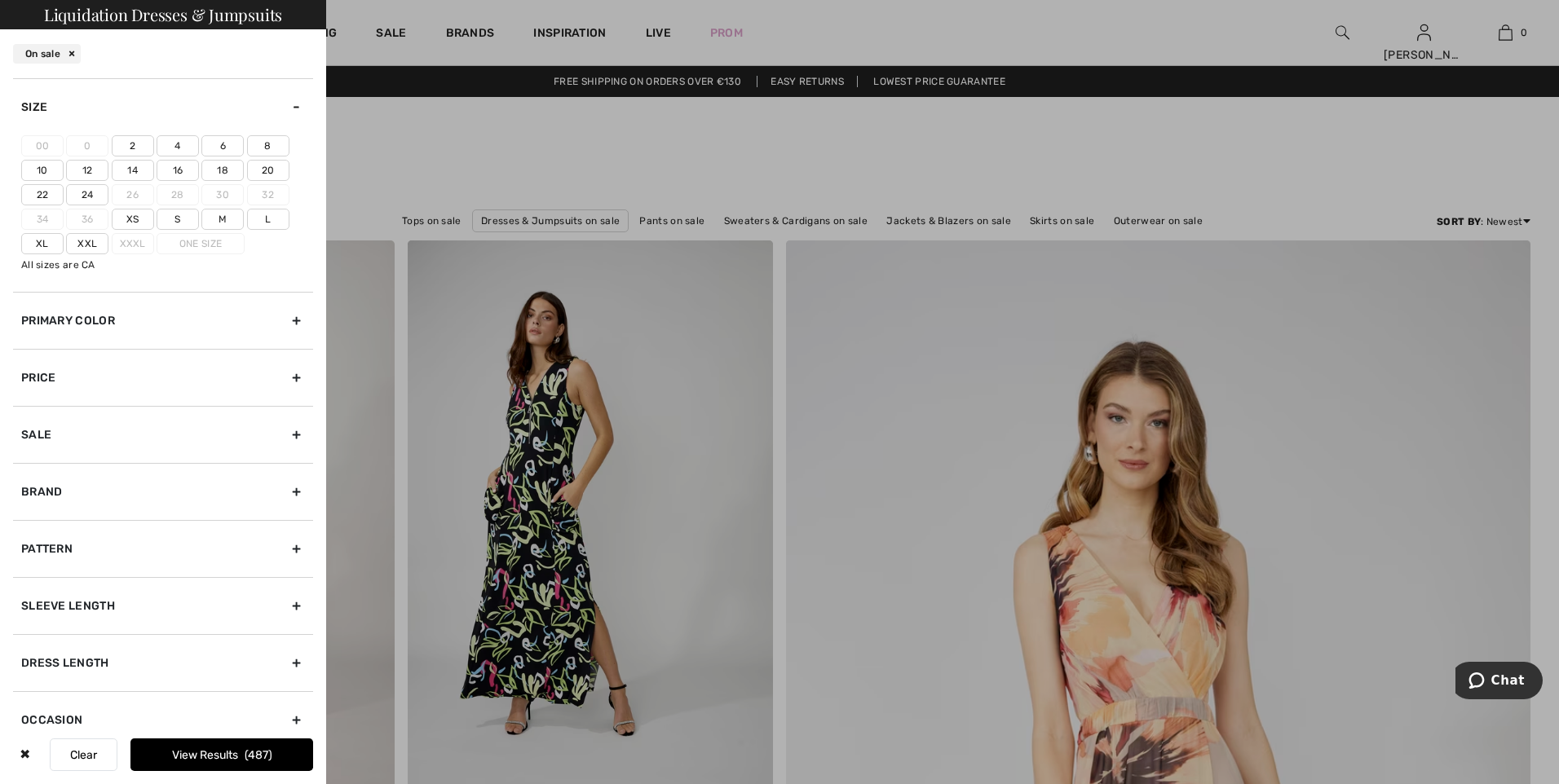
click at [43, 188] on label "22" at bounding box center [43, 195] width 43 height 21
click at [0, 0] on input"] "22" at bounding box center [0, 0] width 0 height 0
click at [219, 752] on button "View Results 172" at bounding box center [221, 755] width 182 height 33
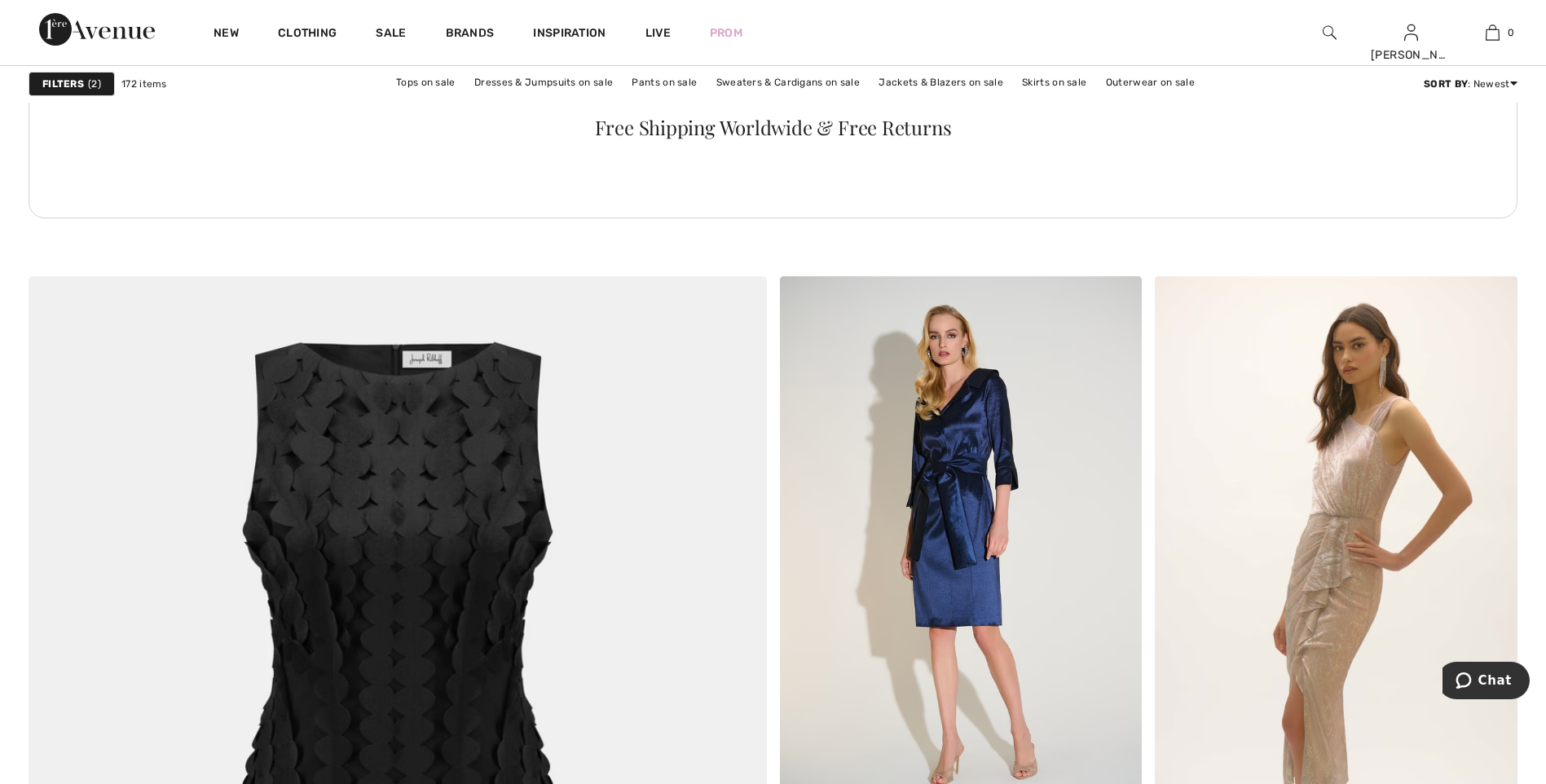
scroll to position [4889, 0]
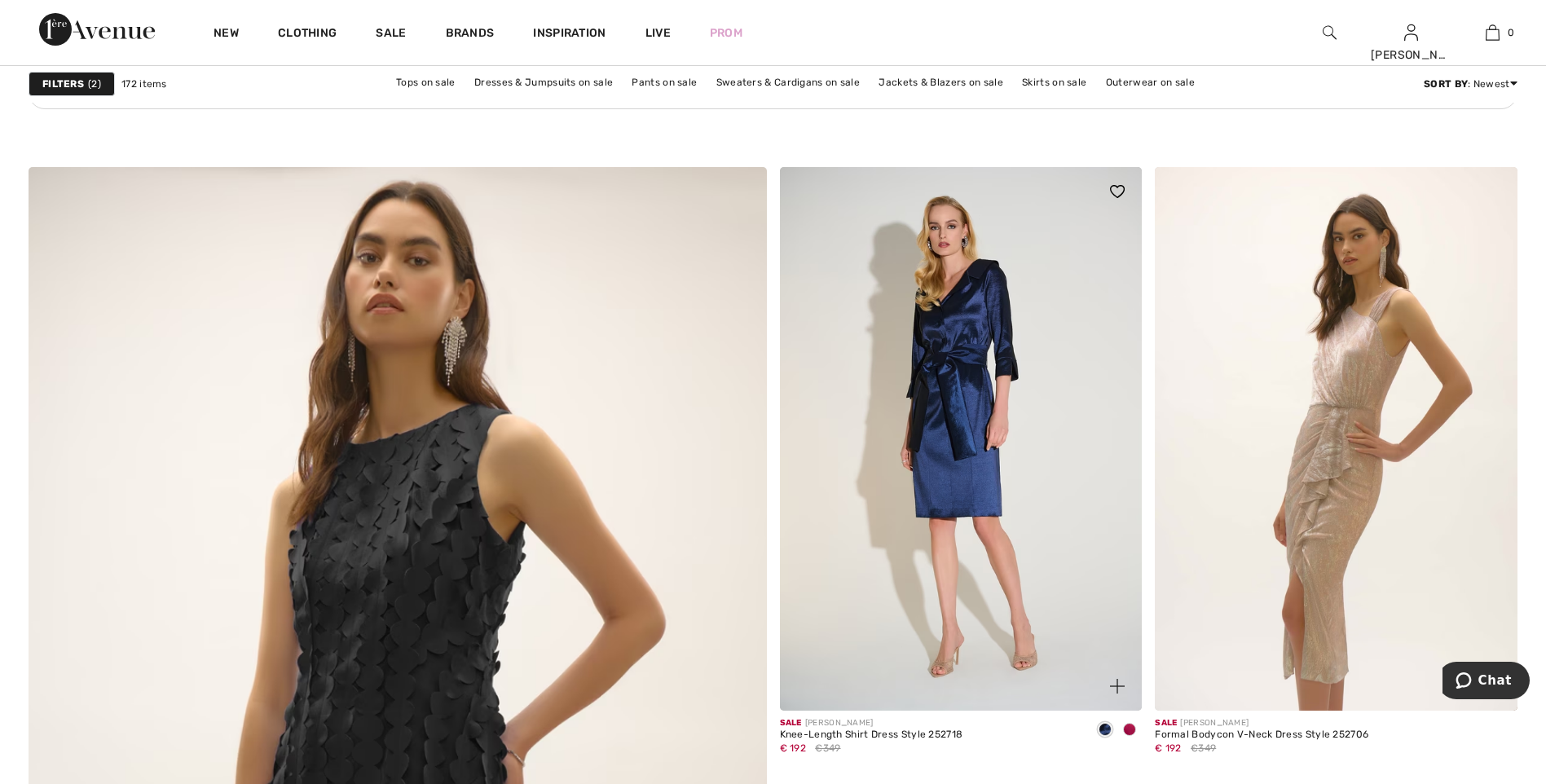
click at [1127, 729] on span at bounding box center [1129, 729] width 13 height 13
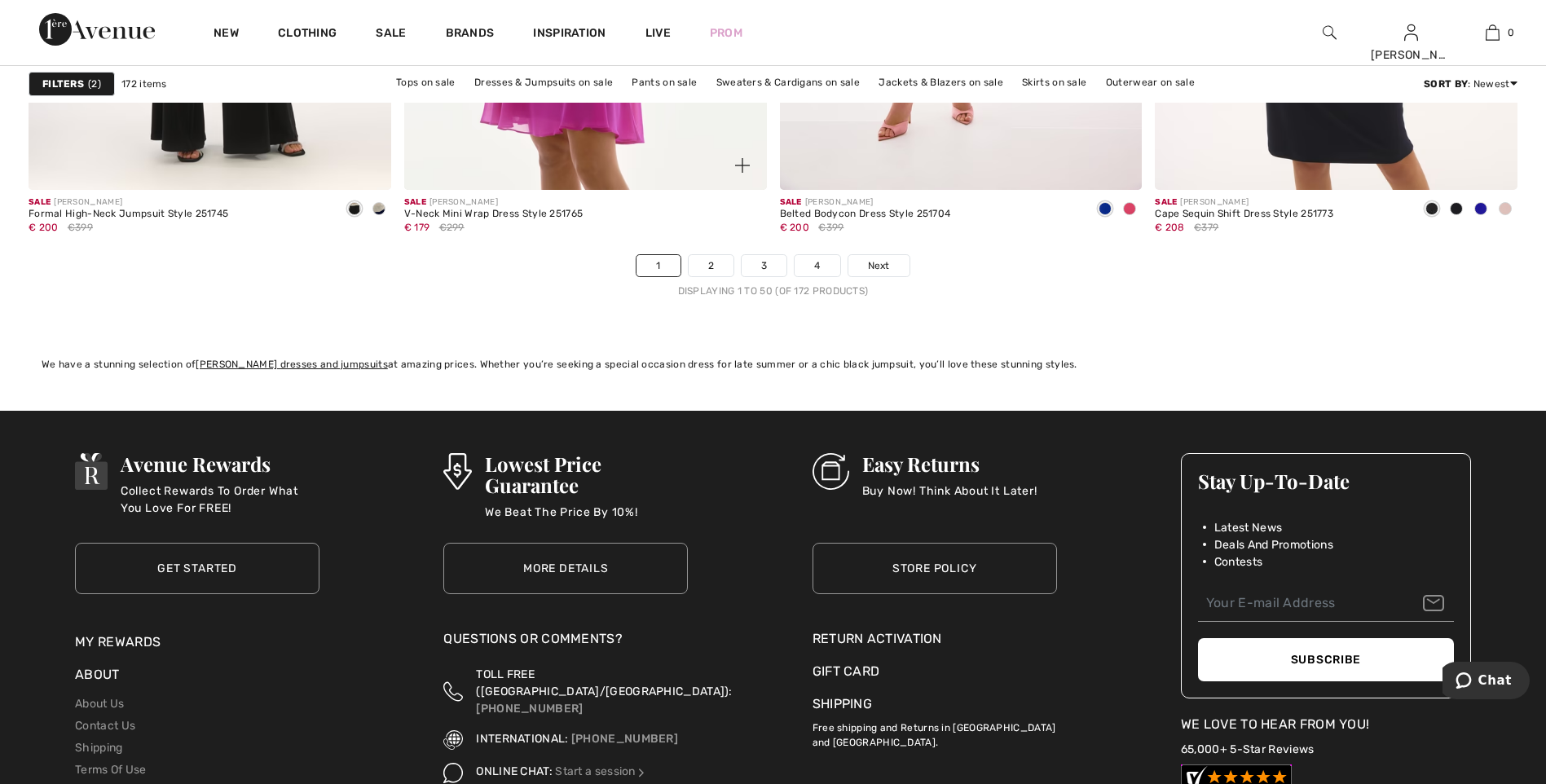
scroll to position [9370, 0]
